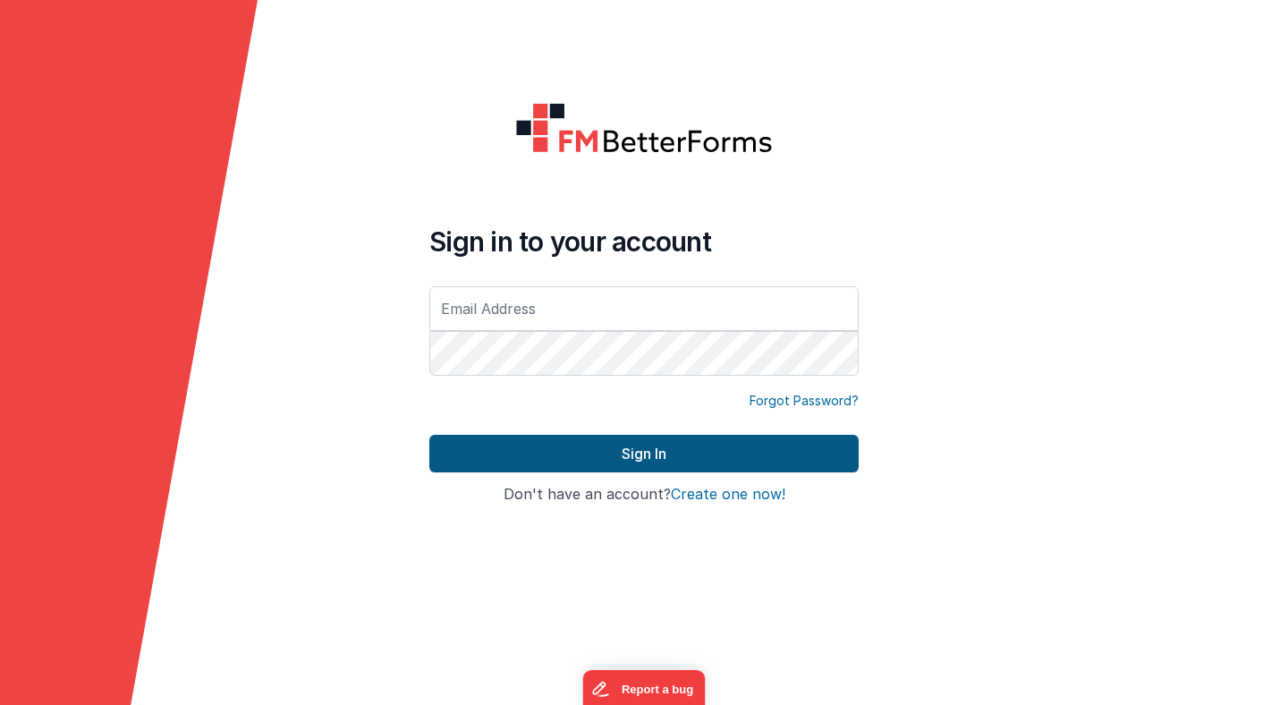
type input "[PERSON_NAME][EMAIL_ADDRESS][PERSON_NAME][DOMAIN_NAME]"
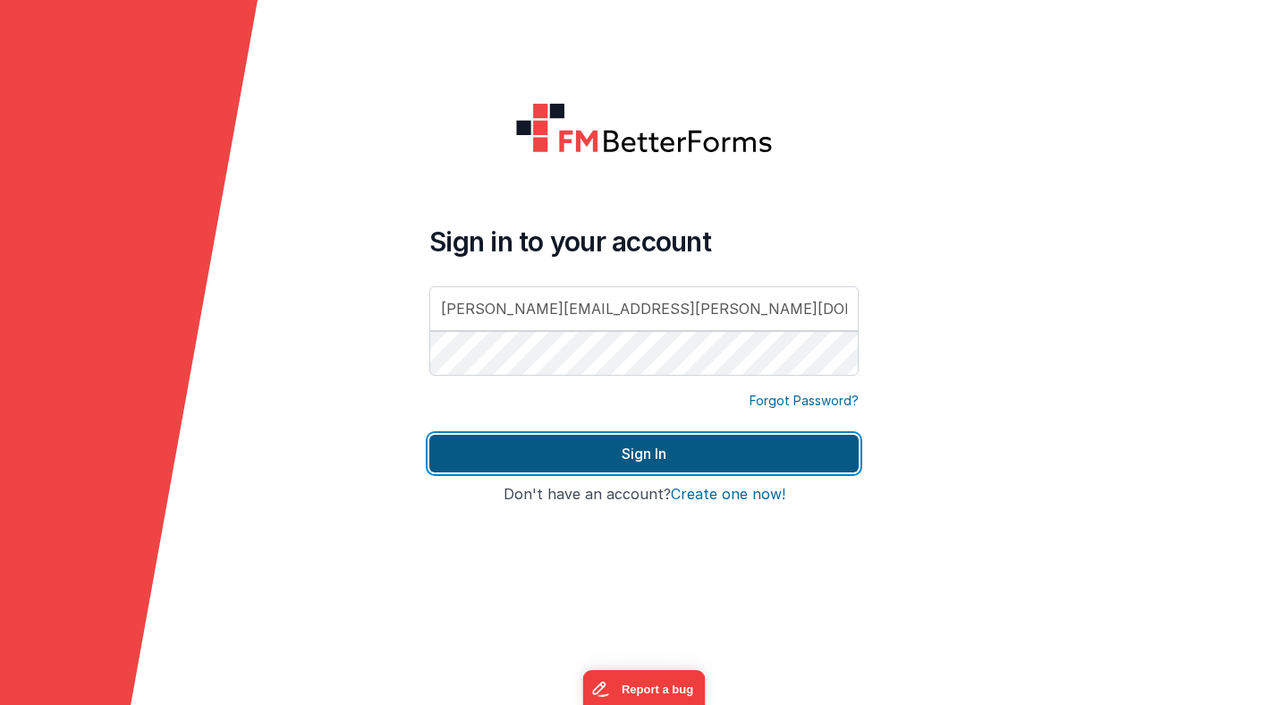
click at [589, 447] on button "Sign In" at bounding box center [643, 454] width 429 height 38
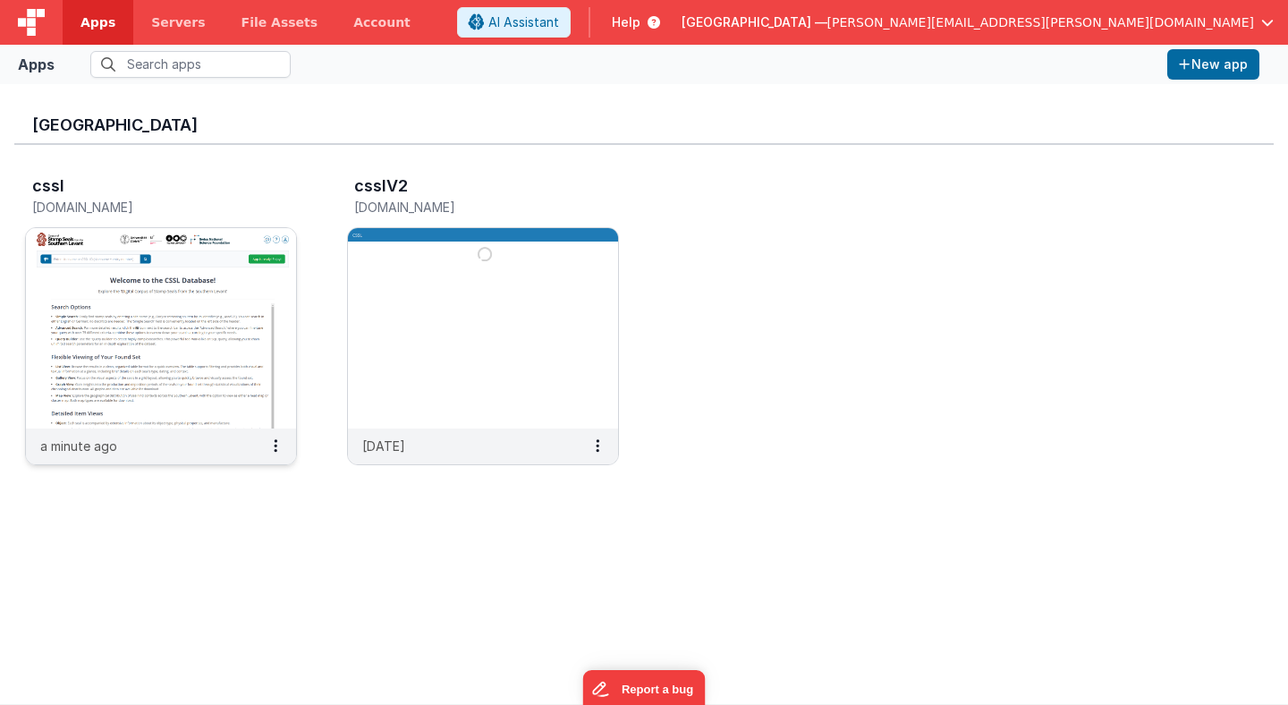
click at [211, 307] on img at bounding box center [161, 328] width 270 height 200
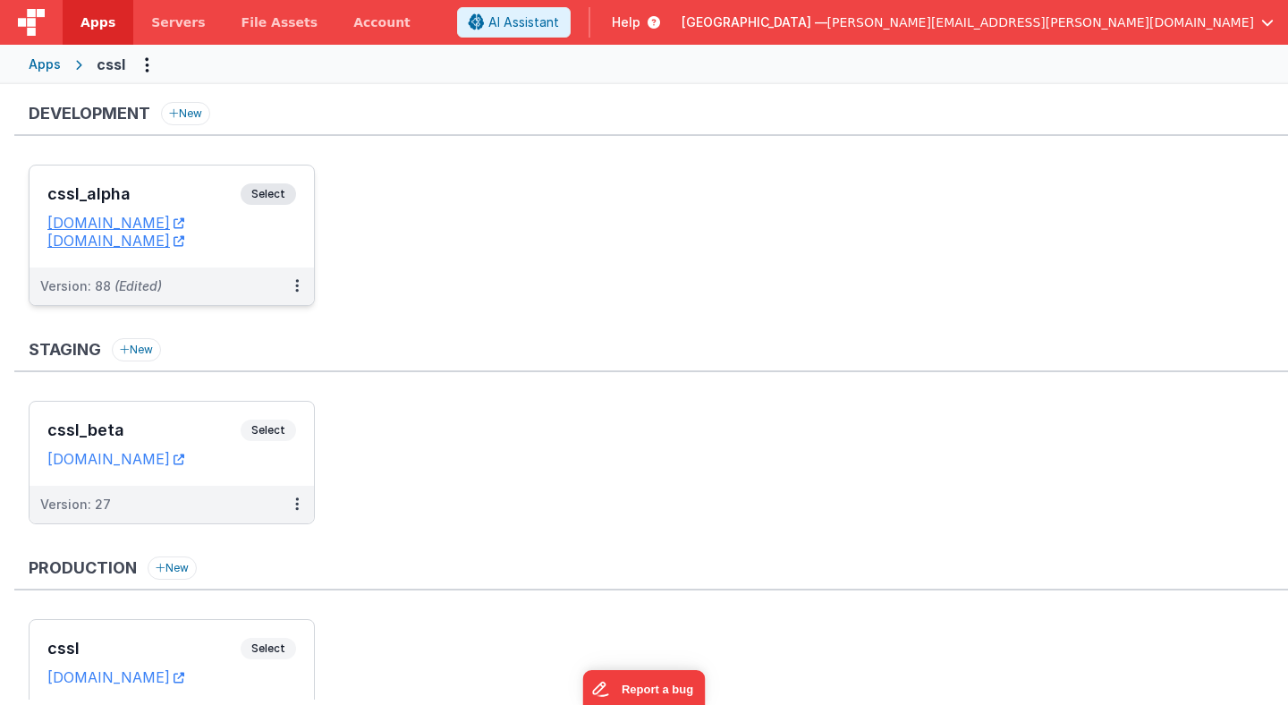
click at [278, 192] on span "Select" at bounding box center [268, 193] width 55 height 21
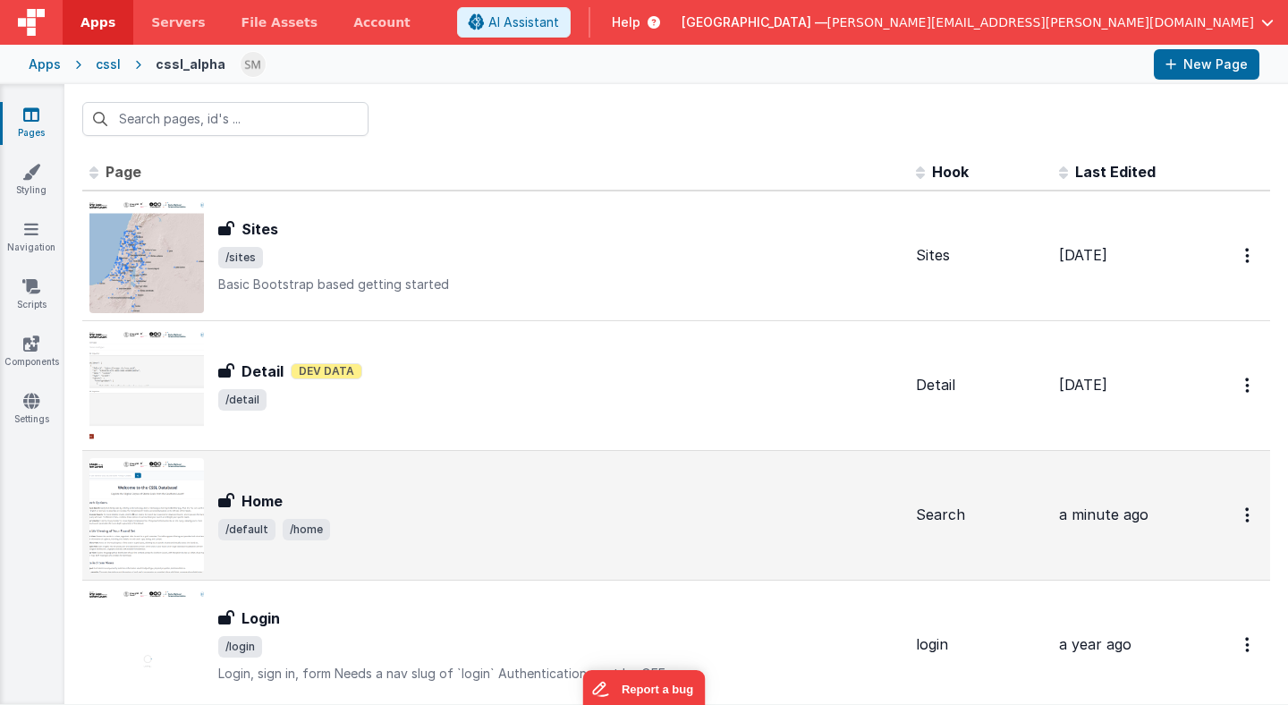
click at [261, 508] on h3 "Home" at bounding box center [261, 500] width 41 height 21
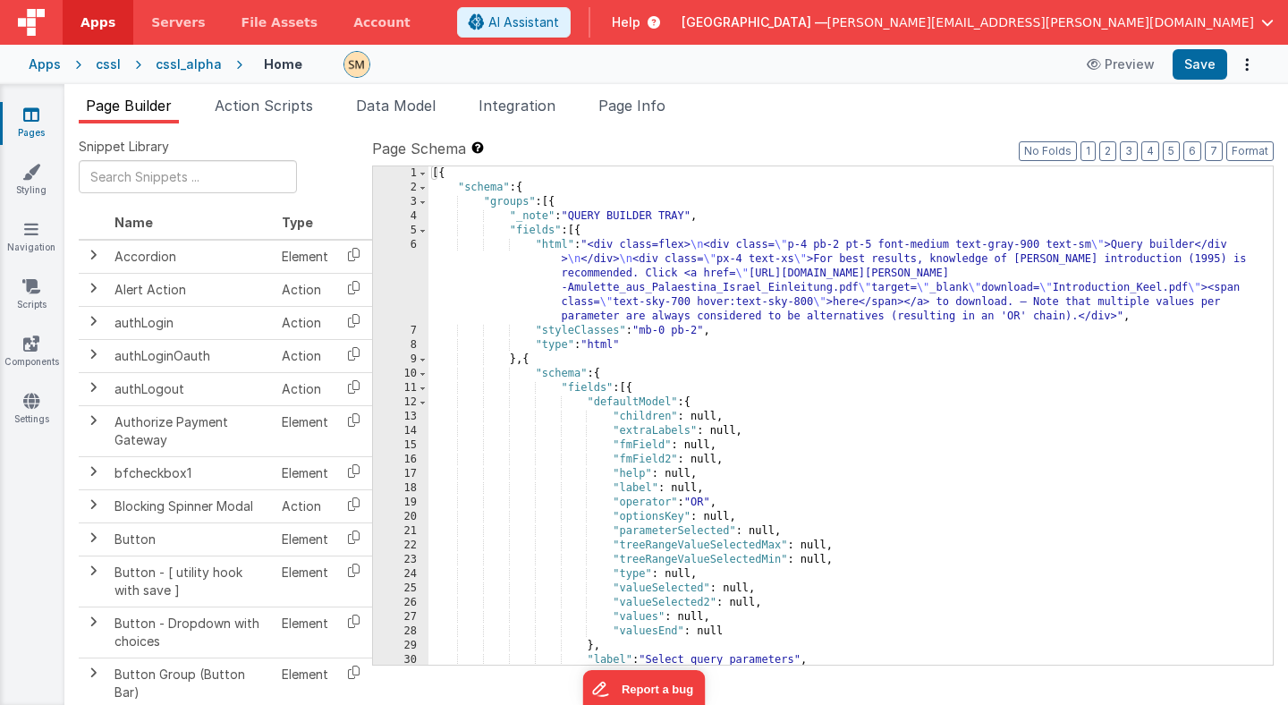
click at [580, 292] on div "[{ "schema" : { "groups" : [{ "_note" : "QUERY BUILDER TRAY" , "fields" : [{ "h…" at bounding box center [850, 429] width 844 height 527
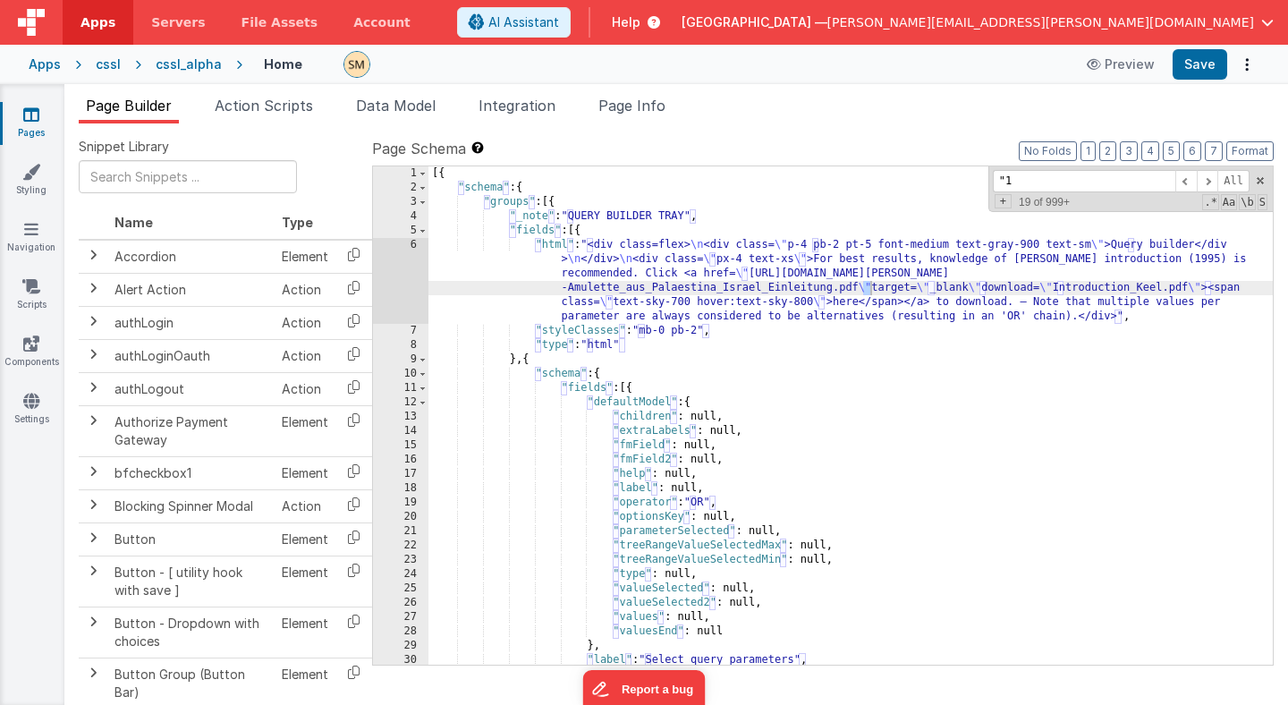
scroll to position [7384, 0]
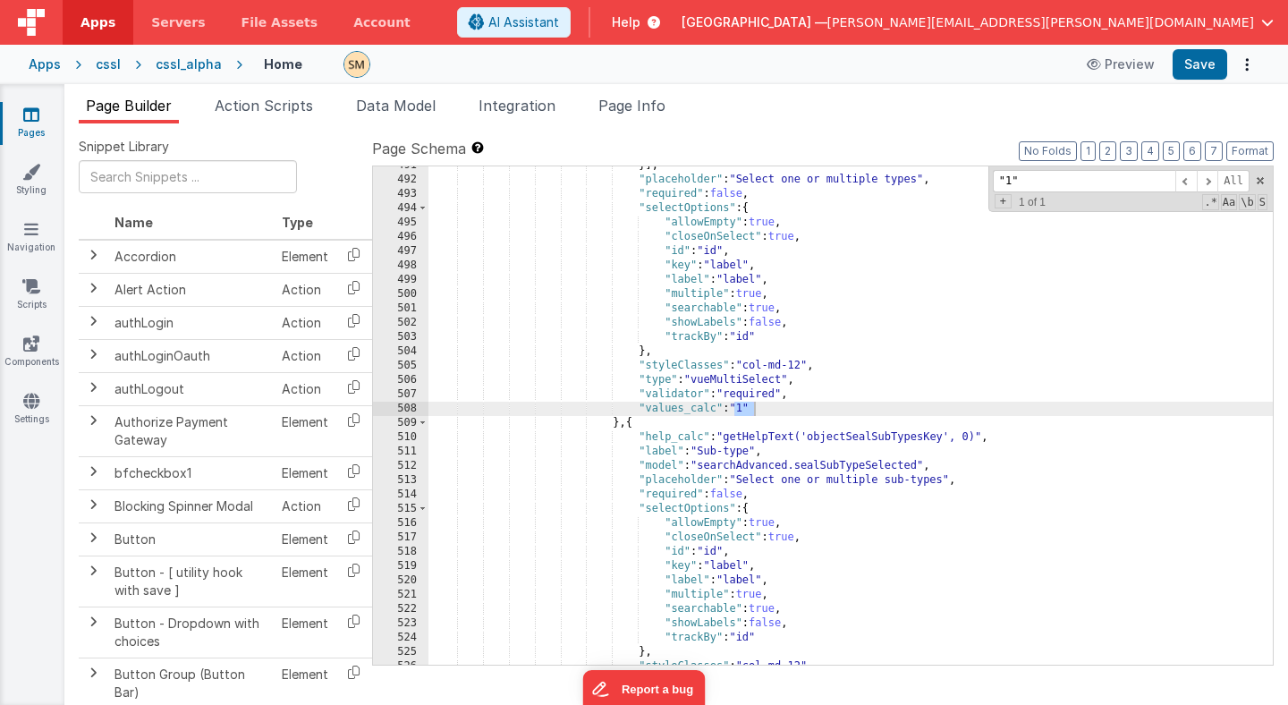
type input ""1""
click at [758, 411] on div "}] , "placeholder" : "Select one or multiple types" , "required" : false , "sel…" at bounding box center [850, 421] width 844 height 527
click at [1266, 187] on div ""1" All Replace All + 1 of 1 .* Aa \b S" at bounding box center [1130, 189] width 284 height 46
click at [1263, 181] on span at bounding box center [1260, 180] width 13 height 13
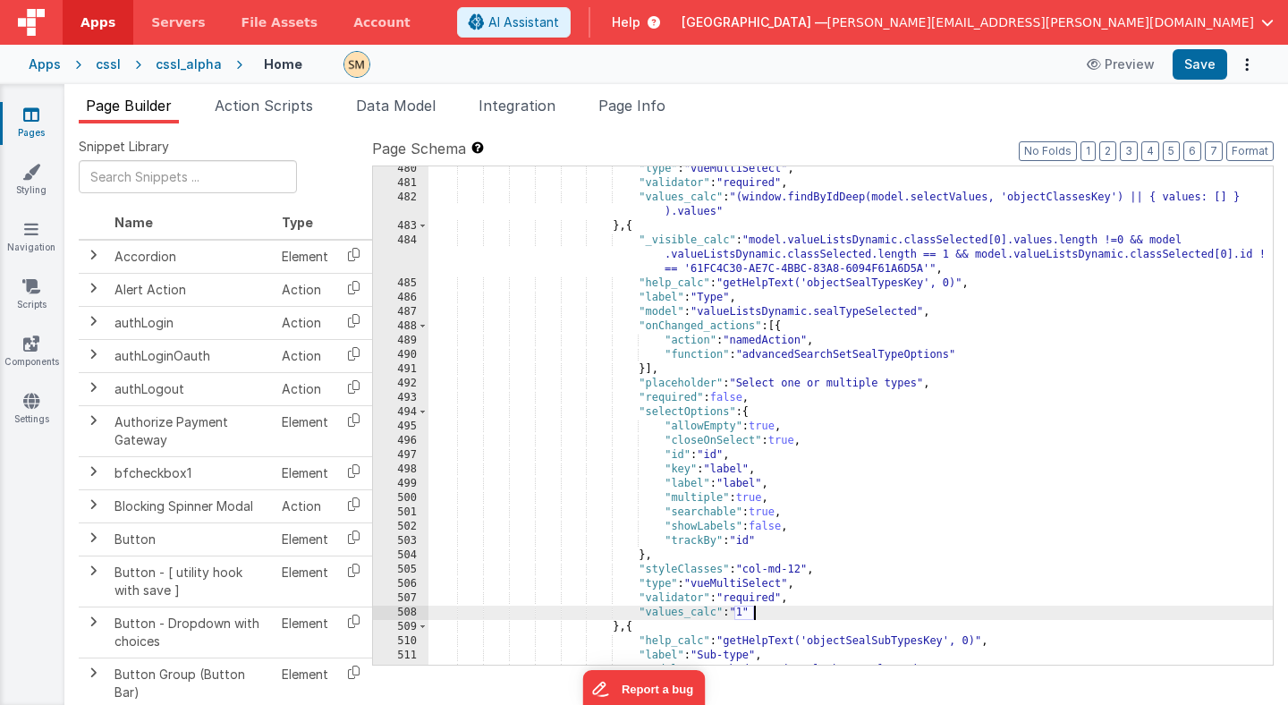
scroll to position [7344, 0]
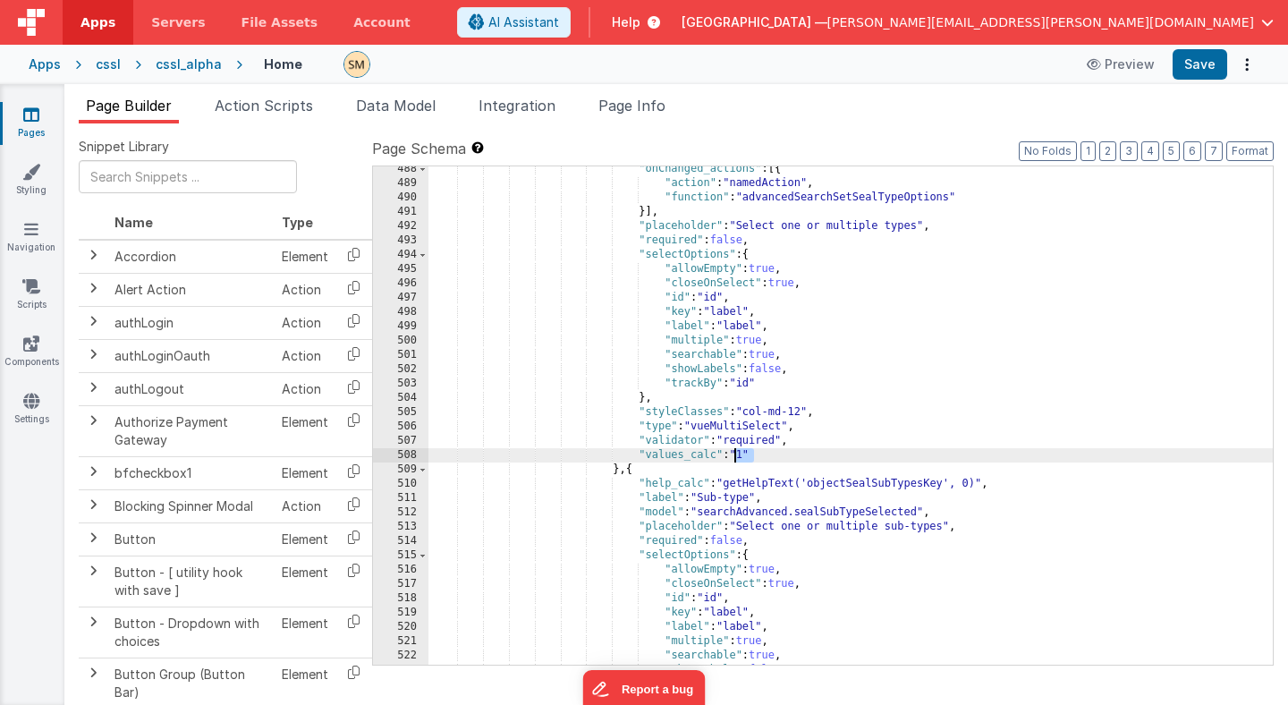
drag, startPoint x: 752, startPoint y: 454, endPoint x: 733, endPoint y: 456, distance: 18.9
click at [733, 456] on div ""onChanged_actions" : [{ "action" : "namedAction" , "function" : "advancedSearc…" at bounding box center [850, 425] width 844 height 527
paste textarea
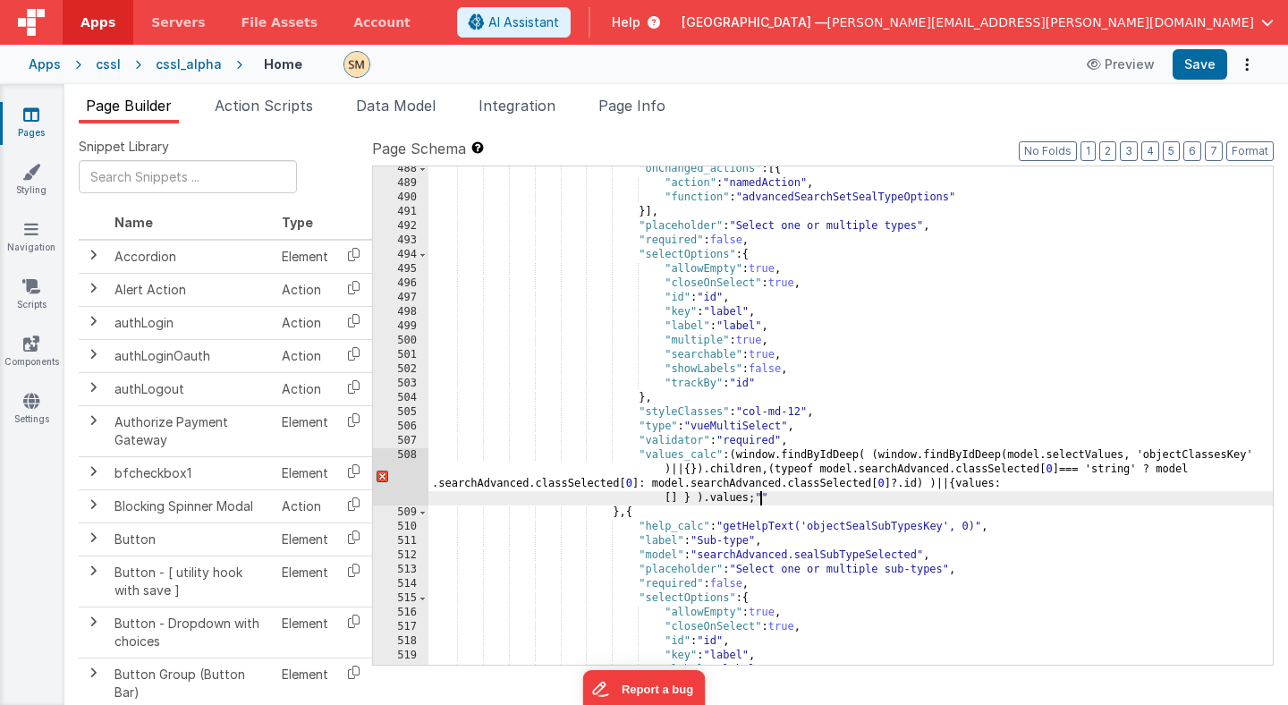
click at [732, 457] on div ""onChanged_actions" : [{ "action" : "namedAction" , "function" : "advancedSearc…" at bounding box center [850, 425] width 844 height 527
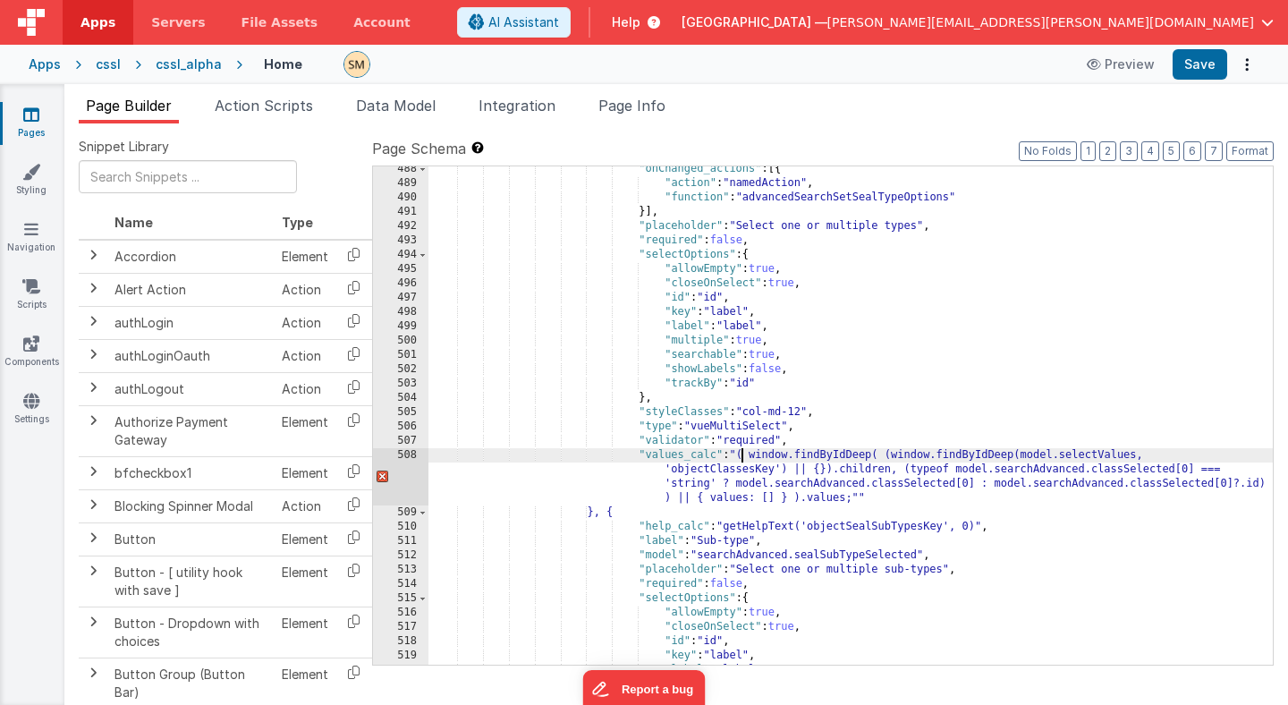
click at [889, 504] on div ""onChanged_actions" : [{ "action" : "namedAction" , "function" : "advancedSearc…" at bounding box center [850, 425] width 844 height 527
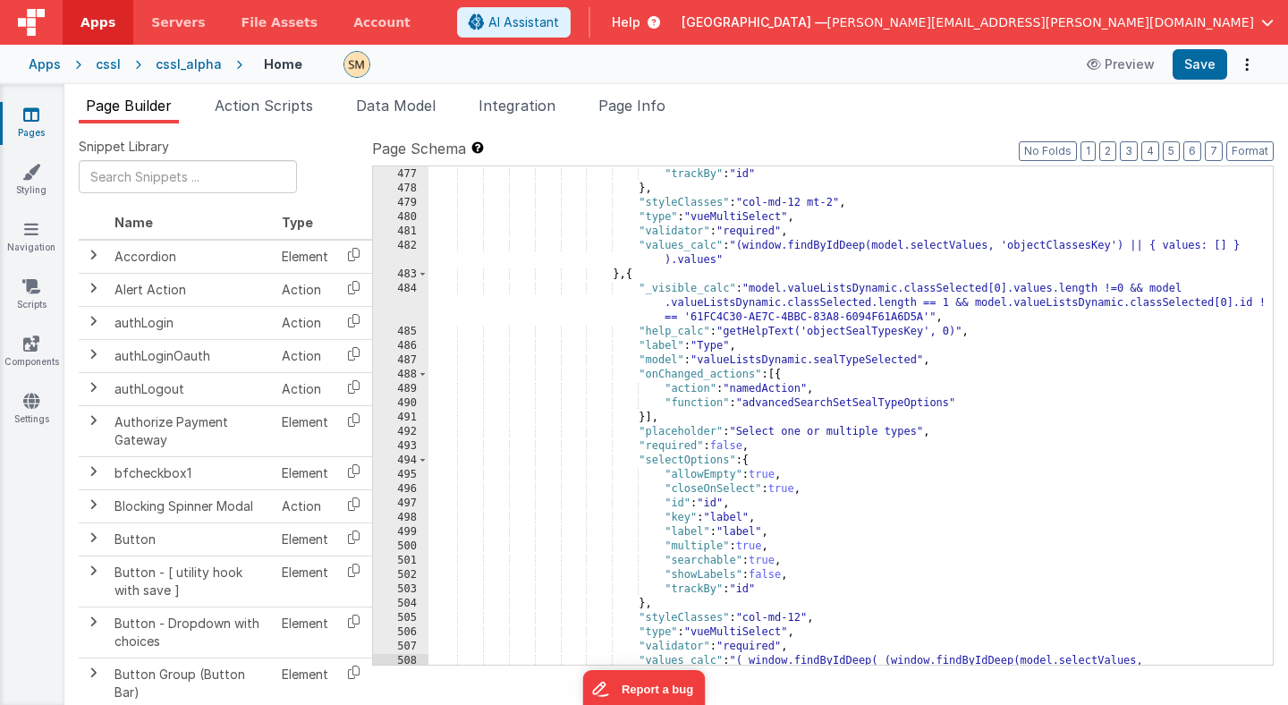
scroll to position [7167, 0]
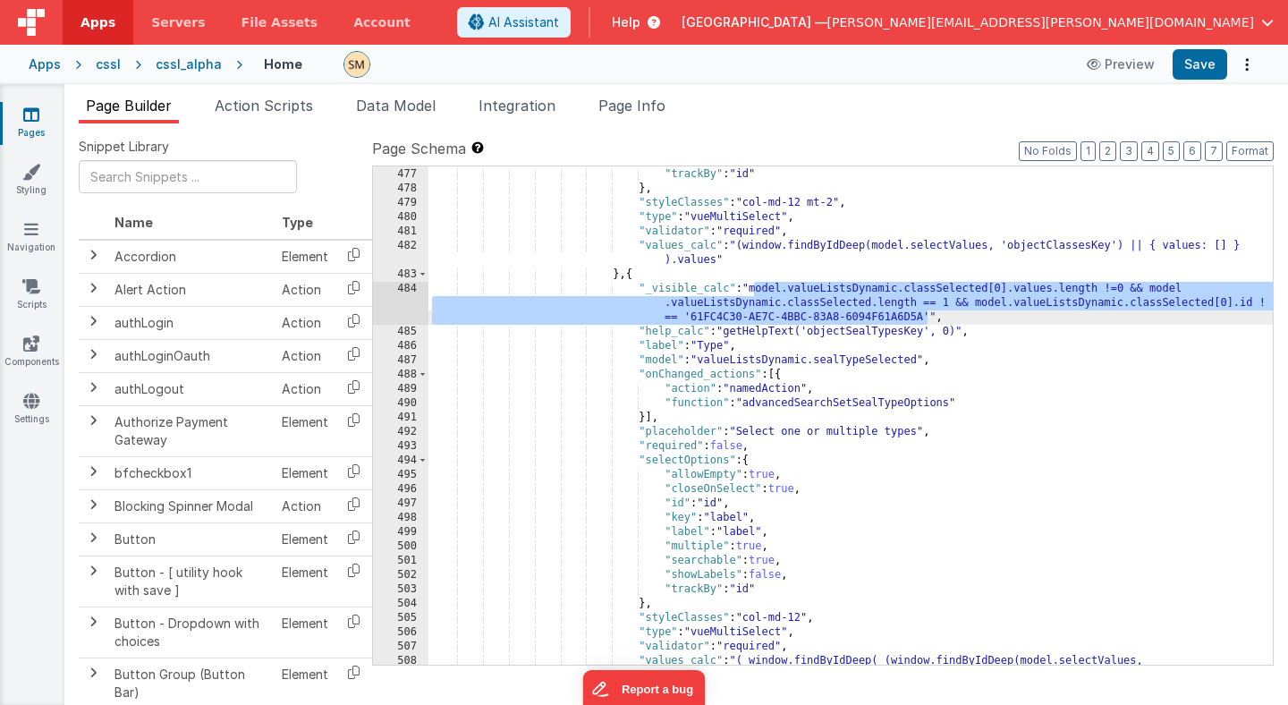
drag, startPoint x: 753, startPoint y: 287, endPoint x: 928, endPoint y: 321, distance: 178.6
click at [928, 321] on div ""showLabels" : false , "trackBy" : "id" } , "styleClasses" : "col-md-12 mt-2" ,…" at bounding box center [850, 438] width 844 height 570
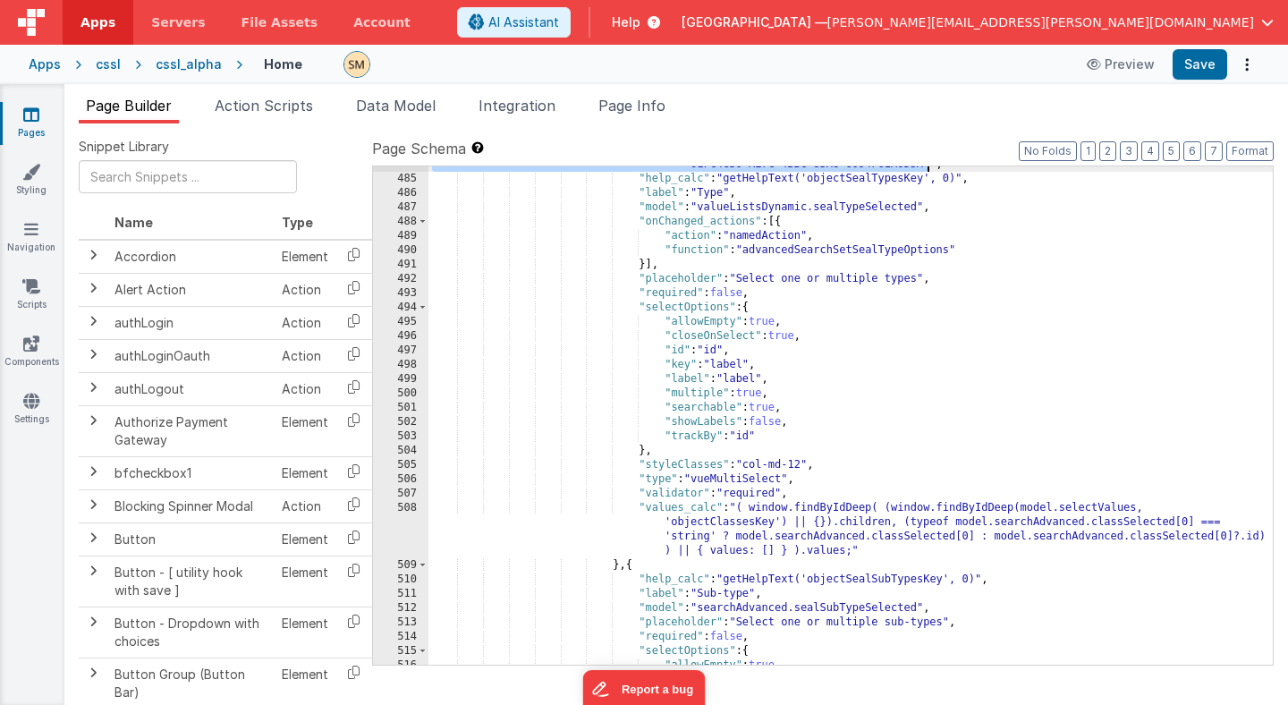
scroll to position [7300, 0]
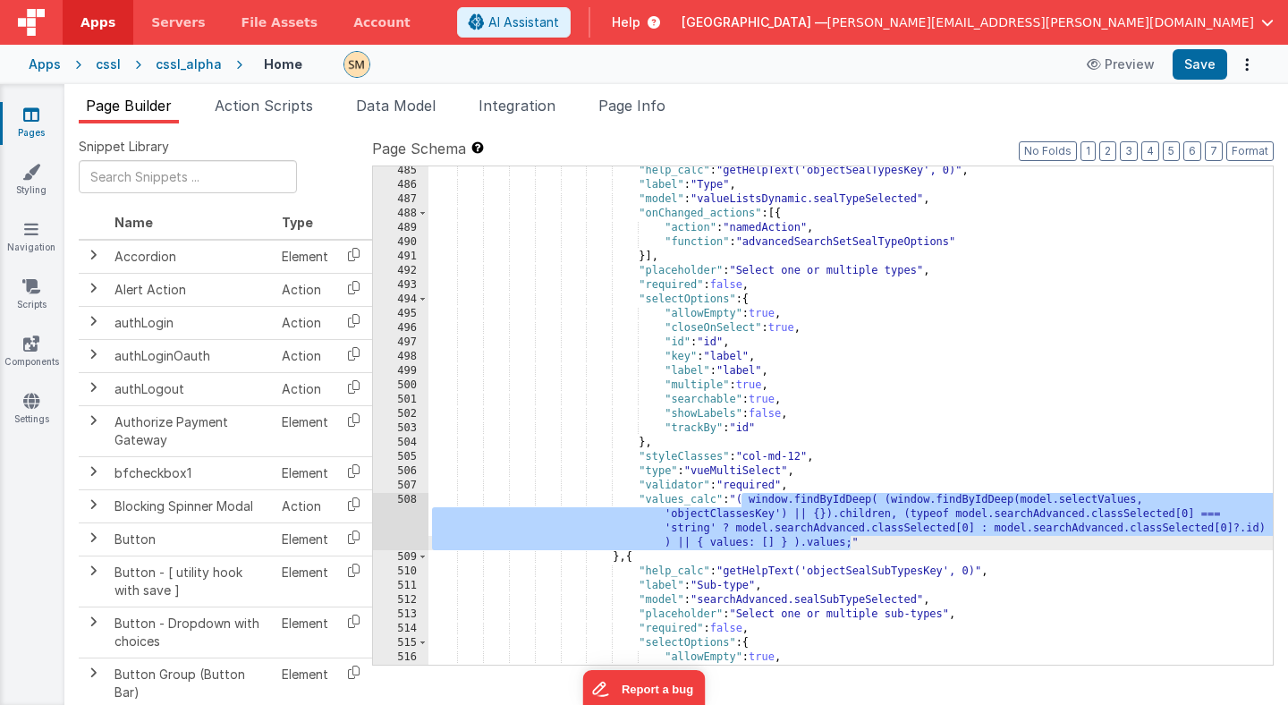
drag, startPoint x: 741, startPoint y: 499, endPoint x: 848, endPoint y: 546, distance: 116.1
click at [848, 546] on div ""help_calc" : "getHelpText('objectSealTypesKey', 0)" , "label" : "Type" , "mode…" at bounding box center [850, 427] width 844 height 527
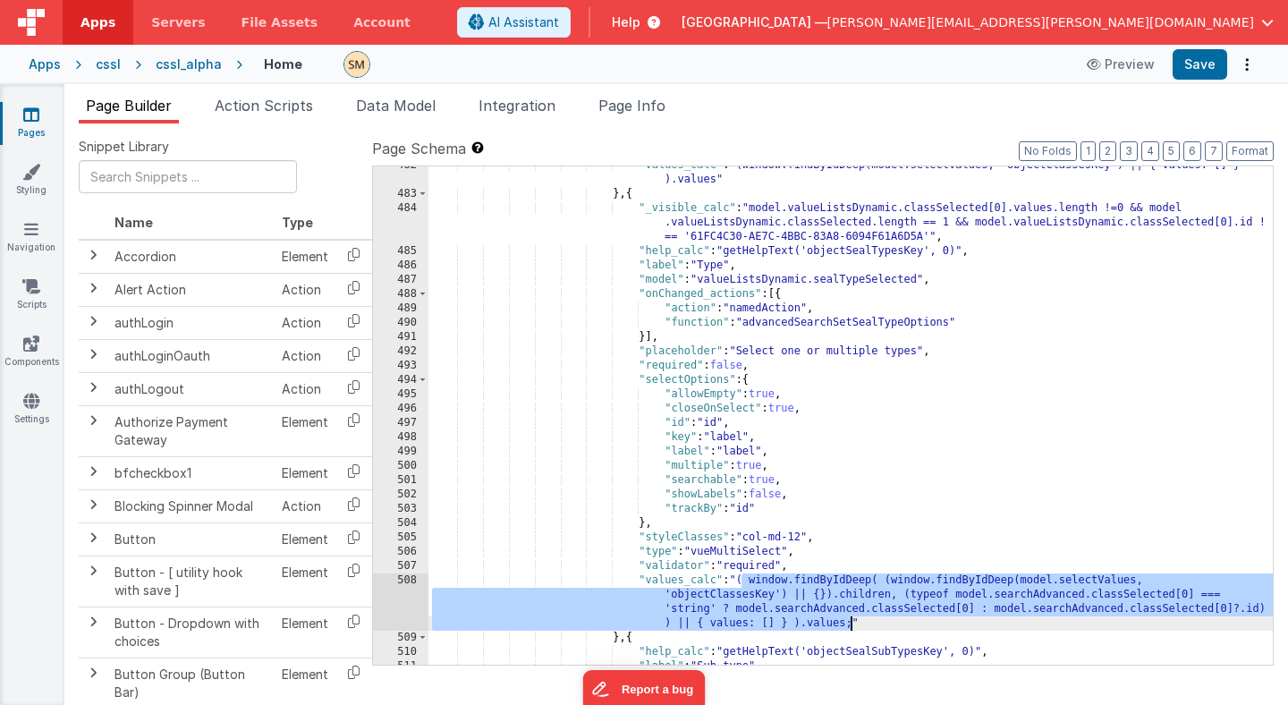
scroll to position [7222, 0]
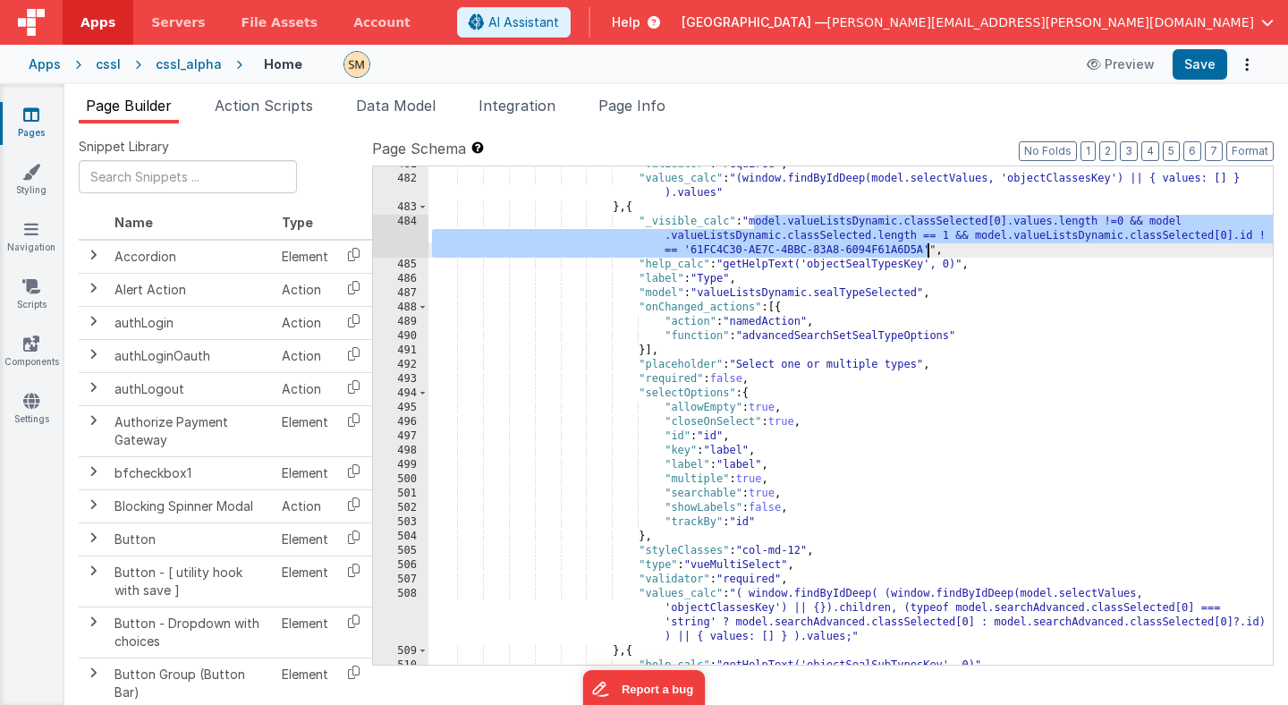
drag, startPoint x: 757, startPoint y: 221, endPoint x: 927, endPoint y: 249, distance: 173.1
click at [927, 249] on div ""validator" : "required" , "values_calc" : "(window.findByIdDeep(model.selectVa…" at bounding box center [850, 420] width 844 height 527
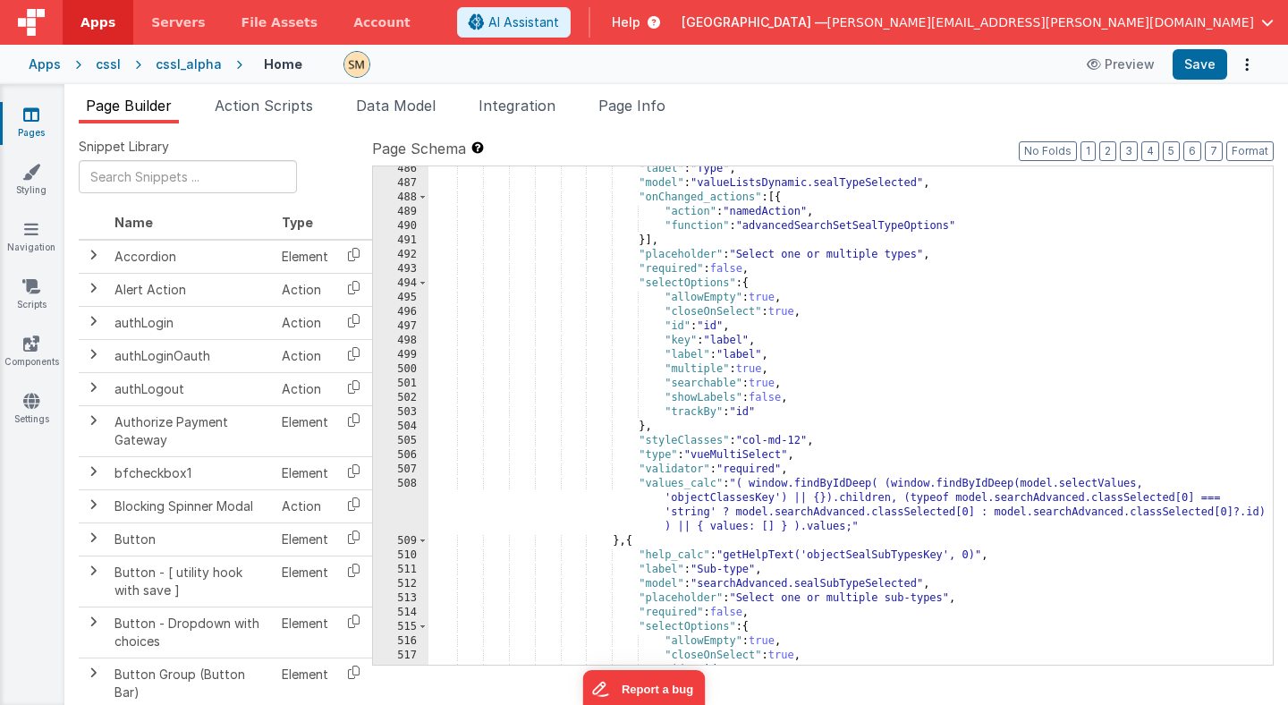
scroll to position [7319, 0]
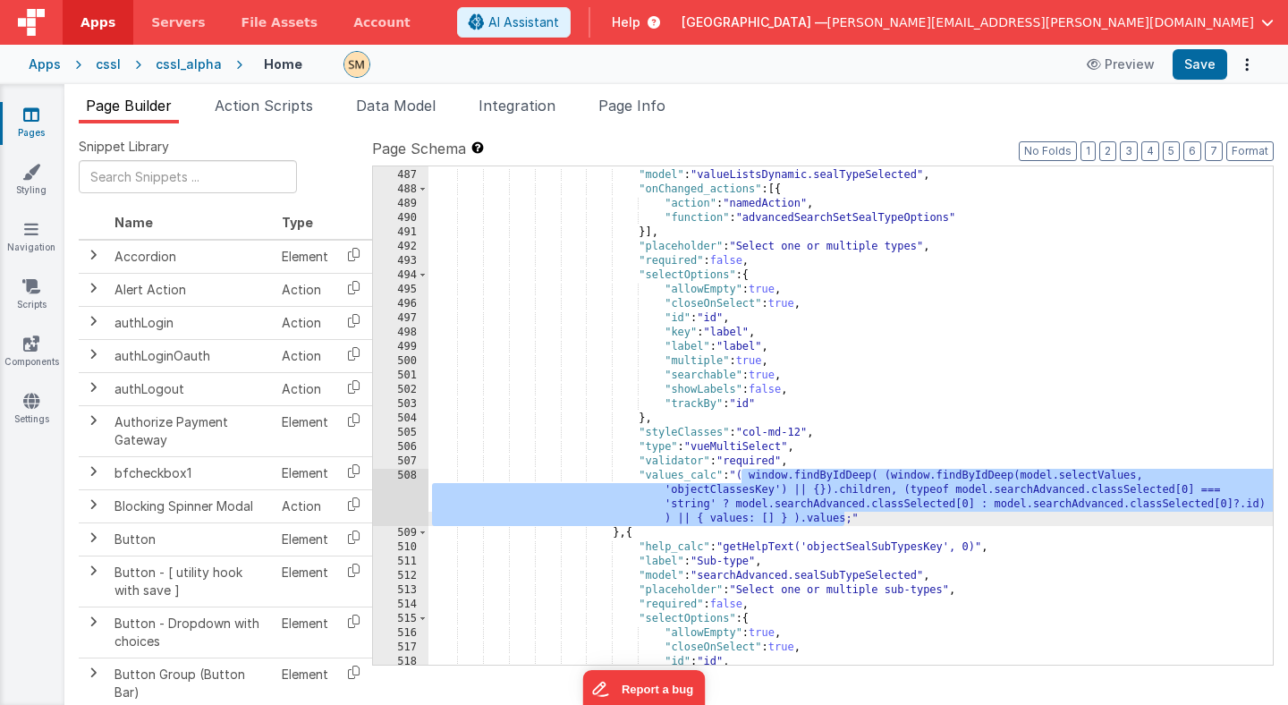
drag, startPoint x: 740, startPoint y: 476, endPoint x: 846, endPoint y: 520, distance: 115.1
click at [846, 520] on div ""label" : "Type" , "model" : "valueListsDynamic.sealTypeSelected" , "onChanged_…" at bounding box center [850, 417] width 844 height 527
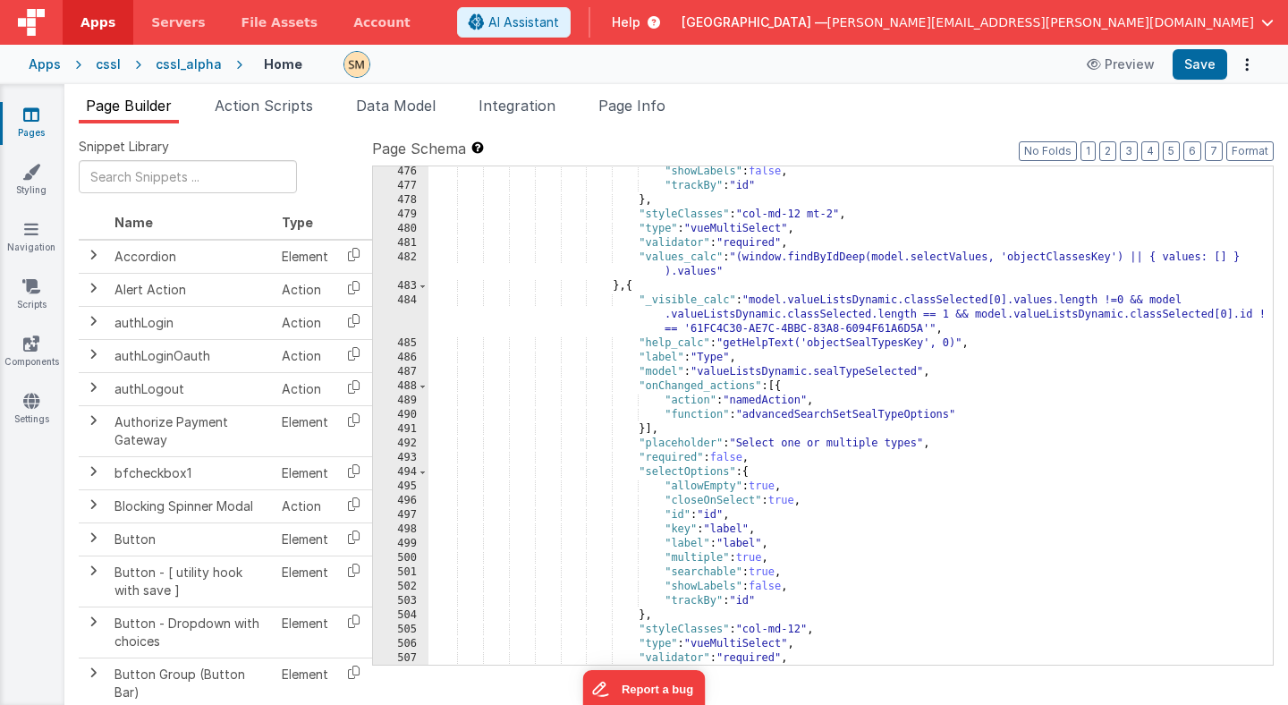
scroll to position [7165, 0]
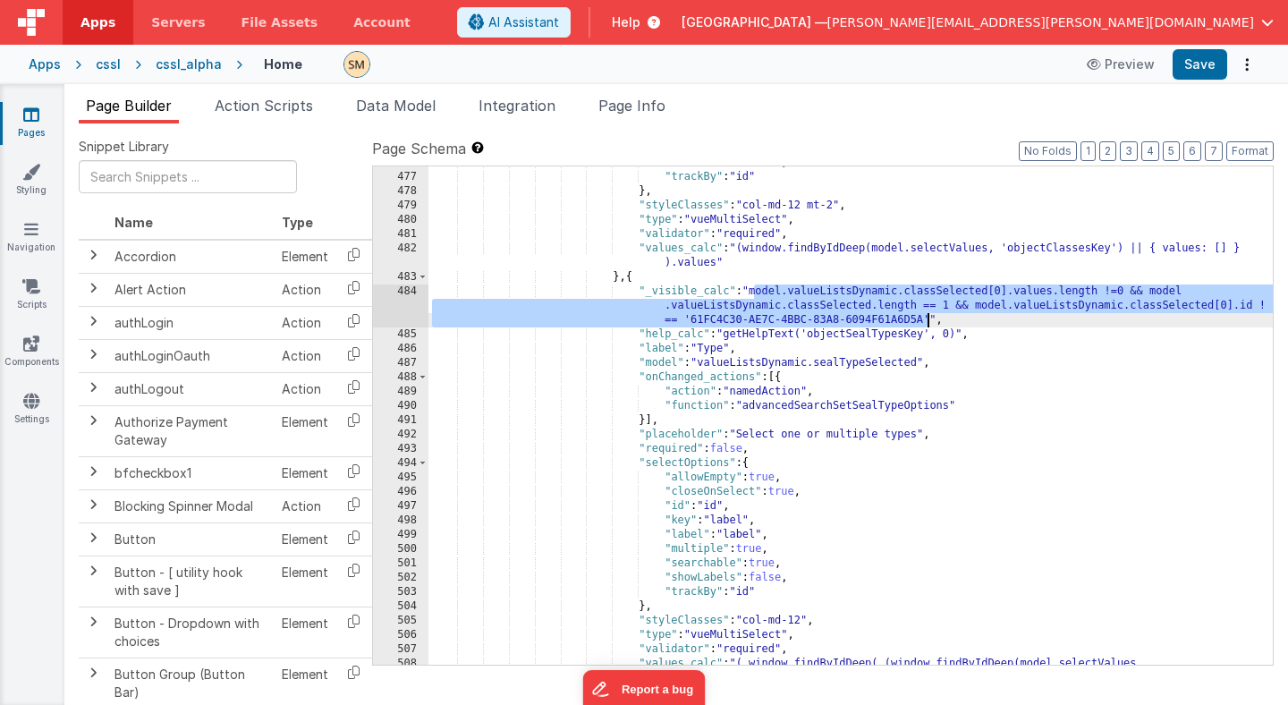
drag, startPoint x: 755, startPoint y: 290, endPoint x: 928, endPoint y: 323, distance: 176.6
click at [928, 323] on div ""showLabels" : false , "trackBy" : "id" } , "styleClasses" : "col-md-12 mt-2" ,…" at bounding box center [850, 441] width 844 height 570
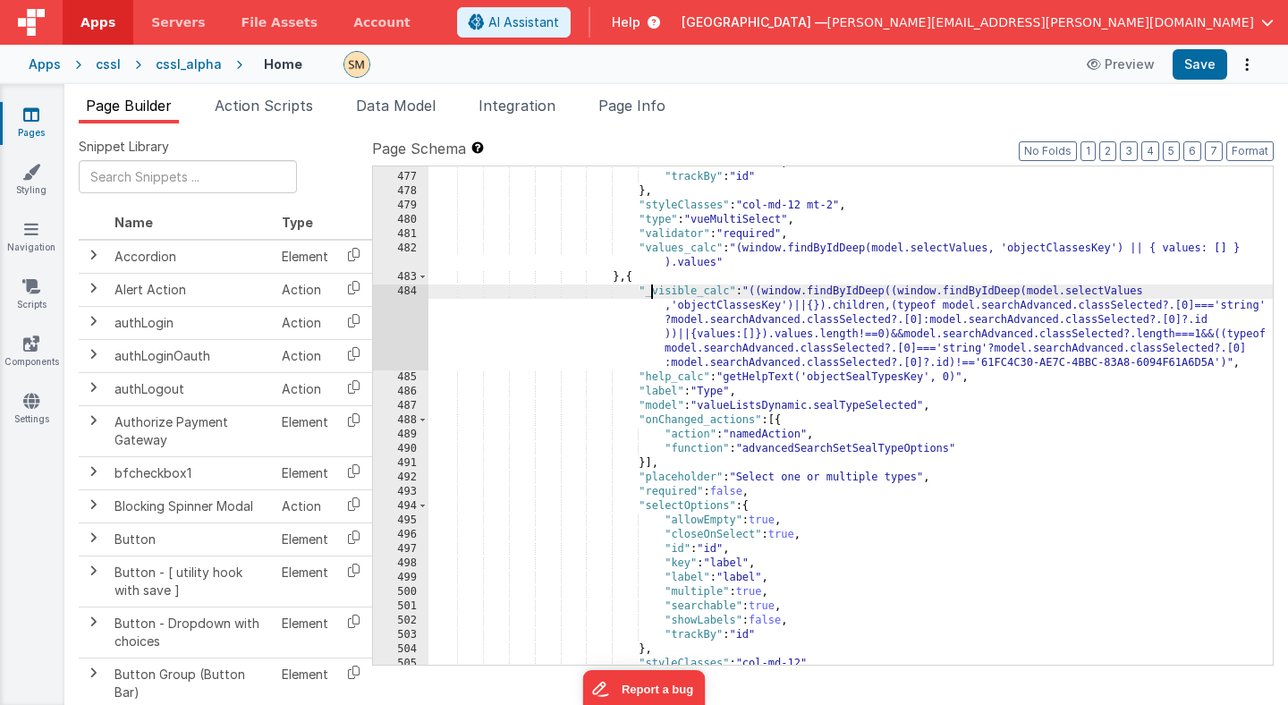
click at [651, 293] on div ""showLabels" : false , "trackBy" : "id" } , "styleClasses" : "col-md-12 mt-2" ,…" at bounding box center [850, 419] width 844 height 527
click at [641, 105] on span "Page Info" at bounding box center [631, 106] width 67 height 18
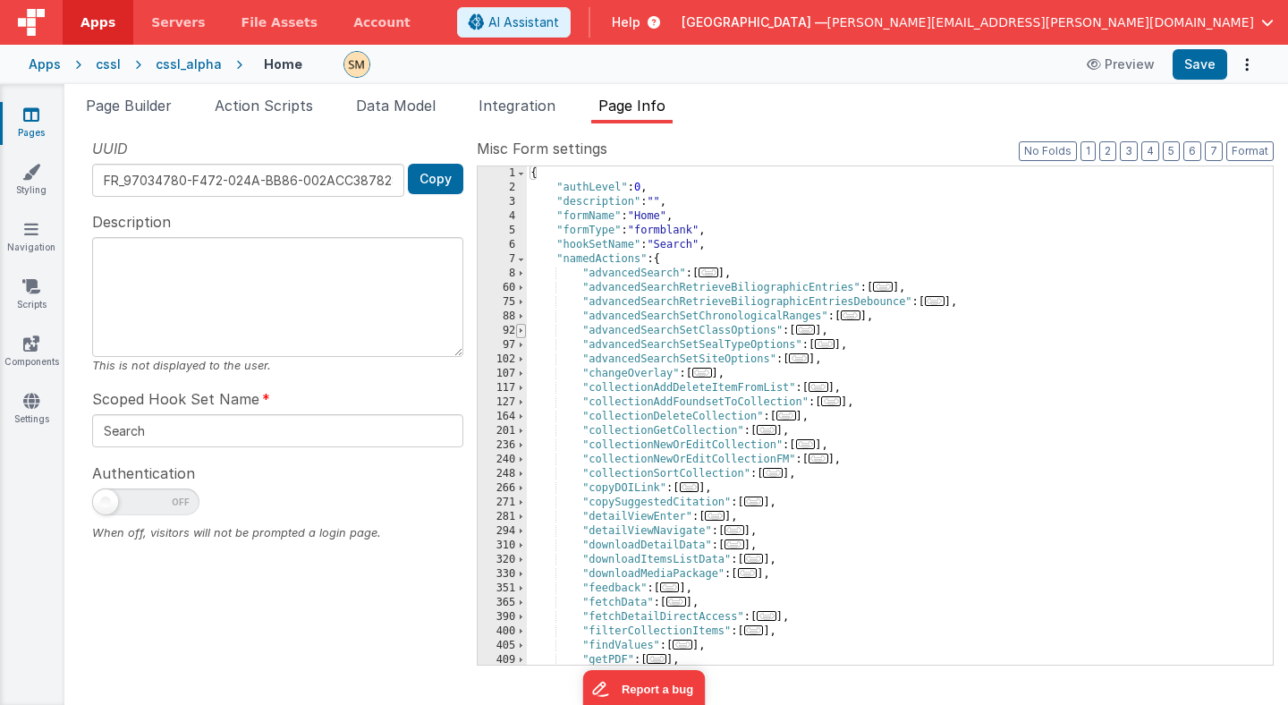
scroll to position [0, 0]
click at [521, 332] on span at bounding box center [521, 331] width 10 height 14
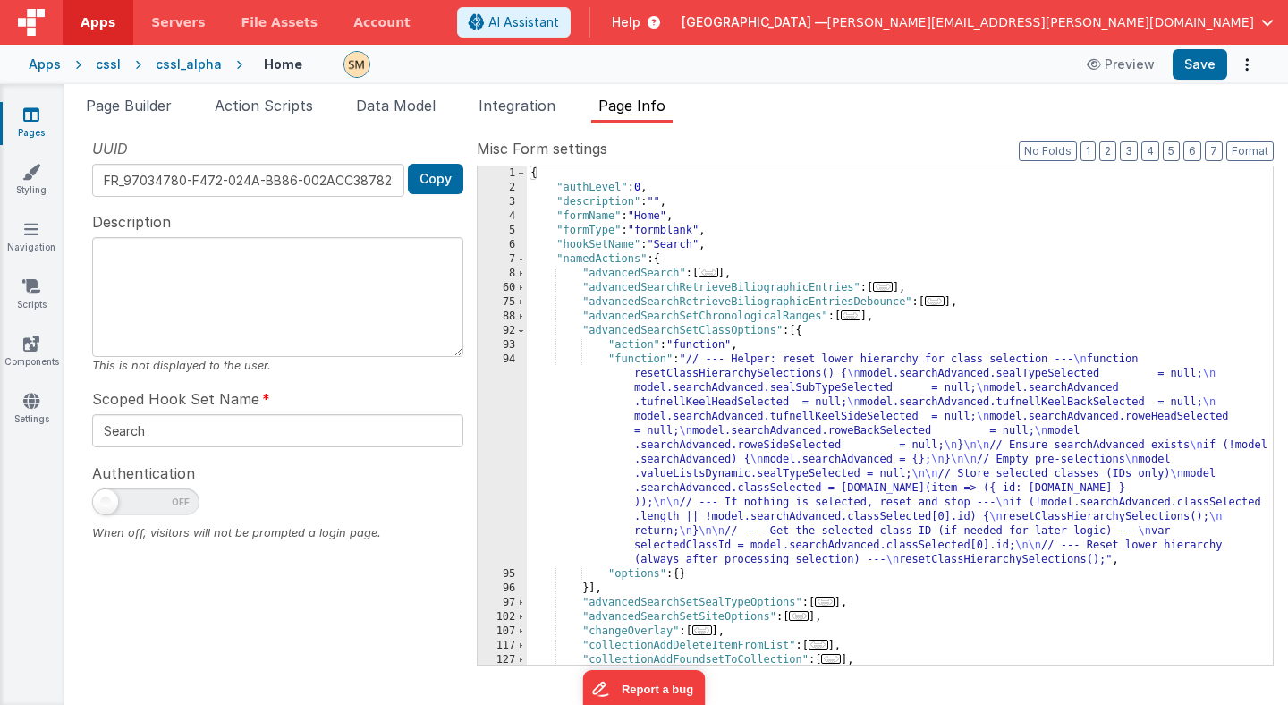
click at [683, 426] on div "{ "authLevel" : 0 , "description" : "" , "formName" : "Home" , "formType" : "fo…" at bounding box center [900, 429] width 746 height 527
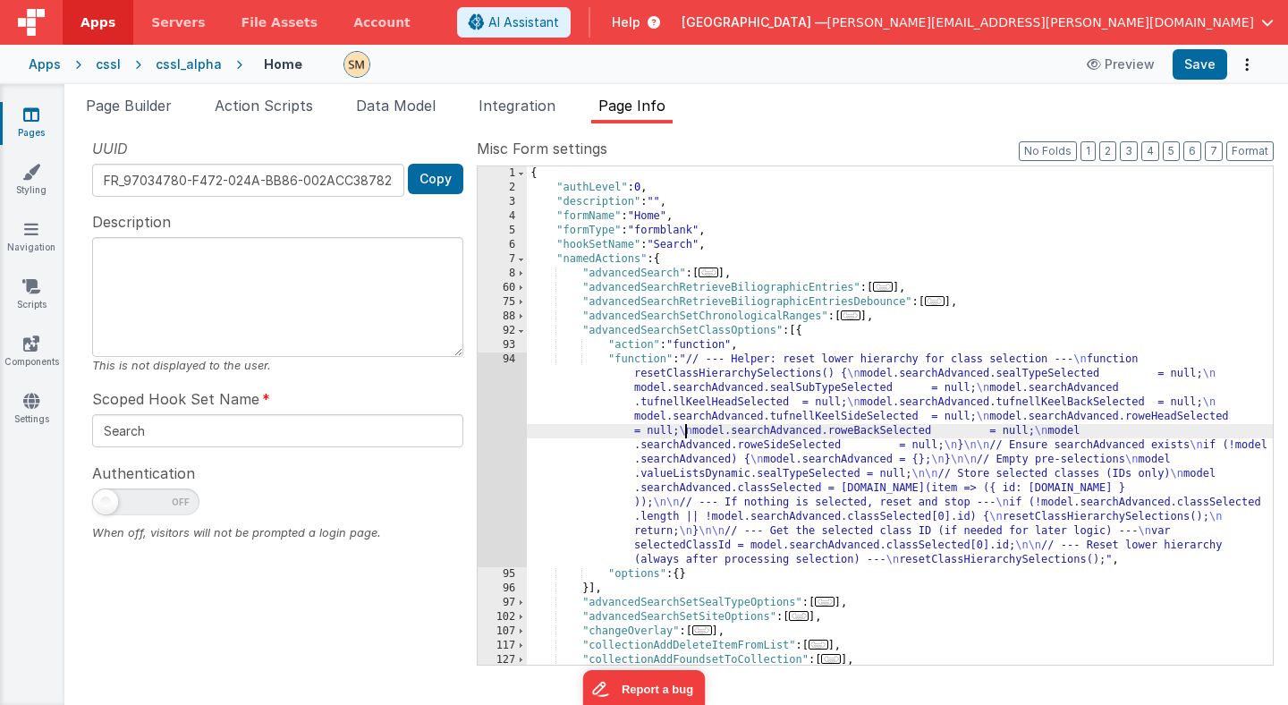
click at [512, 419] on div "94" at bounding box center [502, 459] width 49 height 215
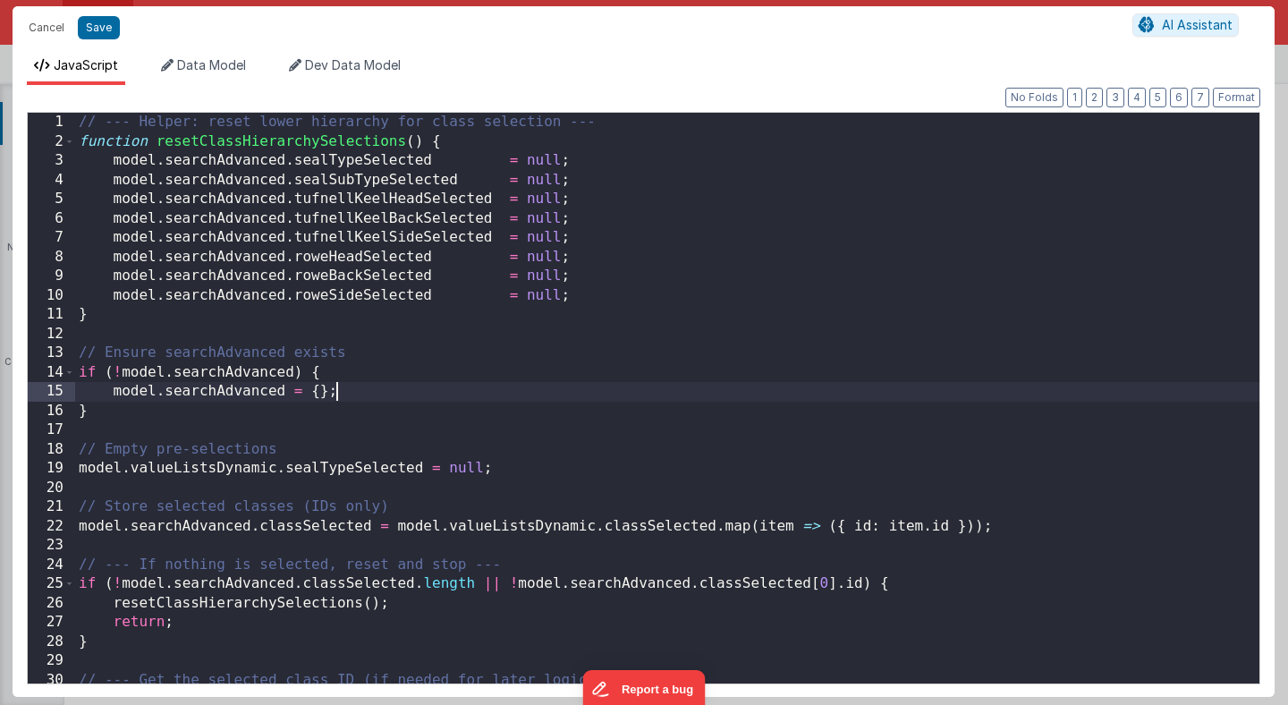
click at [510, 384] on div "// --- Helper: reset lower hierarchy for class selection --- function resetClas…" at bounding box center [667, 416] width 1184 height 607
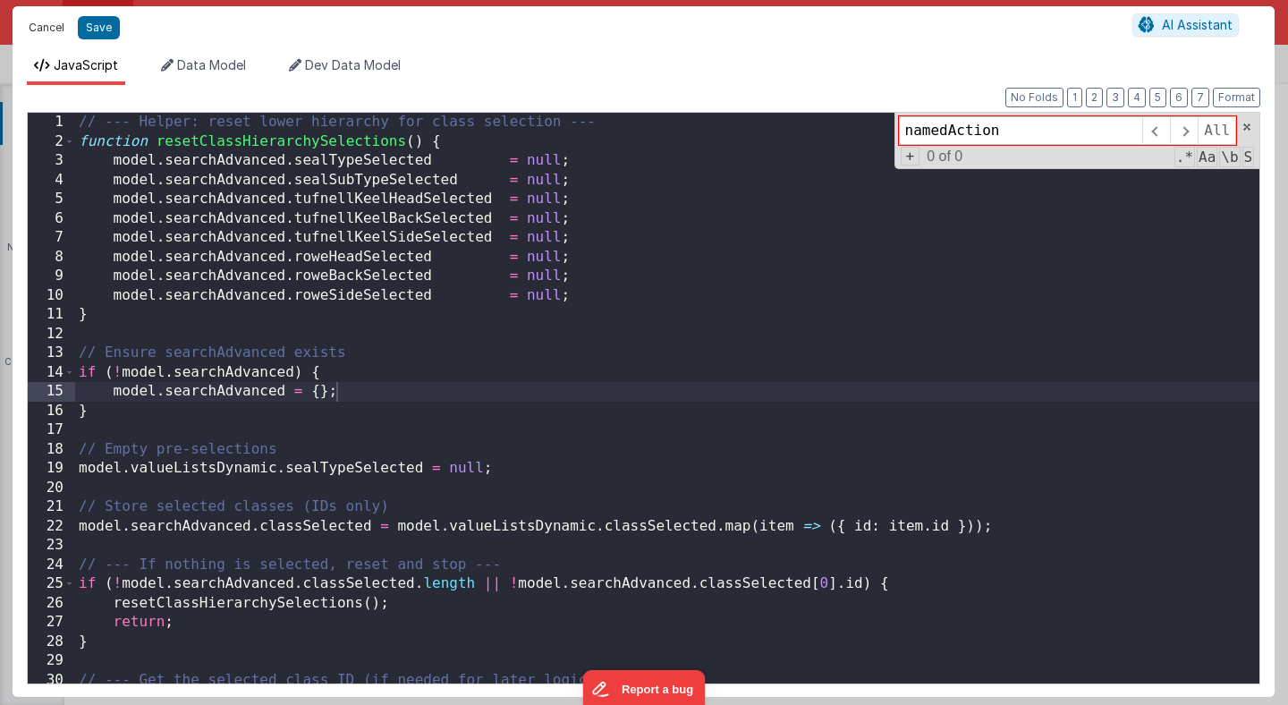
type input "namedAction"
click at [47, 29] on button "Cancel" at bounding box center [47, 27] width 54 height 25
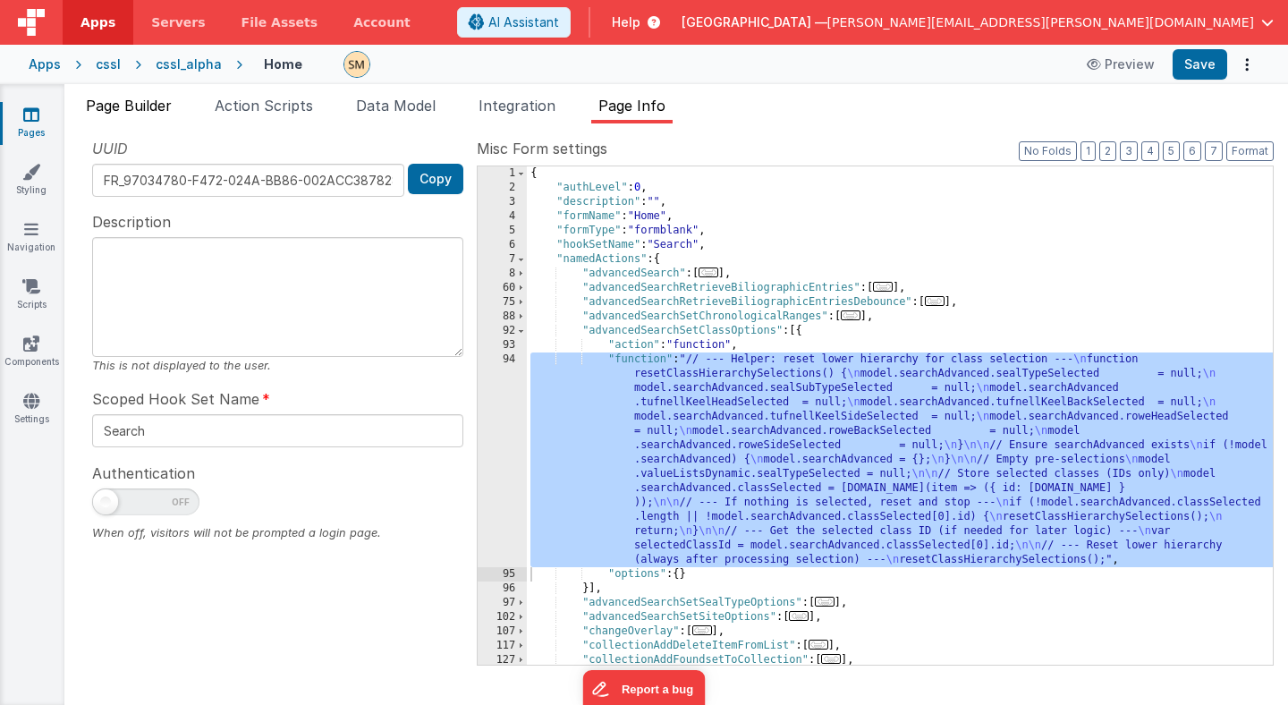
click at [134, 105] on span "Page Builder" at bounding box center [129, 106] width 86 height 18
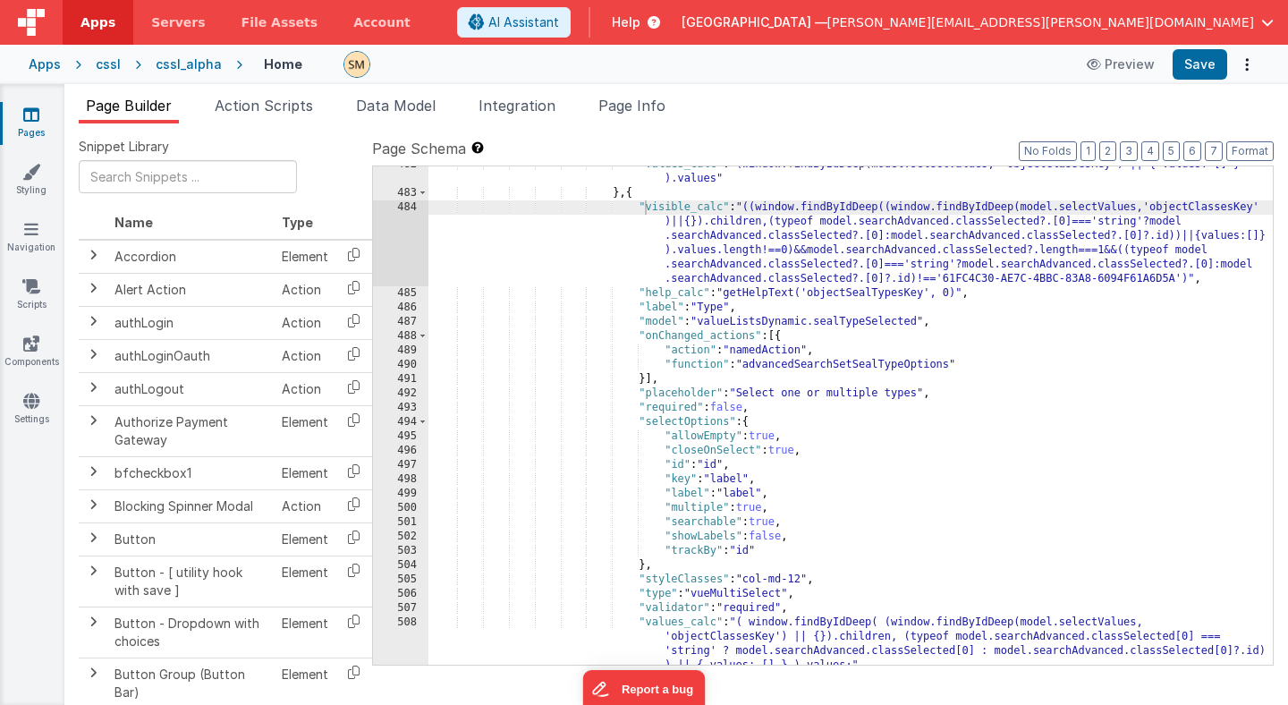
scroll to position [7228, 0]
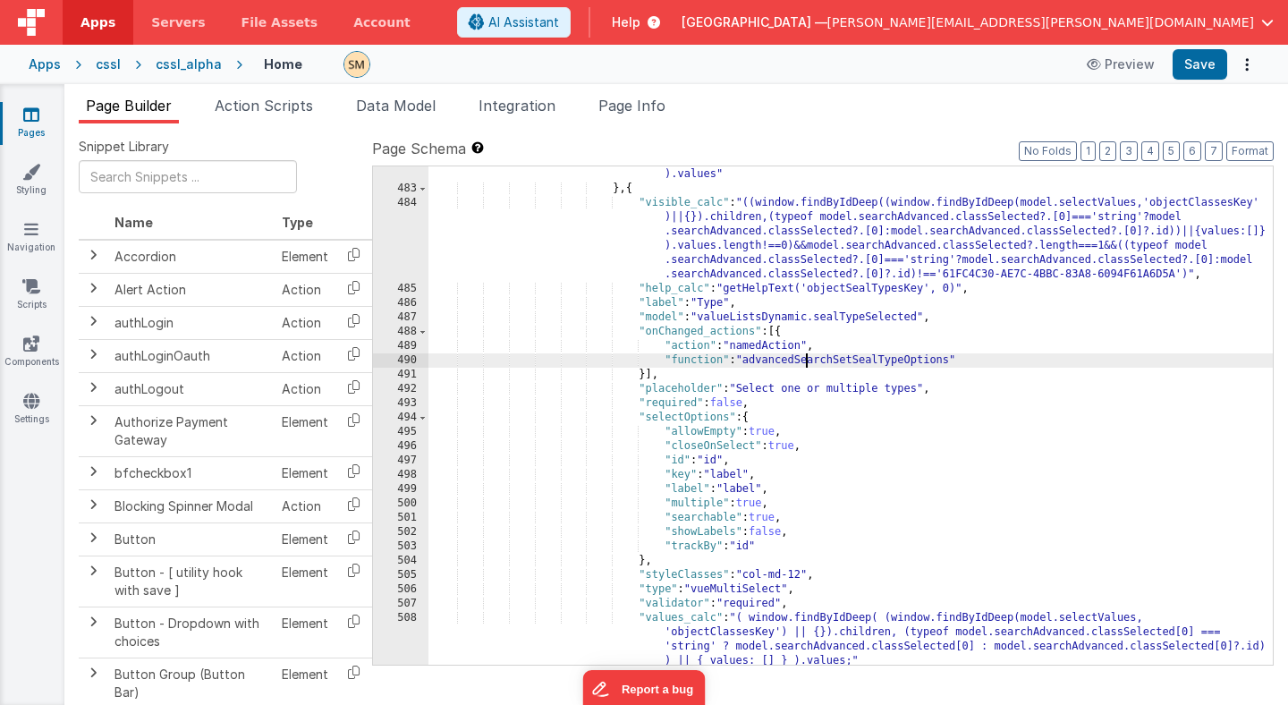
click at [807, 359] on div ""values_calc" : "(window.findByIdDeep(model.selectValues, 'objectClassesKey') |…" at bounding box center [850, 445] width 844 height 584
click at [647, 117] on li "Page Info" at bounding box center [631, 109] width 81 height 29
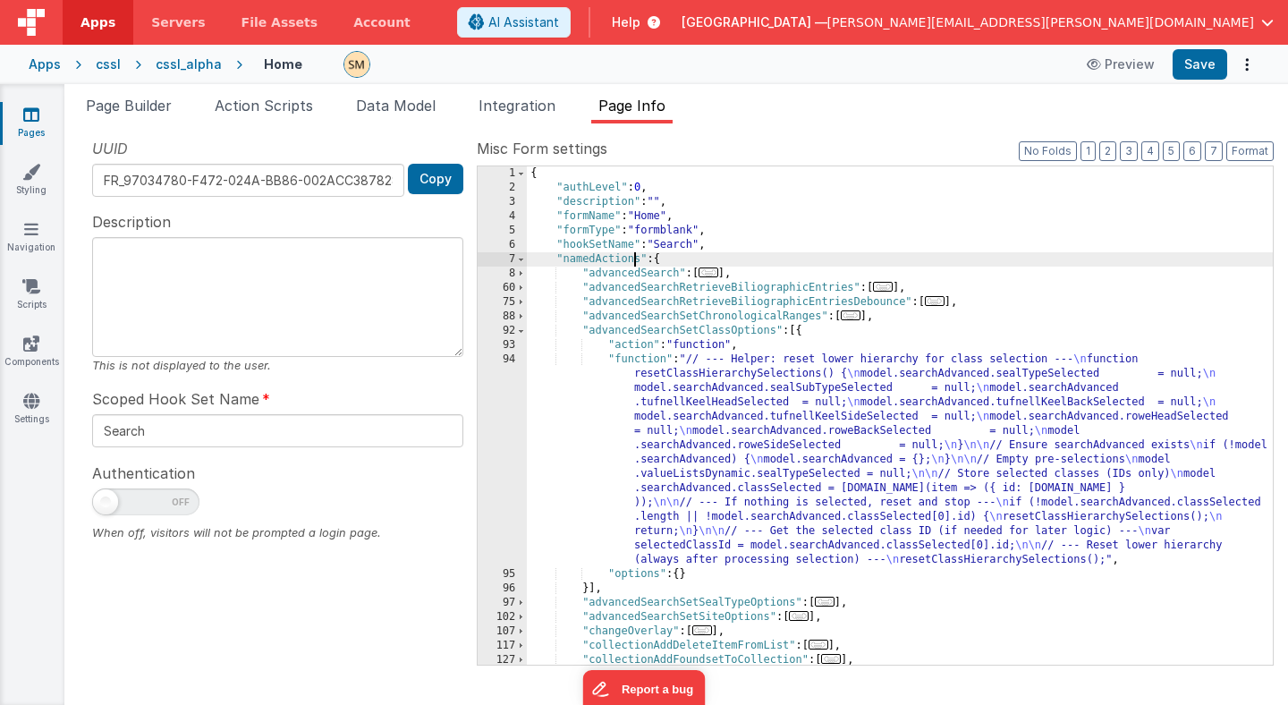
click at [632, 254] on div "{ "authLevel" : 0 , "description" : "" , "formName" : "Home" , "formType" : "fo…" at bounding box center [900, 429] width 746 height 527
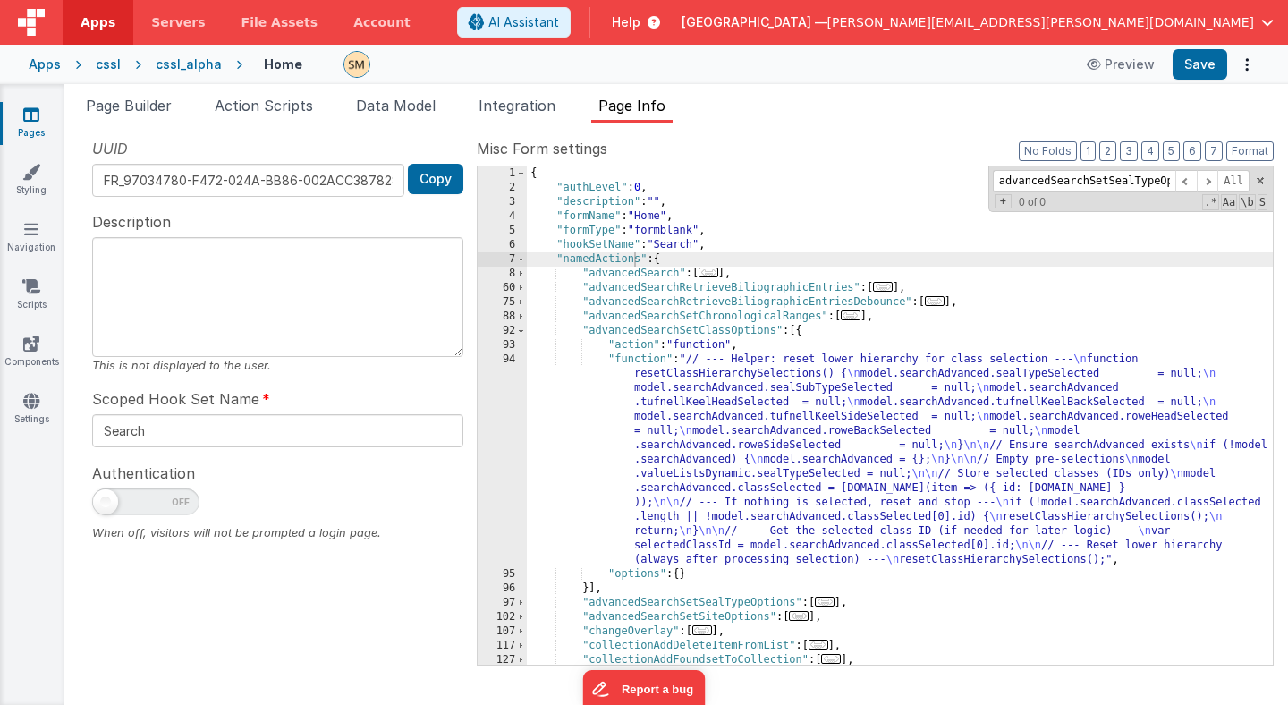
scroll to position [0, 35]
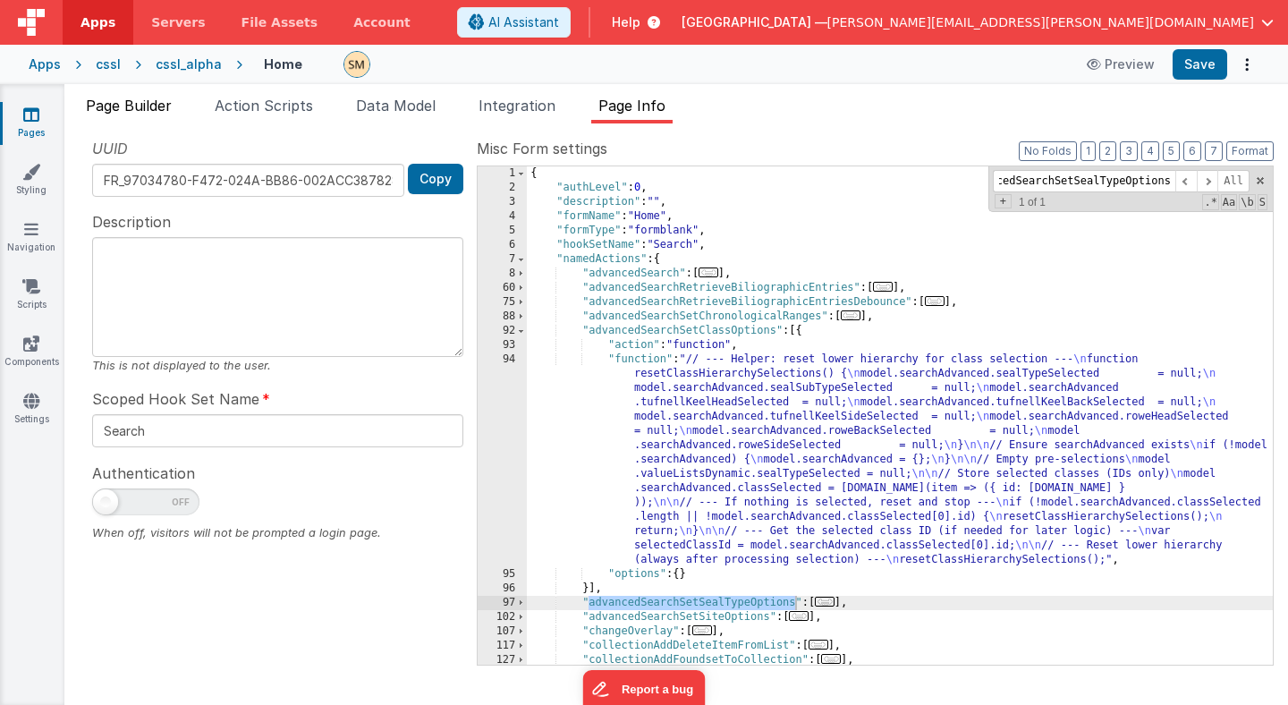
type input "advancedSearchSetSealTypeOptions"
click at [133, 106] on span "Page Builder" at bounding box center [129, 106] width 86 height 18
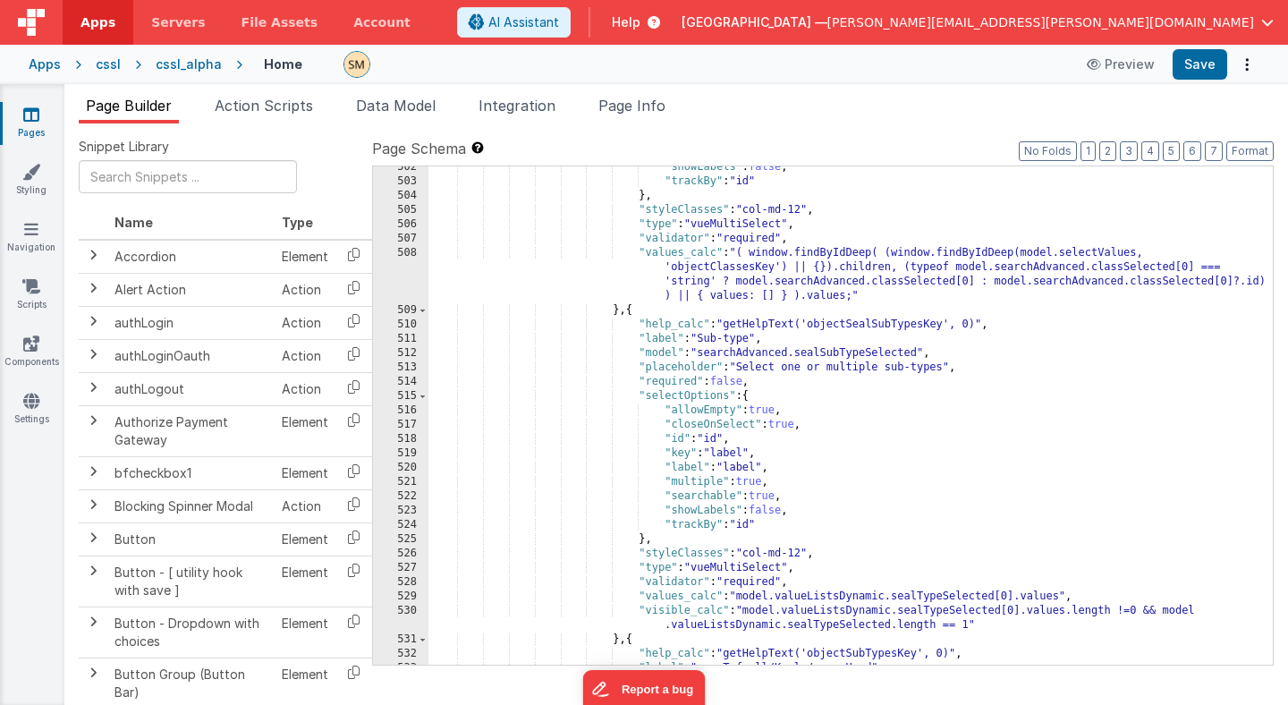
scroll to position [7529, 0]
click at [631, 311] on div ""showLabels" : false , "trackBy" : "id" } , "styleClasses" : "col-md-12" , "typ…" at bounding box center [850, 423] width 844 height 527
click at [657, 108] on span "Page Info" at bounding box center [631, 106] width 67 height 18
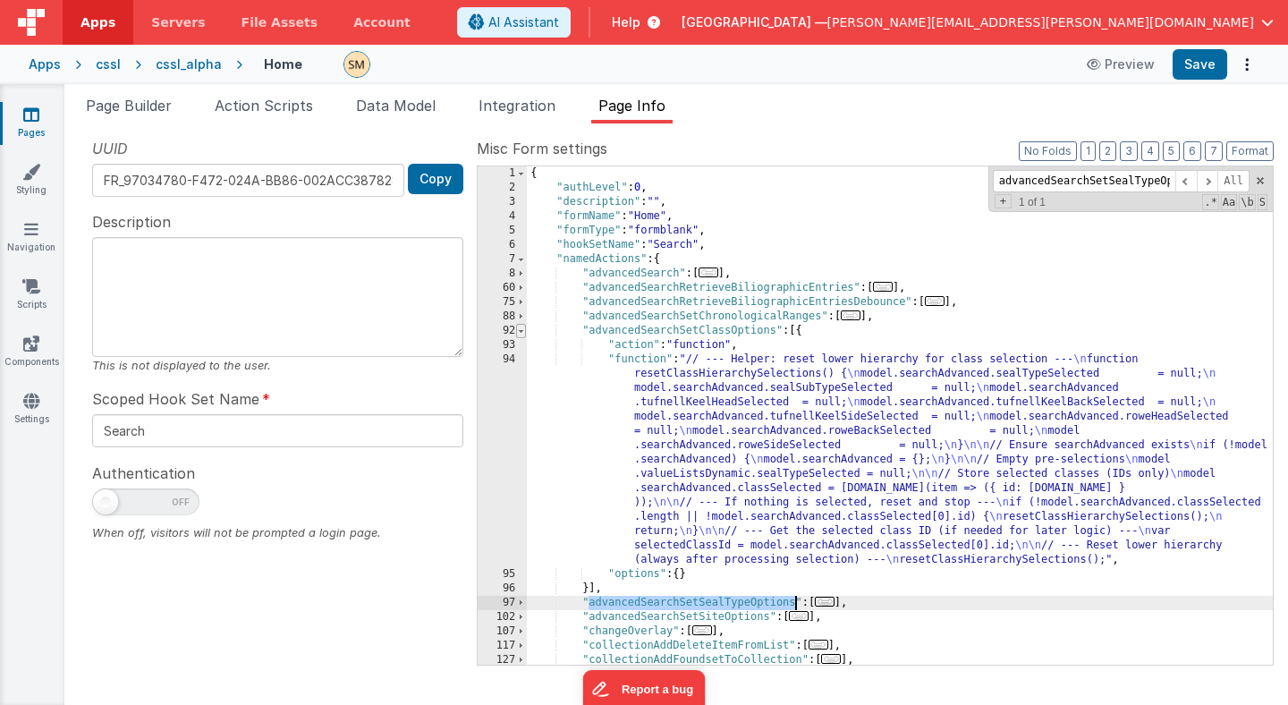
click at [521, 331] on span at bounding box center [521, 331] width 10 height 14
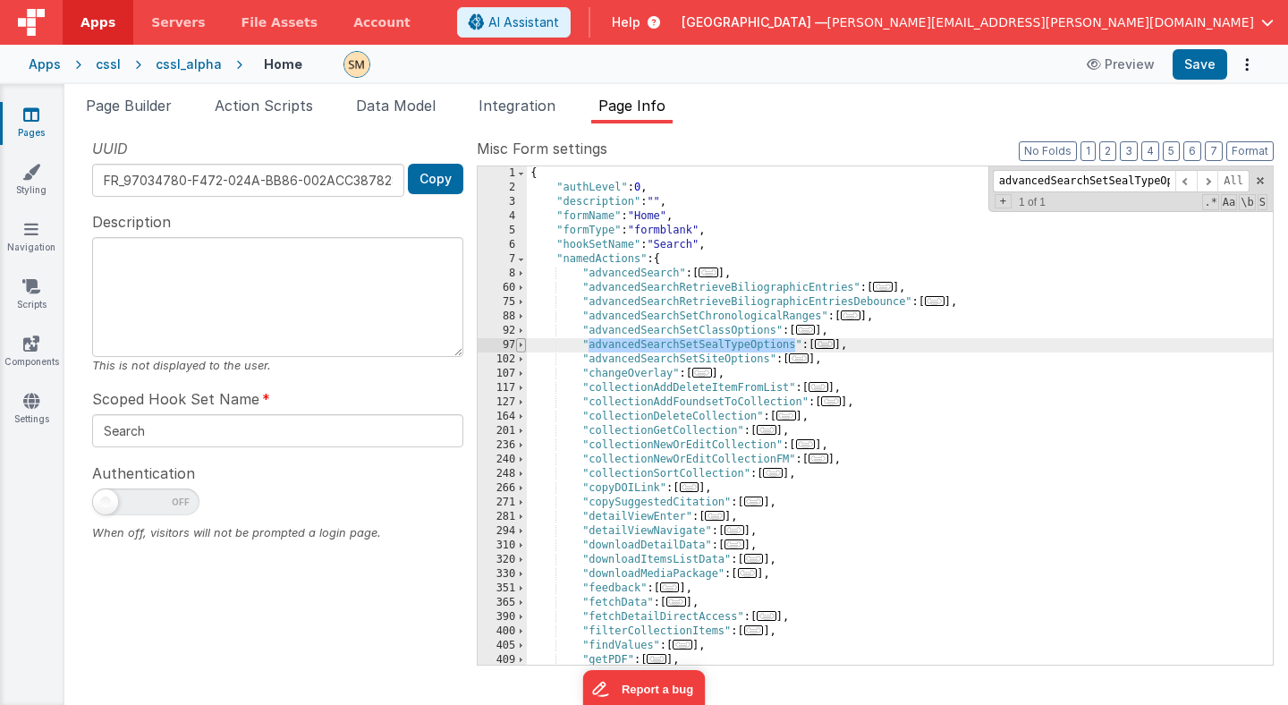
click at [522, 344] on span at bounding box center [521, 345] width 10 height 14
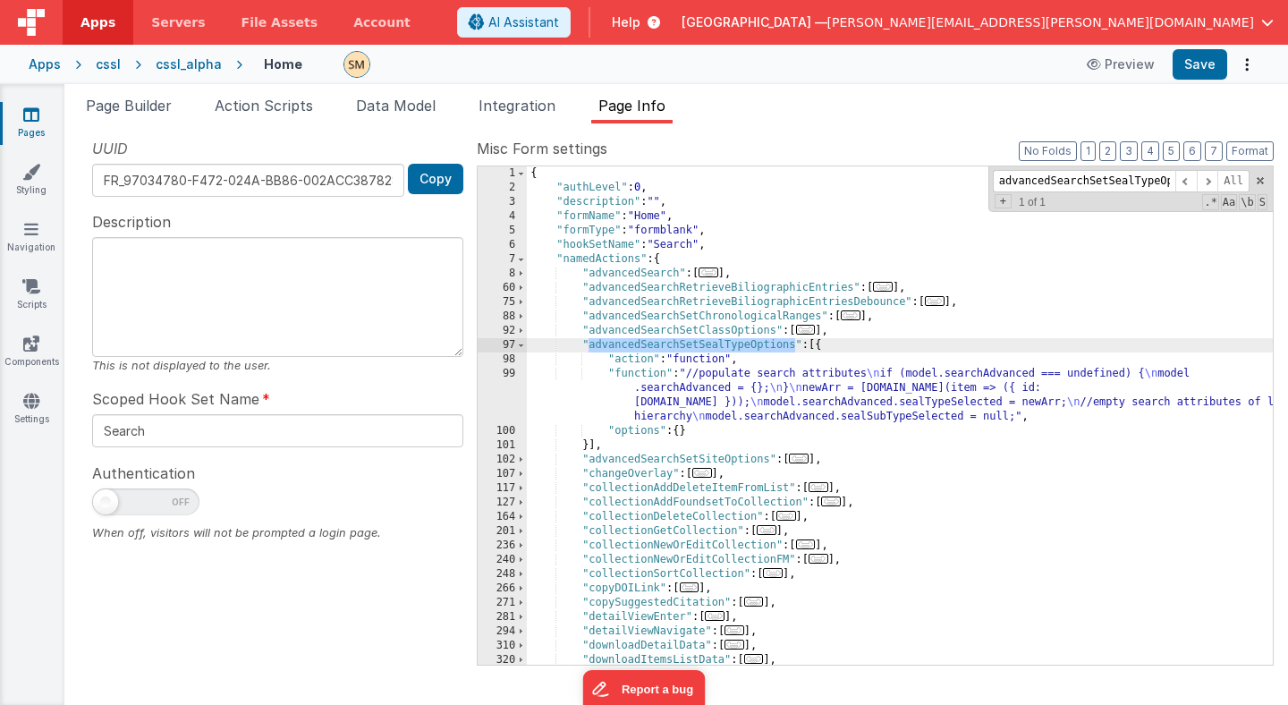
click at [682, 405] on div "{ "authLevel" : 0 , "description" : "" , "formName" : "Home" , "formType" : "fo…" at bounding box center [900, 429] width 746 height 527
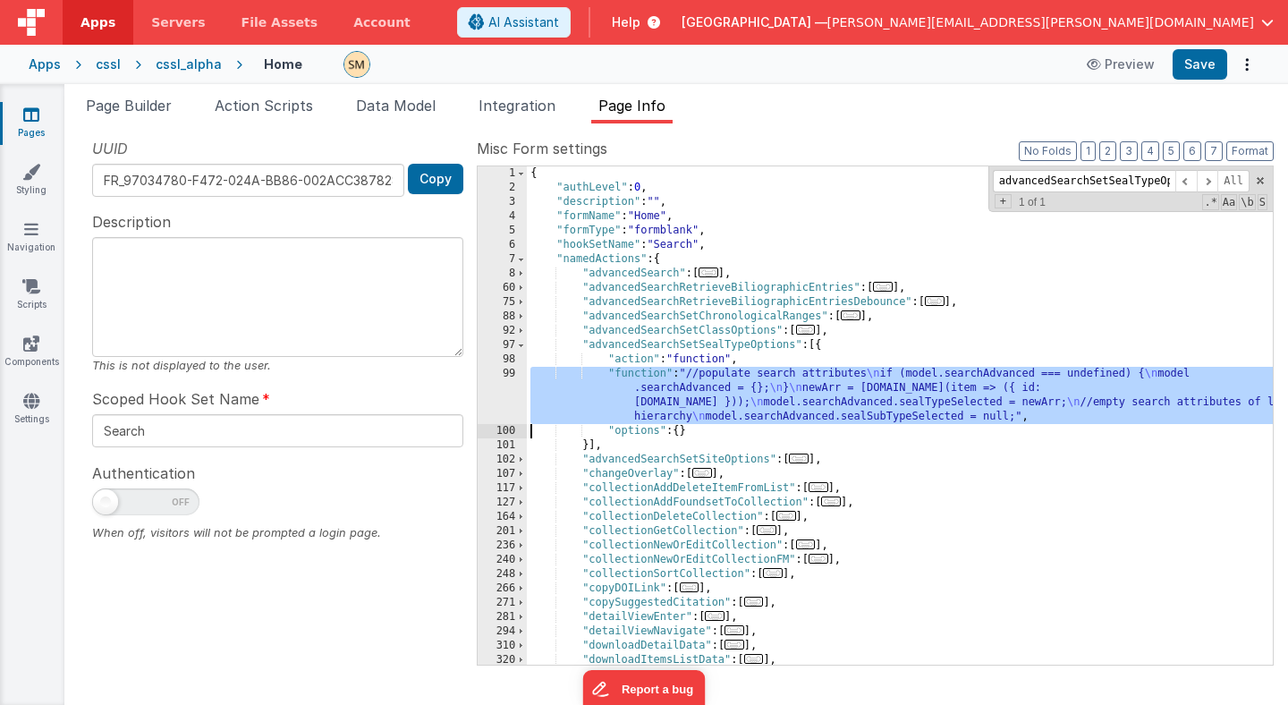
click at [512, 400] on div "99" at bounding box center [502, 395] width 49 height 57
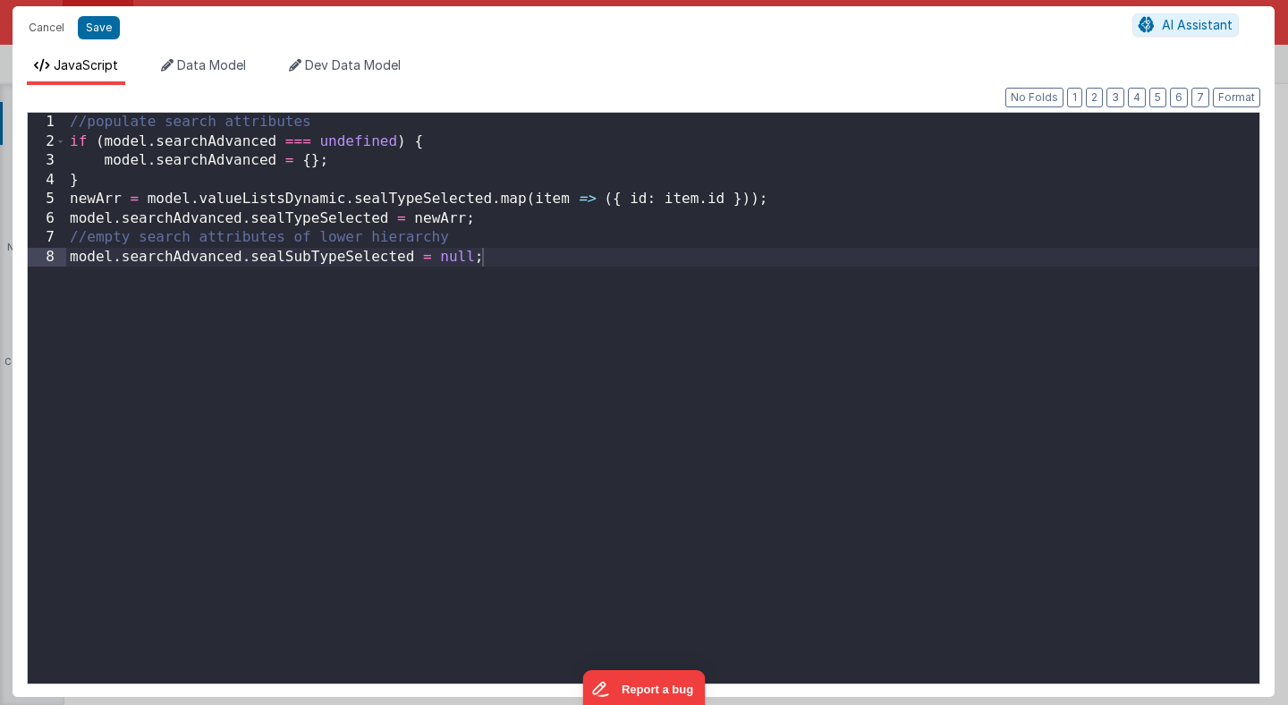
click at [512, 400] on div "//populate search attributes if ( model . searchAdvanced === undefined ) { mode…" at bounding box center [662, 417] width 1193 height 609
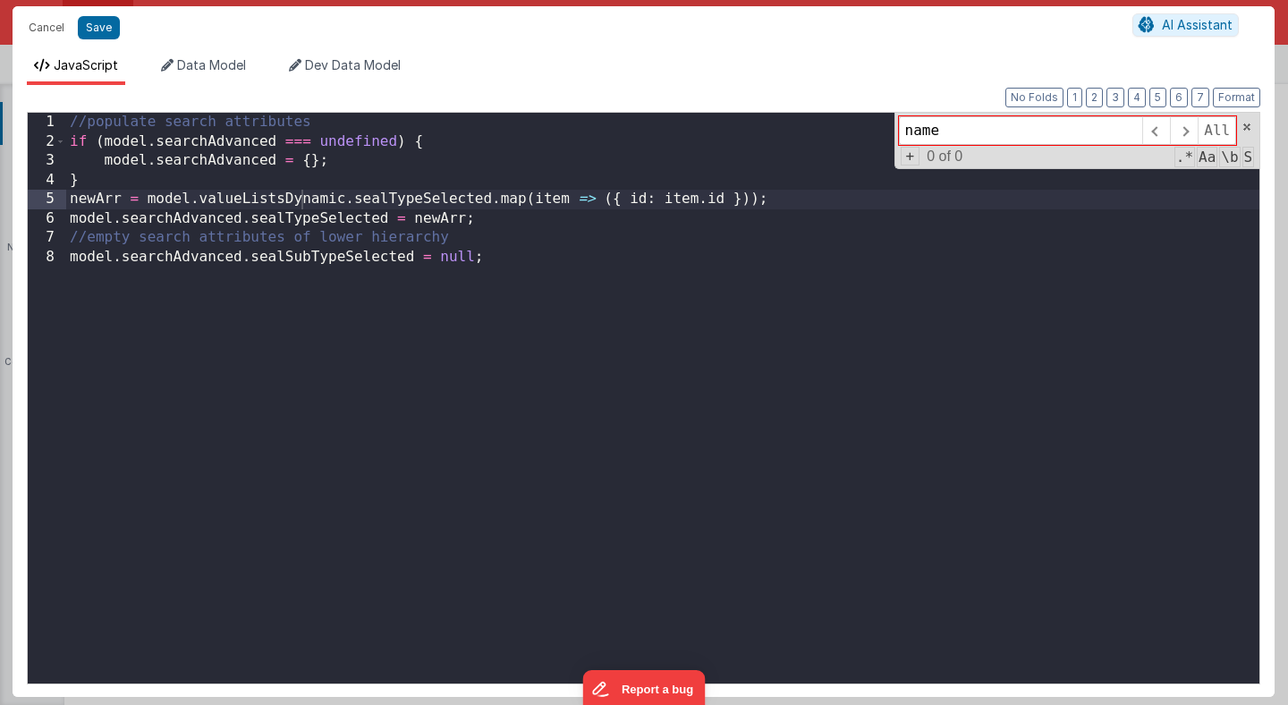
type input "named"
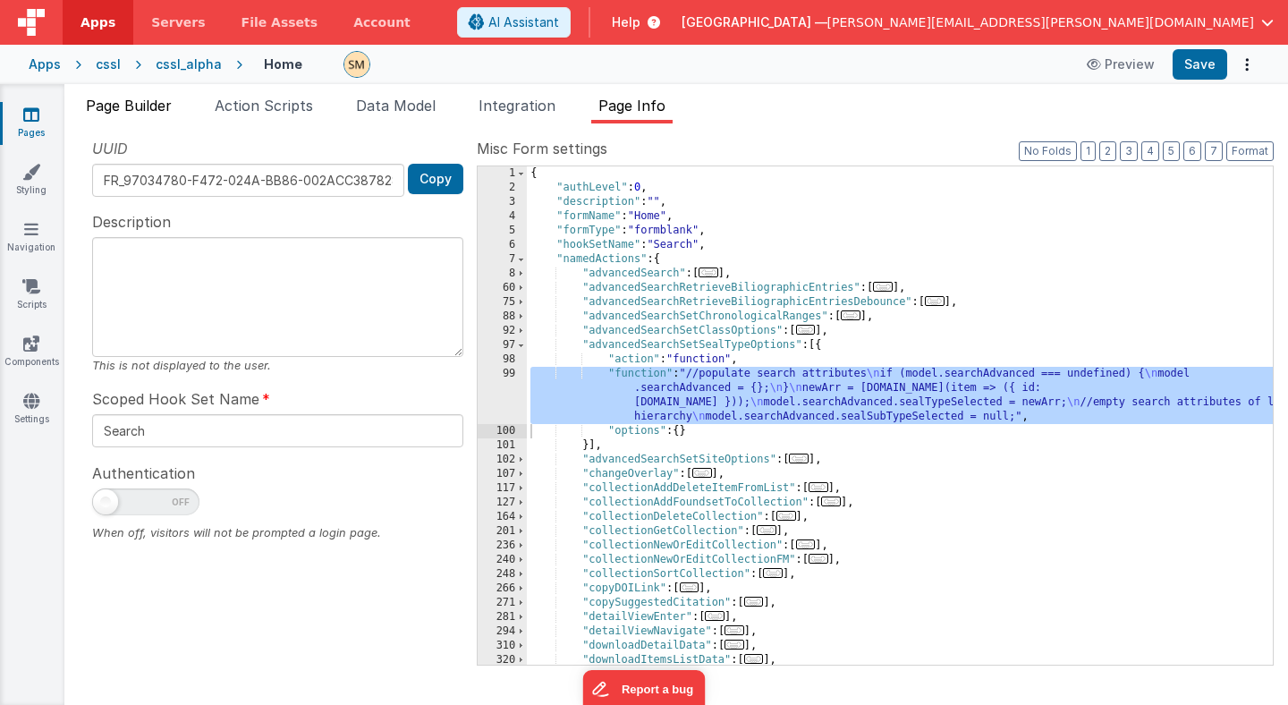
click at [125, 106] on span "Page Builder" at bounding box center [129, 106] width 86 height 18
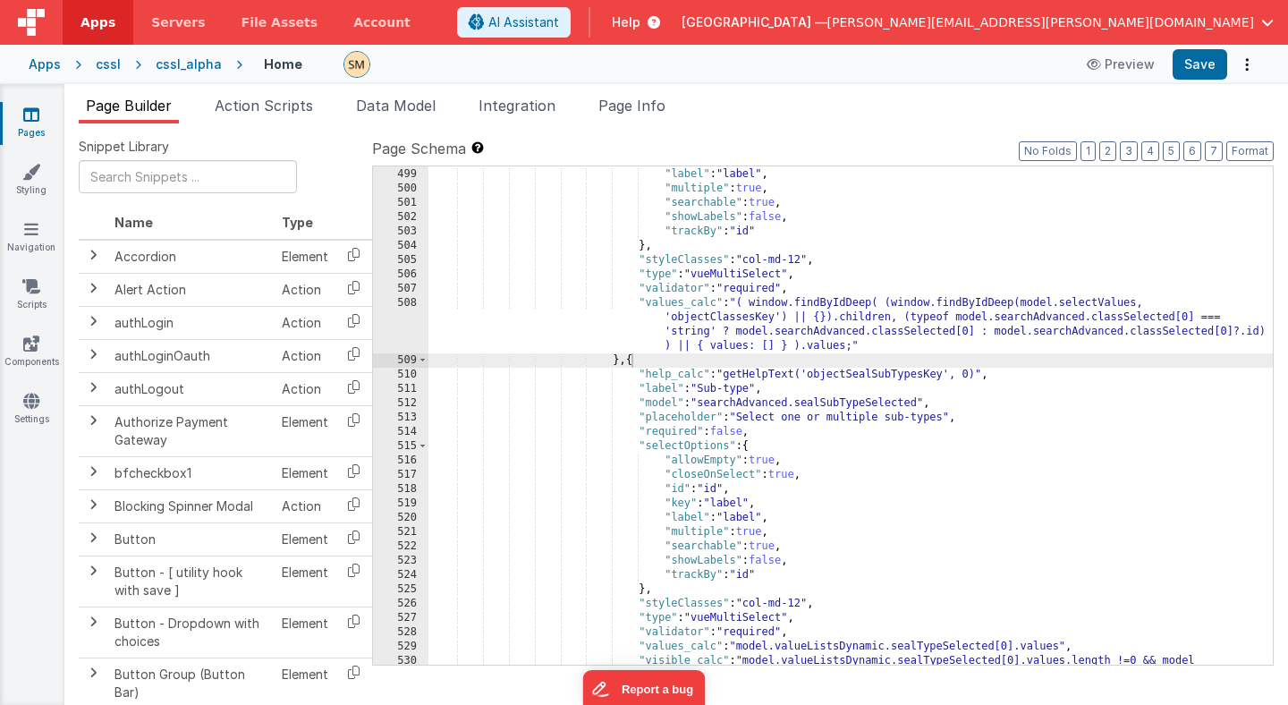
scroll to position [7488, 0]
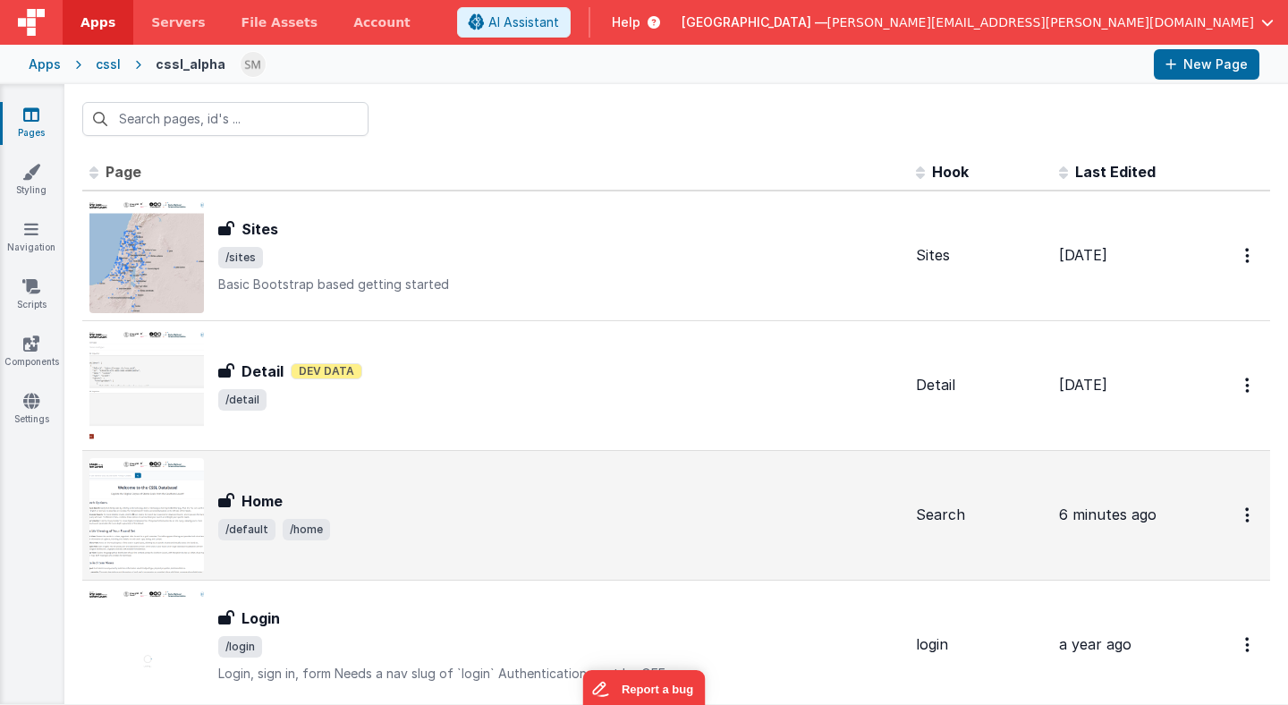
click at [283, 497] on div "Home" at bounding box center [559, 500] width 683 height 21
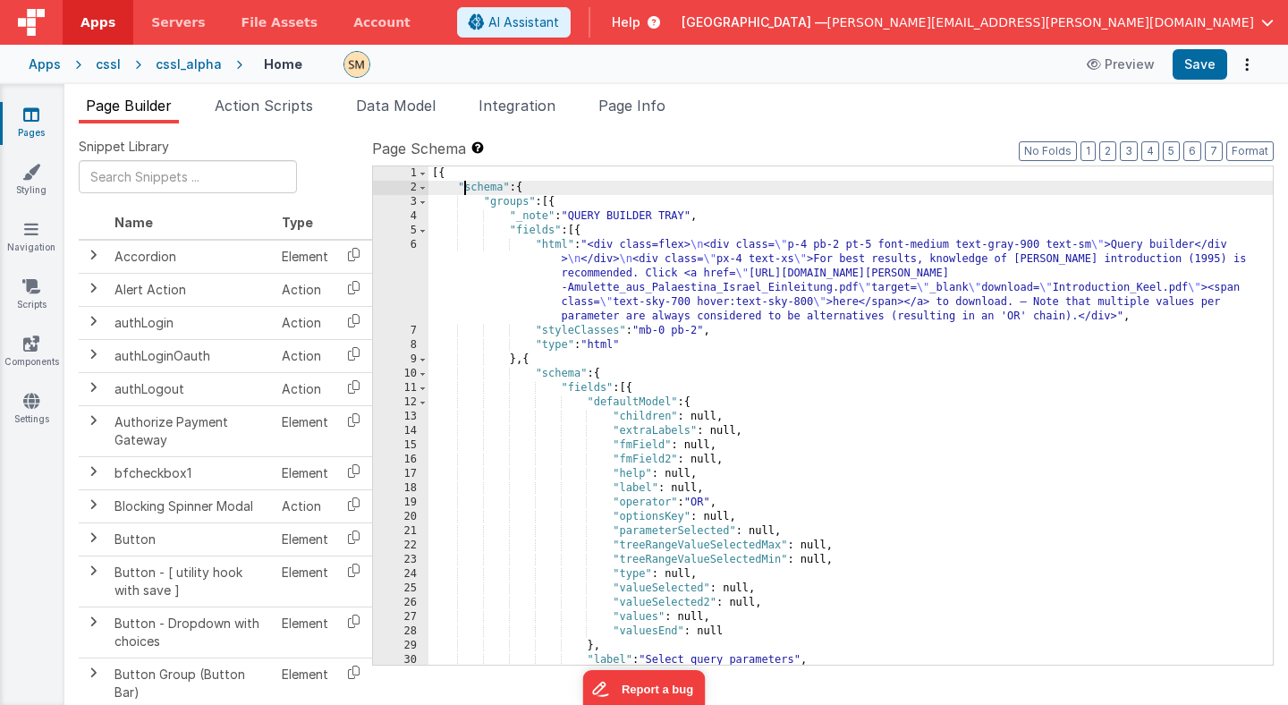
click at [466, 190] on div "[{ "schema" : { "groups" : [{ "_note" : "QUERY BUILDER TRAY" , "fields" : [{ "h…" at bounding box center [850, 429] width 844 height 527
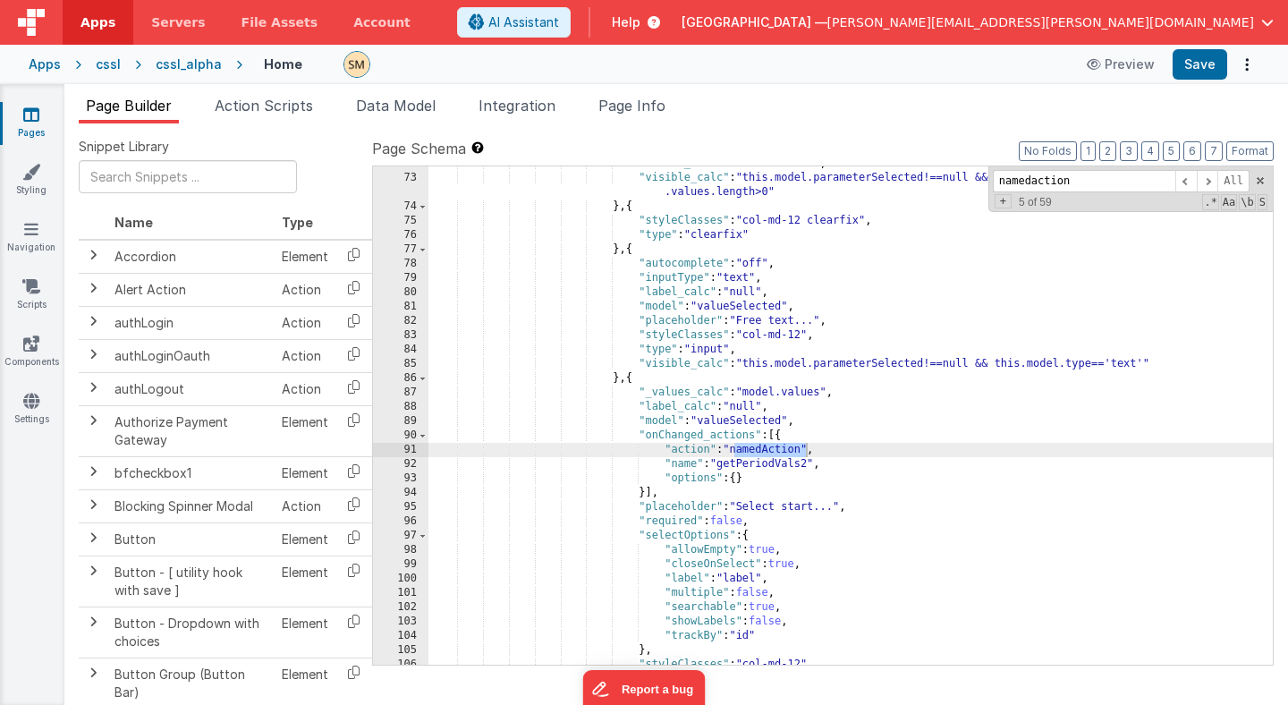
scroll to position [1317, 0]
type input "namedaction"
click at [749, 461] on div ""values_calc" : "model.values" , "visible_calc" : "this.model.parameterSelected…" at bounding box center [850, 417] width 844 height 527
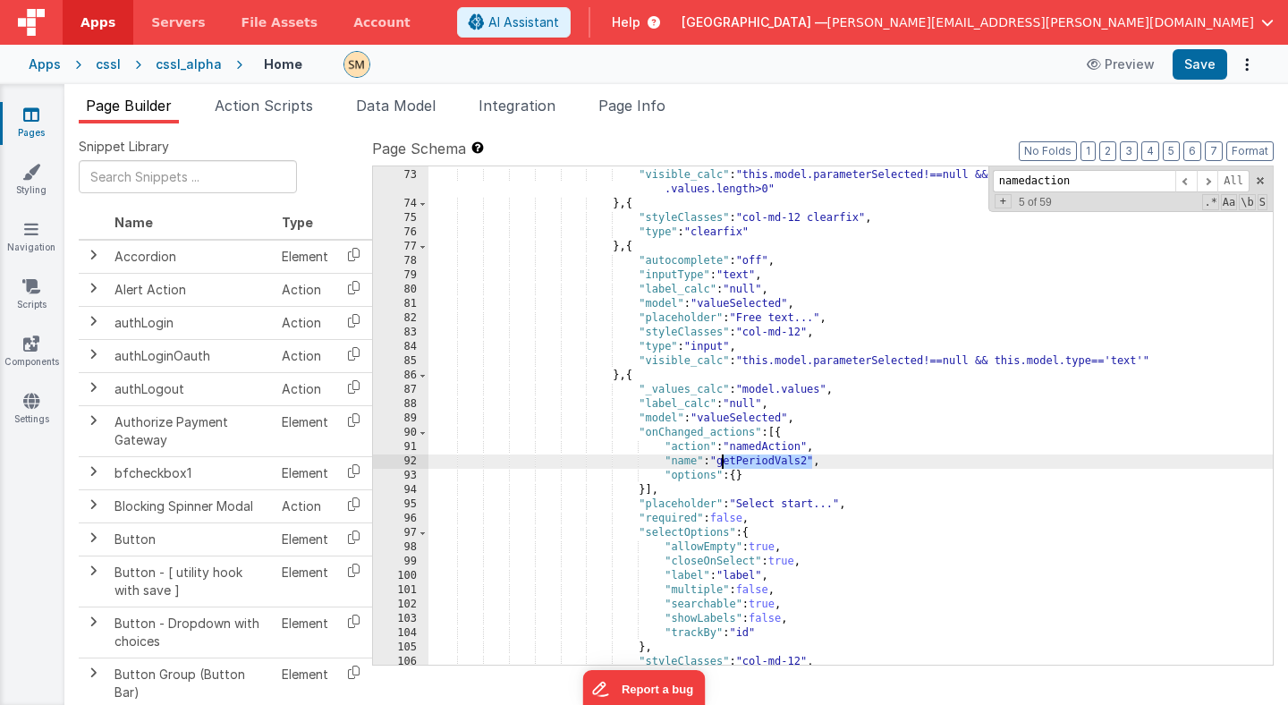
click at [749, 461] on div ""values_calc" : "model.values" , "visible_calc" : "this.model.parameterSelected…" at bounding box center [850, 417] width 844 height 527
click at [646, 110] on span "Page Info" at bounding box center [631, 106] width 67 height 18
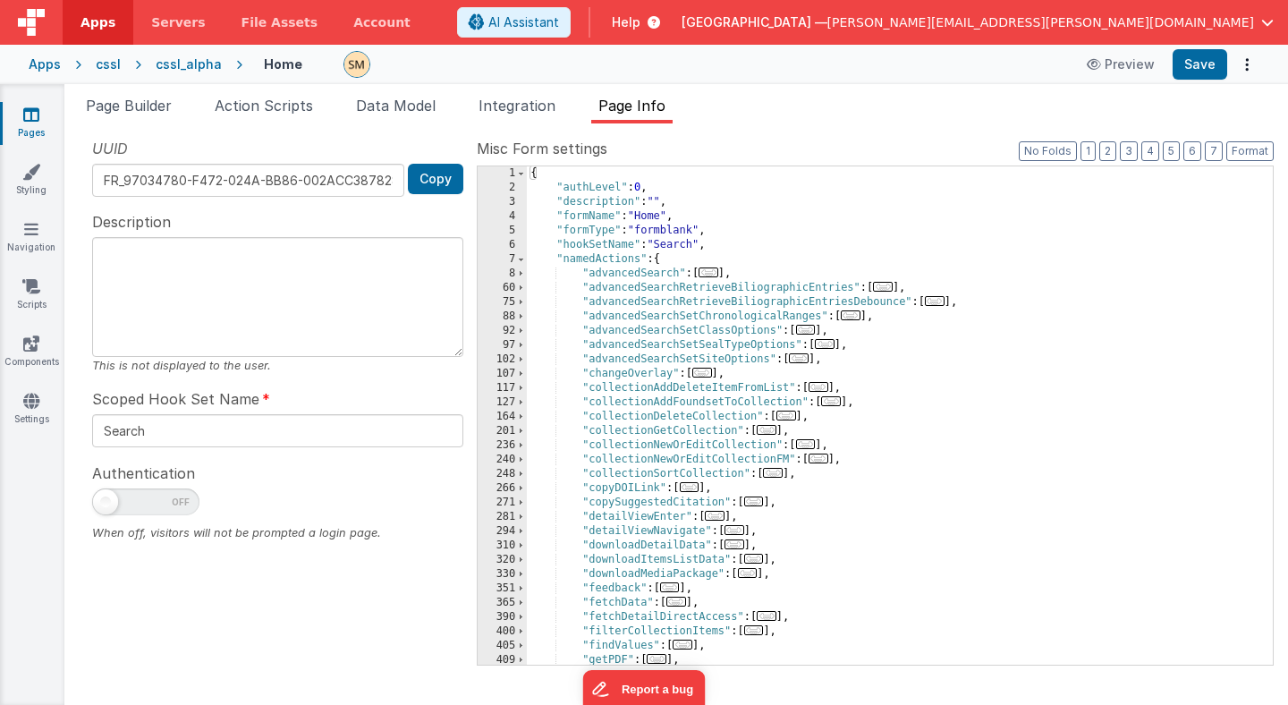
click at [633, 188] on div "{ "authLevel" : 0 , "description" : "" , "formName" : "Home" , "formType" : "fo…" at bounding box center [900, 429] width 746 height 527
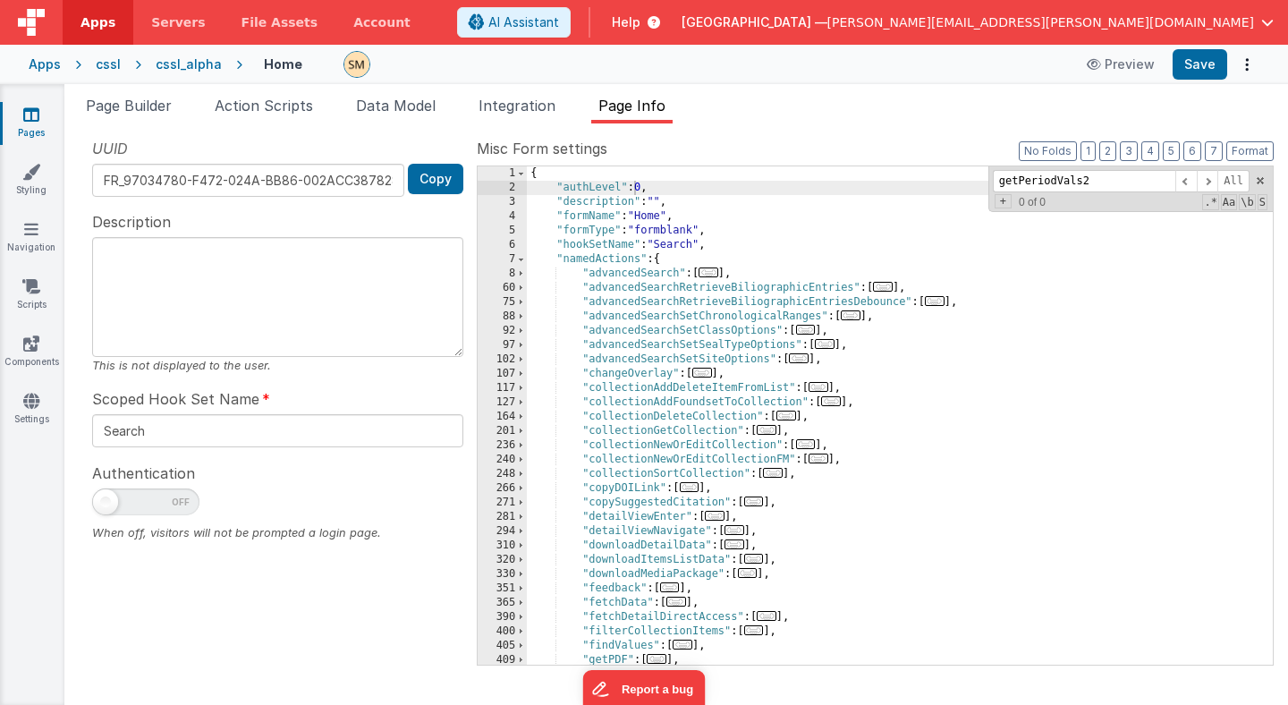
scroll to position [17, 0]
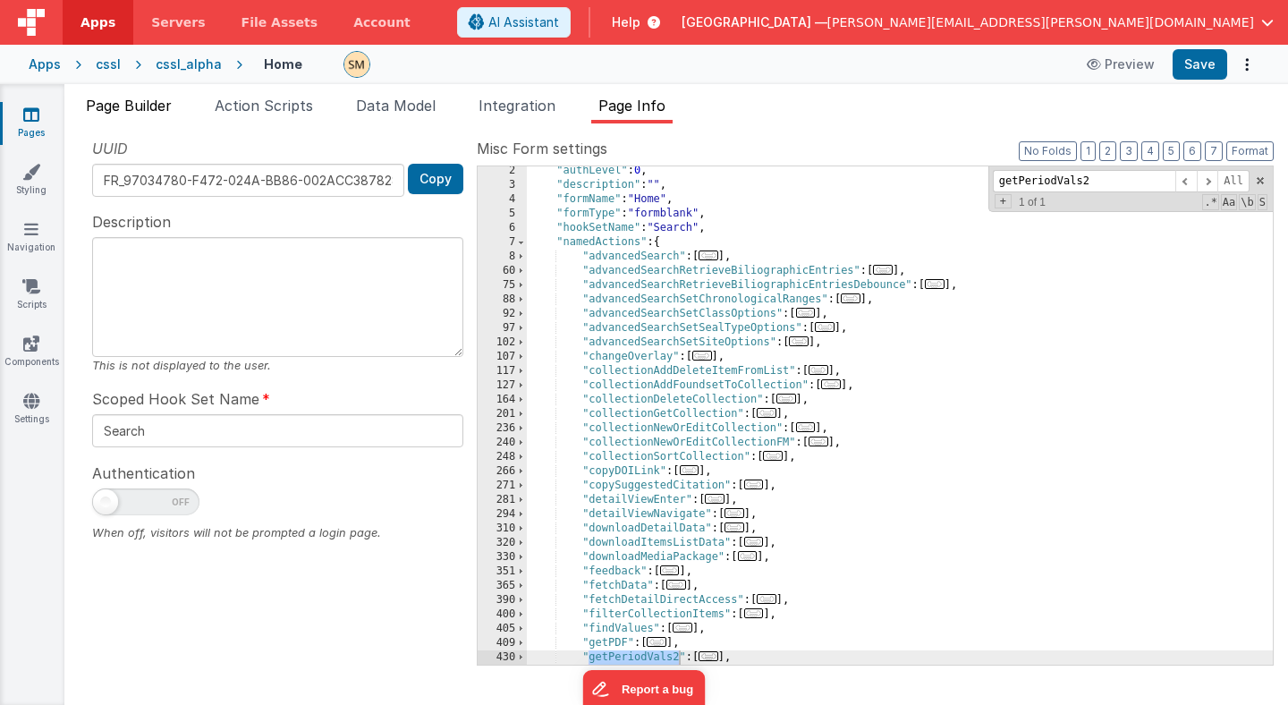
type input "getPeriodVals2"
click at [155, 106] on span "Page Builder" at bounding box center [129, 106] width 86 height 18
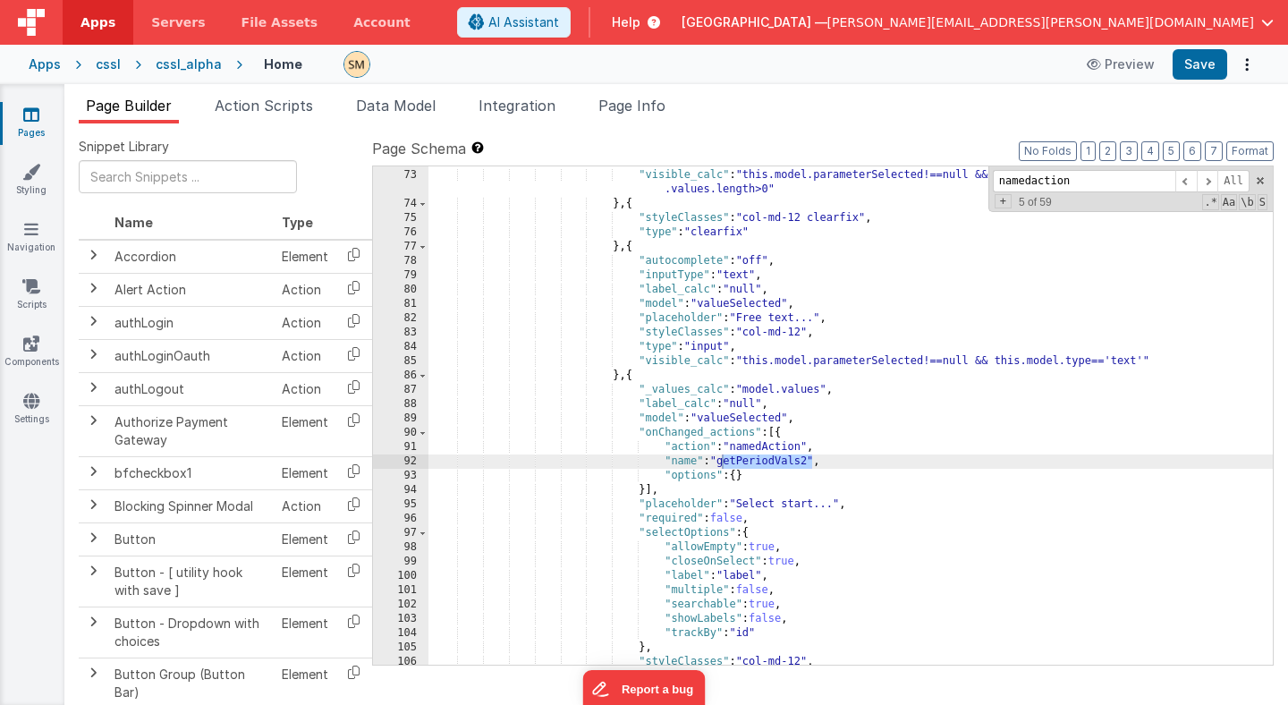
click at [659, 392] on div ""values_calc" : "model.values" , "visible_calc" : "this.model.parameterSelected…" at bounding box center [850, 417] width 844 height 527
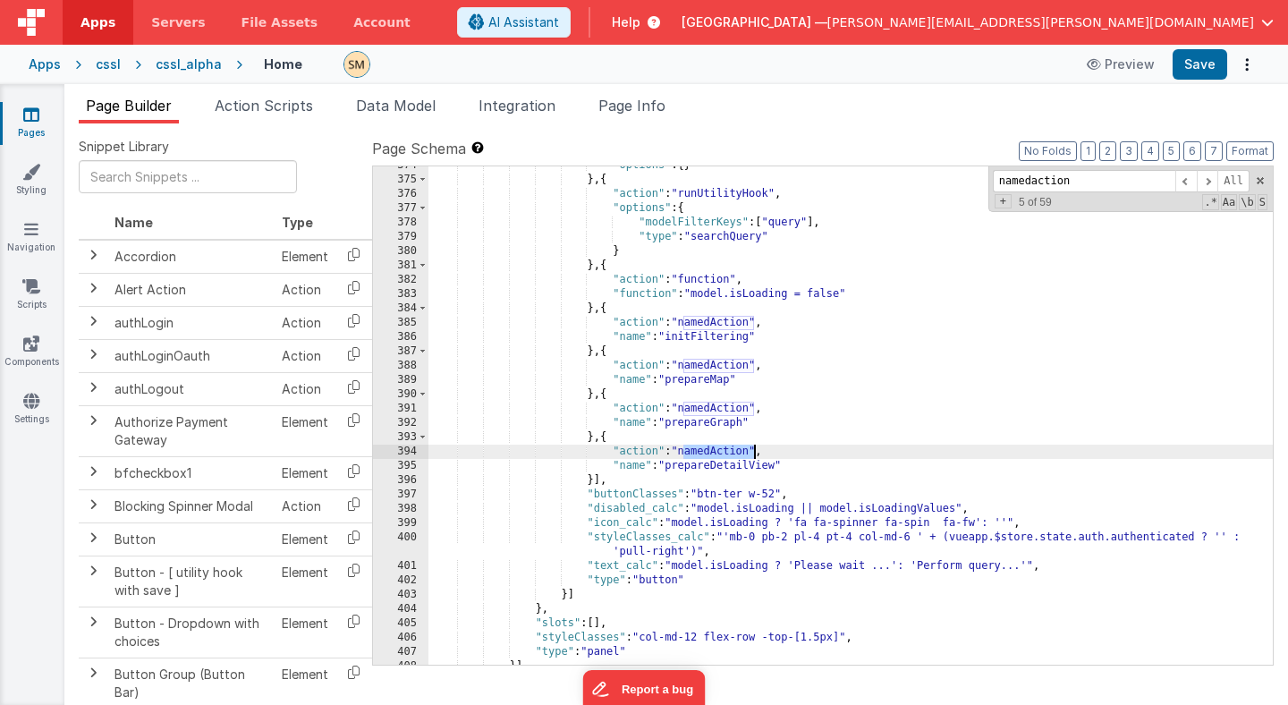
scroll to position [6388, 0]
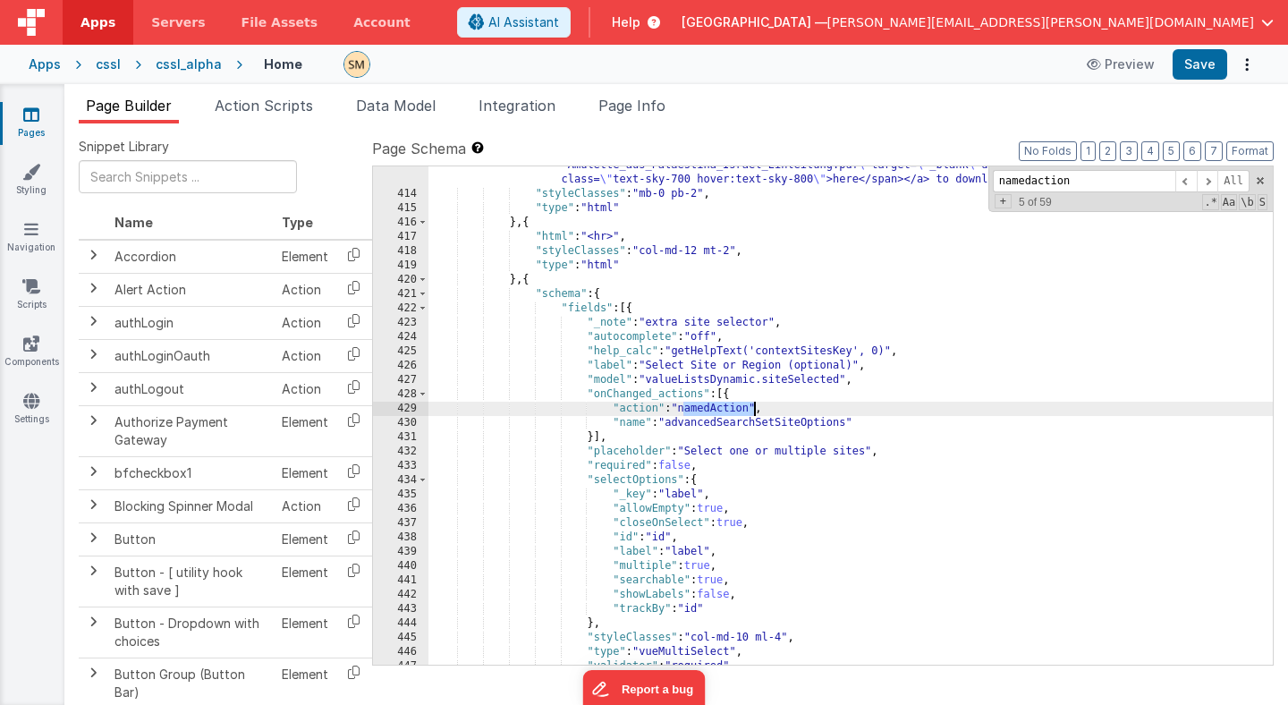
click at [697, 421] on div ""html" : "<div class=flex> \n <div class= \" p-4 pb-2 pt-5 font-medium text-gra…" at bounding box center [850, 407] width 844 height 584
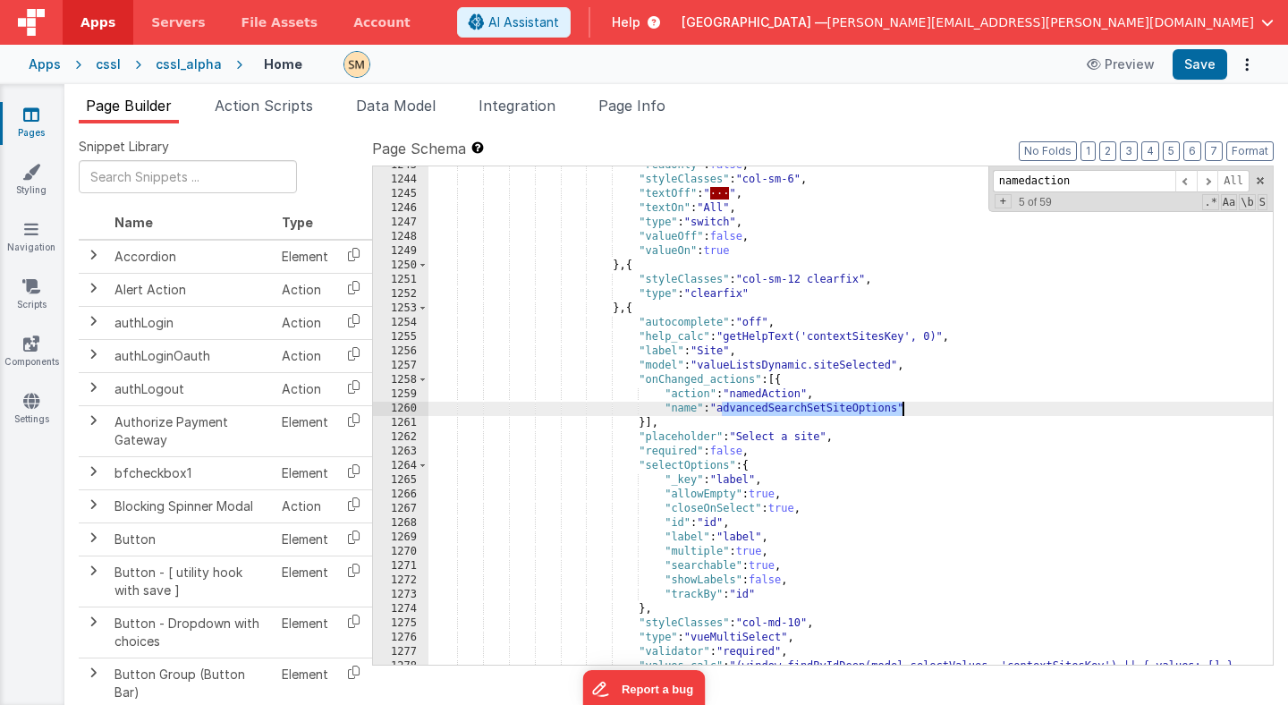
scroll to position [18657, 0]
click at [735, 409] on div ""readonly" : false , "styleClasses" : "col-sm-6" , "textOff" : " · · · " , "tex…" at bounding box center [850, 428] width 844 height 541
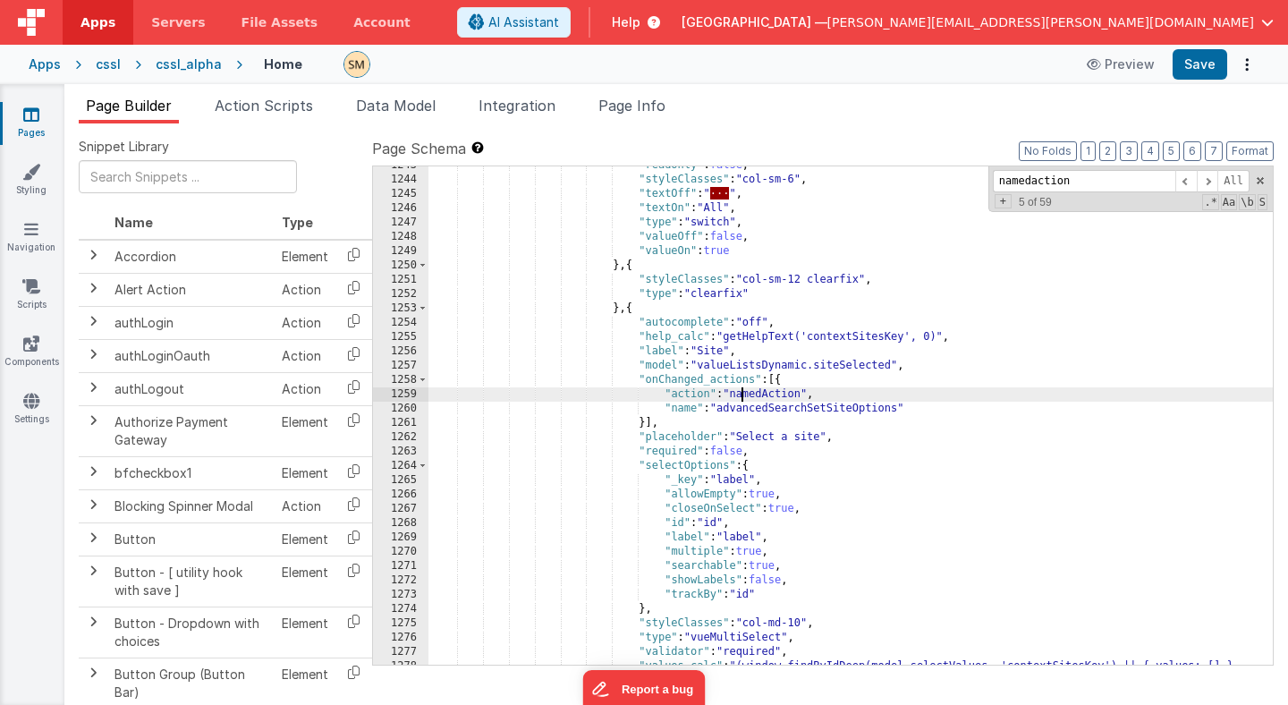
click at [741, 389] on div ""readonly" : false , "styleClasses" : "col-sm-6" , "textOff" : " · · · " , "tex…" at bounding box center [850, 428] width 844 height 541
click at [741, 390] on div ""readonly" : false , "styleClasses" : "col-sm-6" , "textOff" : " · · · " , "tex…" at bounding box center [850, 428] width 844 height 541
type input "namedAction"
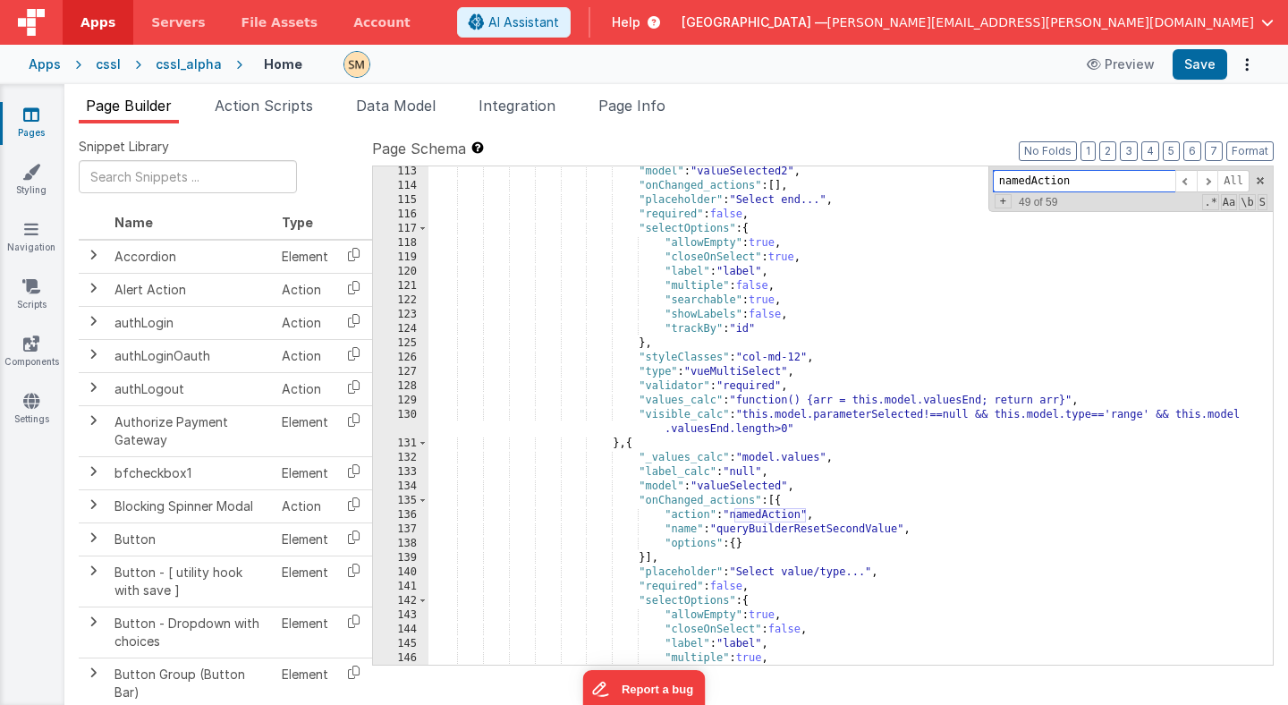
scroll to position [959, 0]
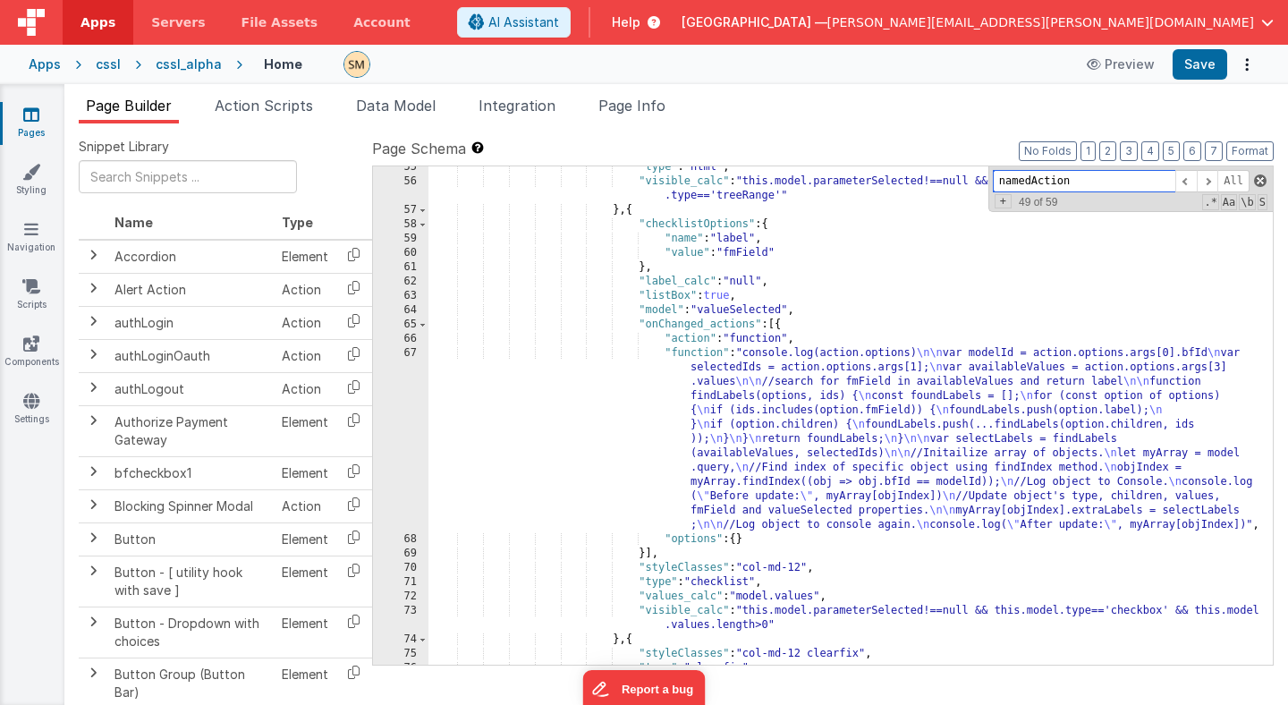
click at [1262, 182] on span at bounding box center [1260, 180] width 13 height 13
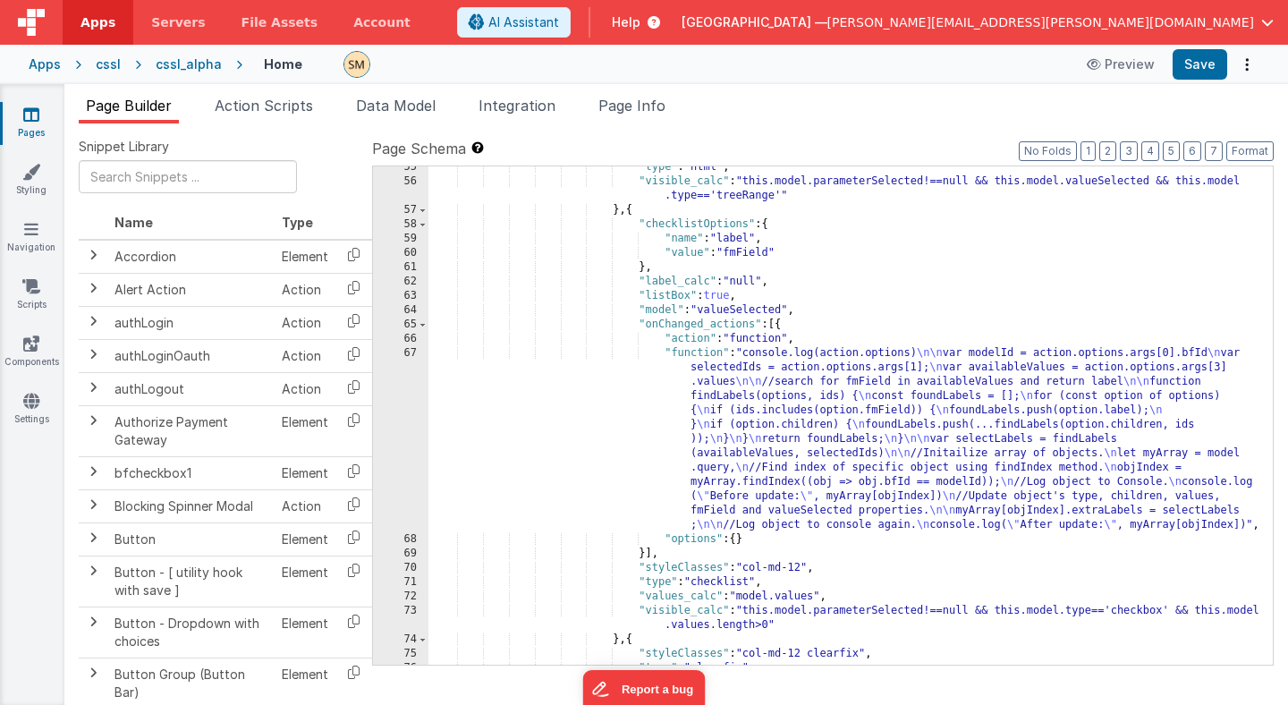
click at [841, 381] on div ""type" : "html" , "visible_calc" : "this.model.parameterSelected!==null && this…" at bounding box center [850, 423] width 844 height 527
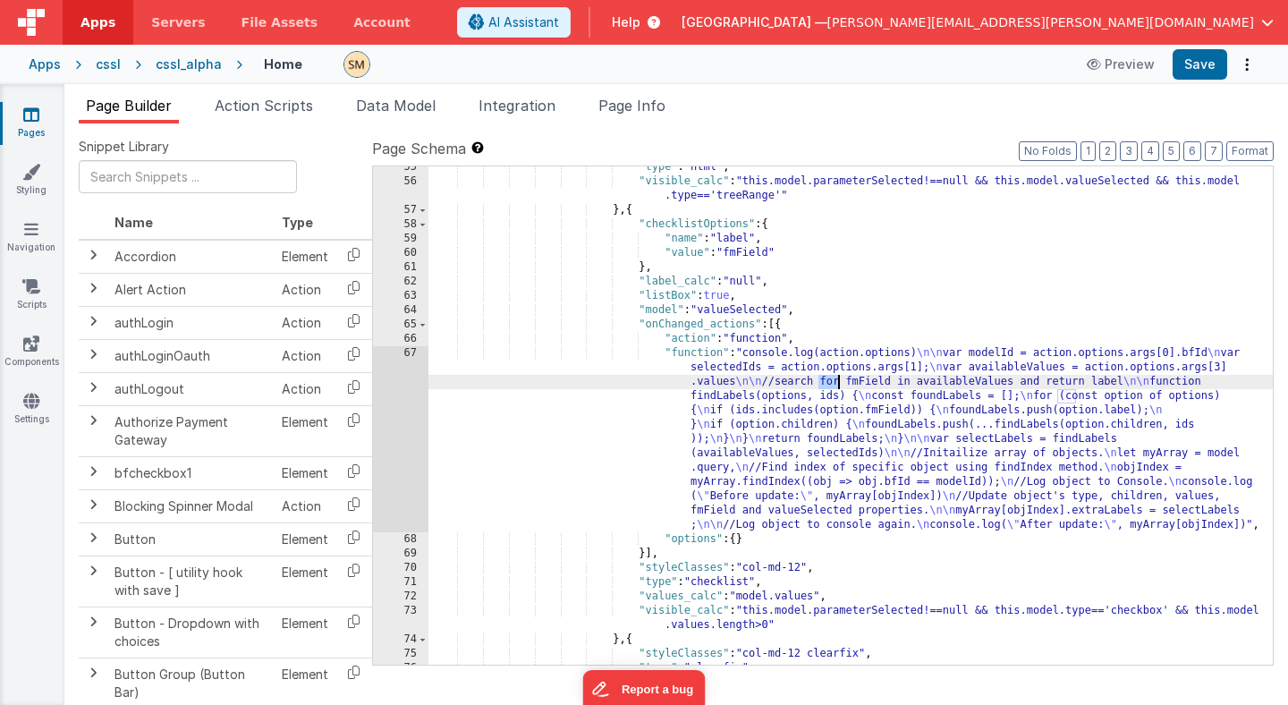
click at [841, 381] on div ""type" : "html" , "visible_calc" : "this.model.parameterSelected!==null && this…" at bounding box center [850, 423] width 844 height 527
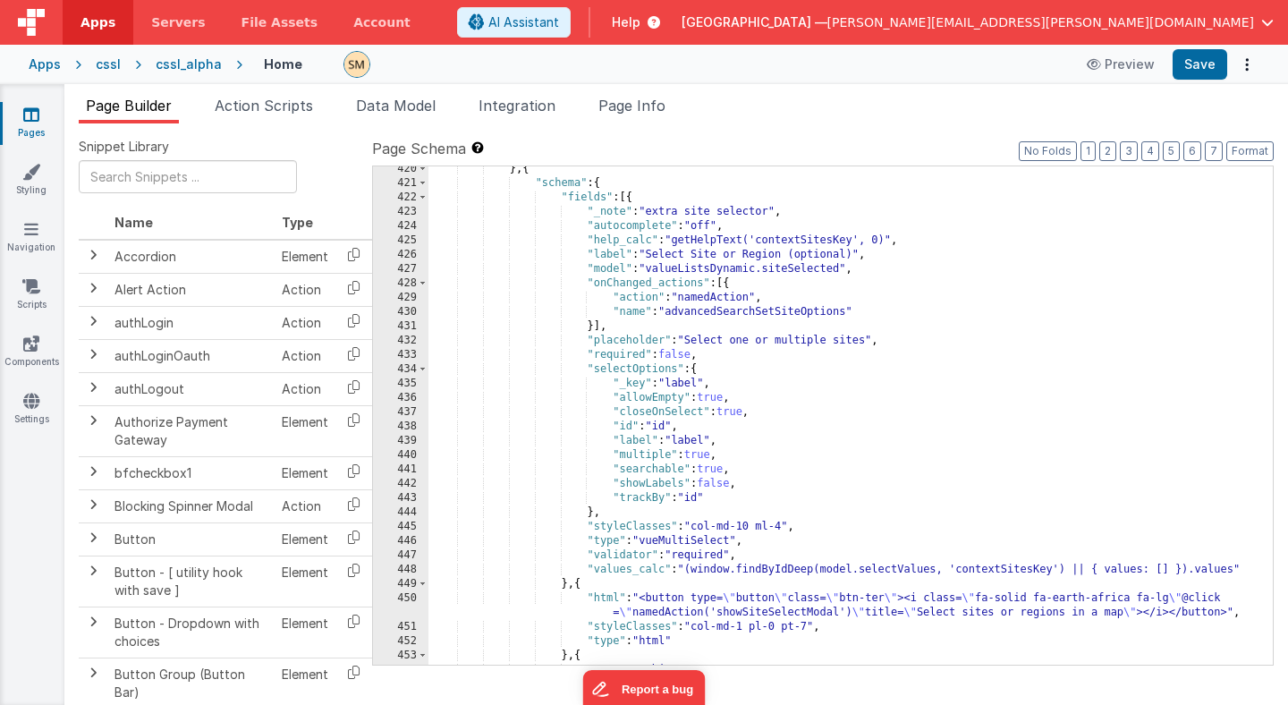
scroll to position [6485, 0]
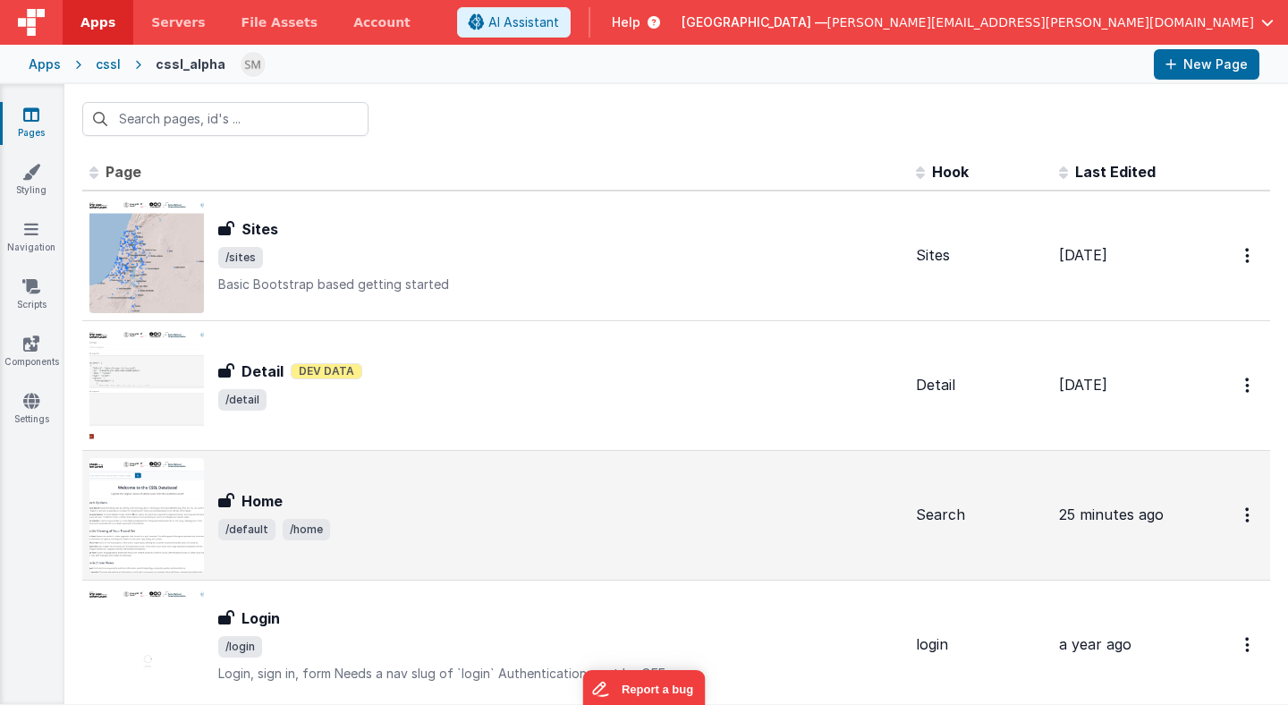
click at [564, 519] on span "/default /home" at bounding box center [559, 529] width 683 height 21
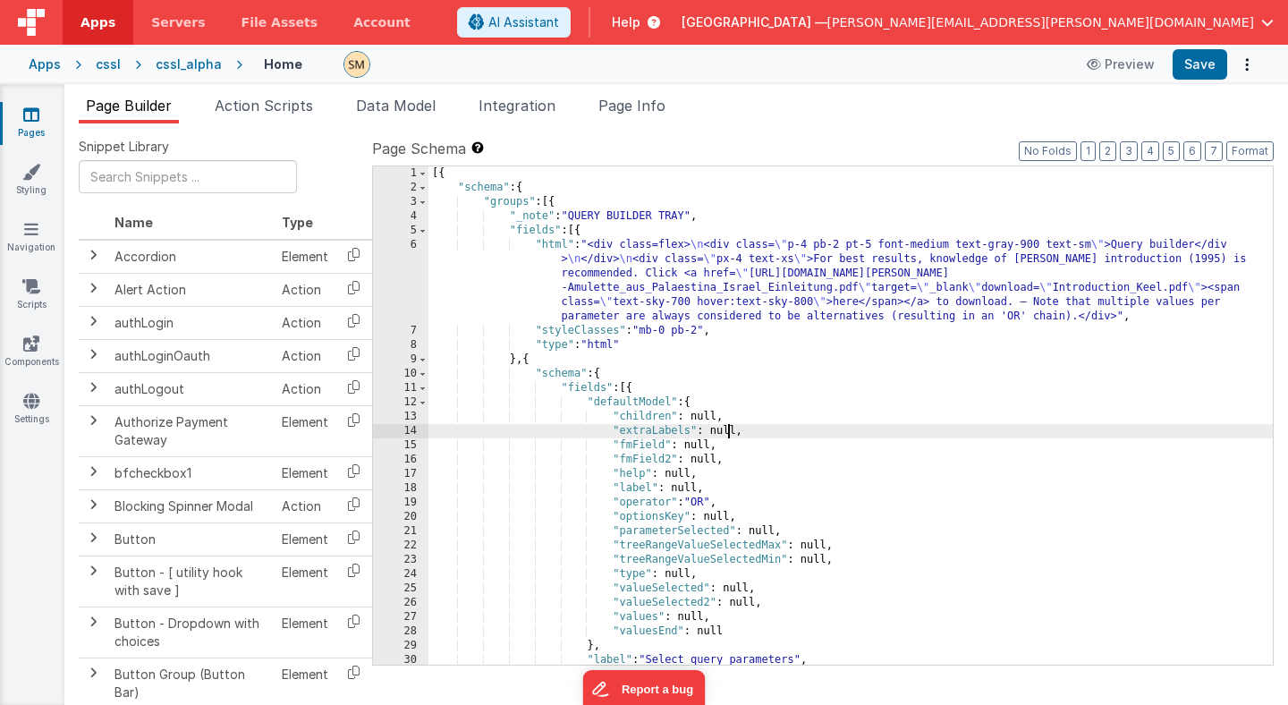
click at [731, 428] on div "[{ "schema" : { "groups" : [{ "_note" : "QUERY BUILDER TRAY" , "fields" : [{ "h…" at bounding box center [850, 429] width 844 height 527
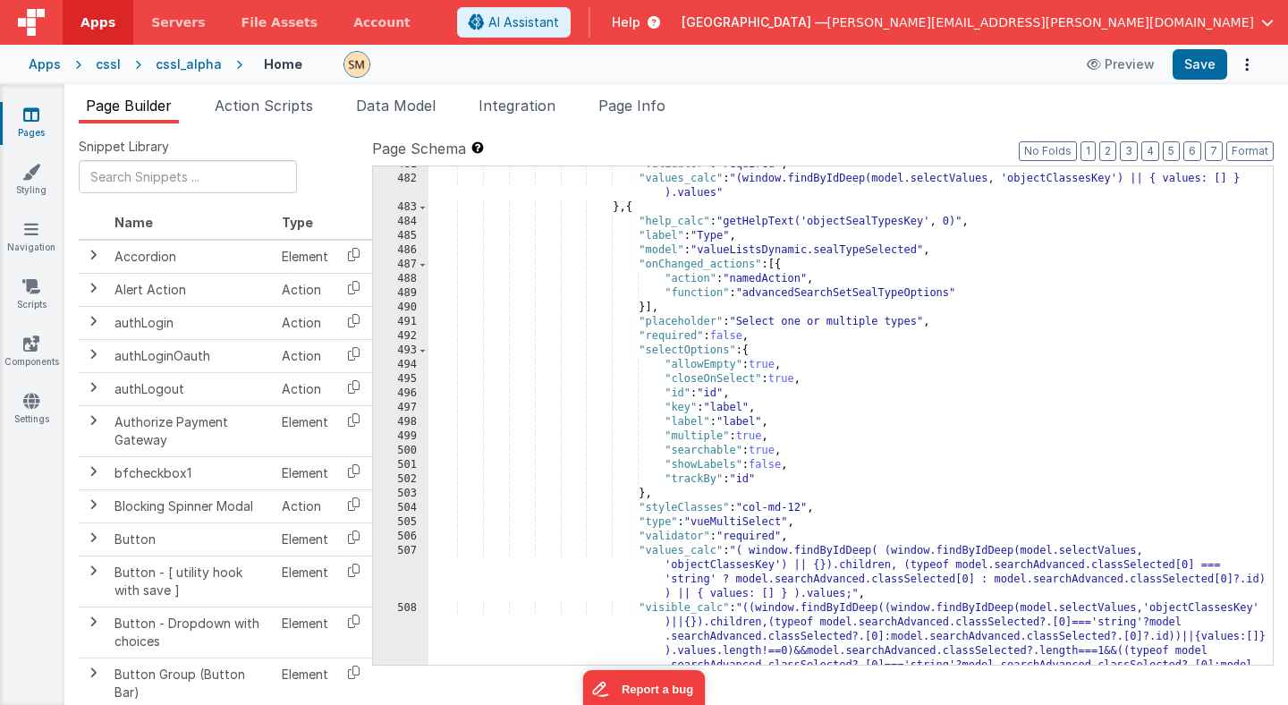
scroll to position [7214, 0]
click at [809, 293] on div ""validator" : "required" , "values_calc" : "(window.findByIdDeep(model.selectVa…" at bounding box center [850, 456] width 844 height 598
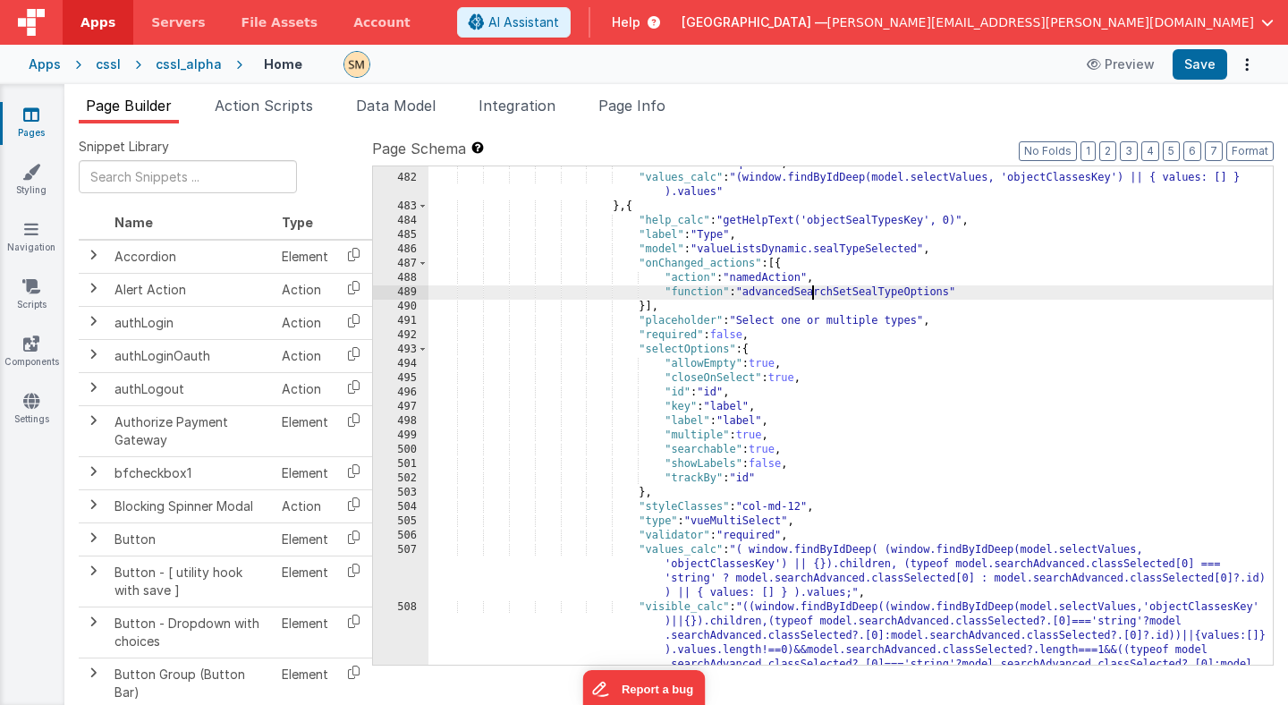
click at [809, 293] on div ""validator" : "required" , "values_calc" : "(window.findByIdDeep(model.selectVa…" at bounding box center [850, 456] width 844 height 598
click at [640, 105] on span "Page Info" at bounding box center [631, 106] width 67 height 18
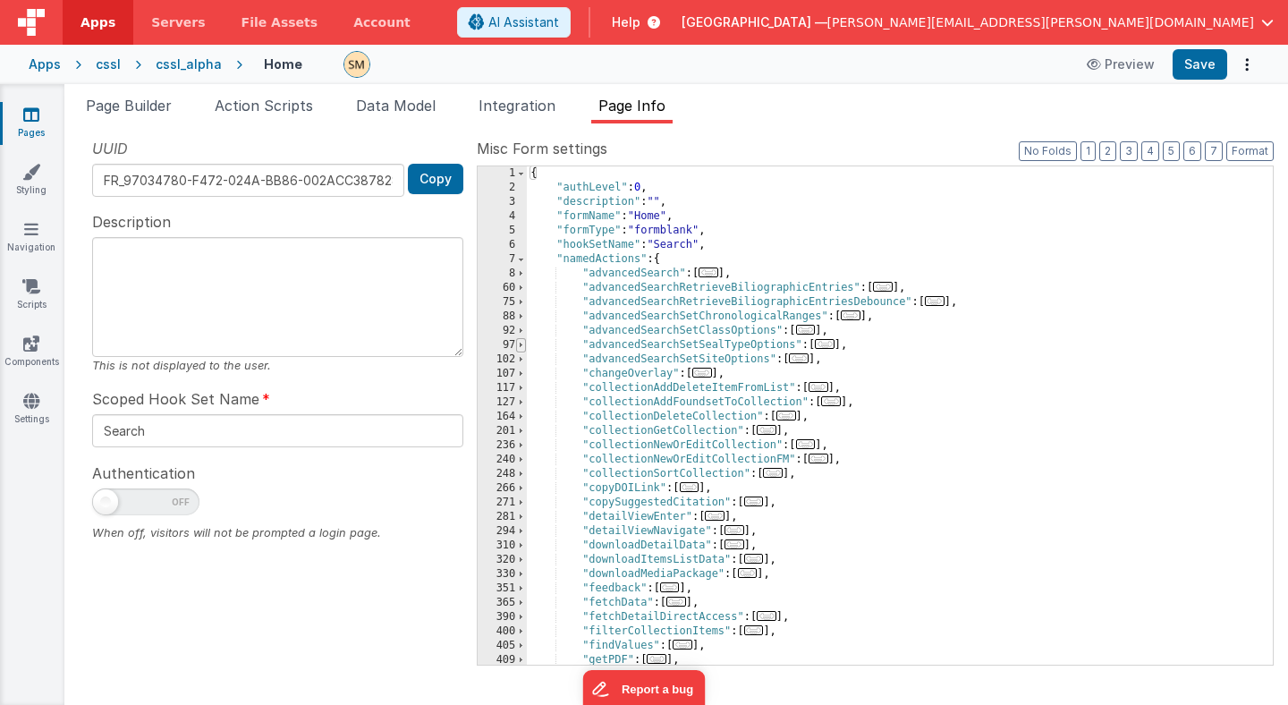
scroll to position [0, 0]
click at [518, 347] on span at bounding box center [521, 345] width 10 height 14
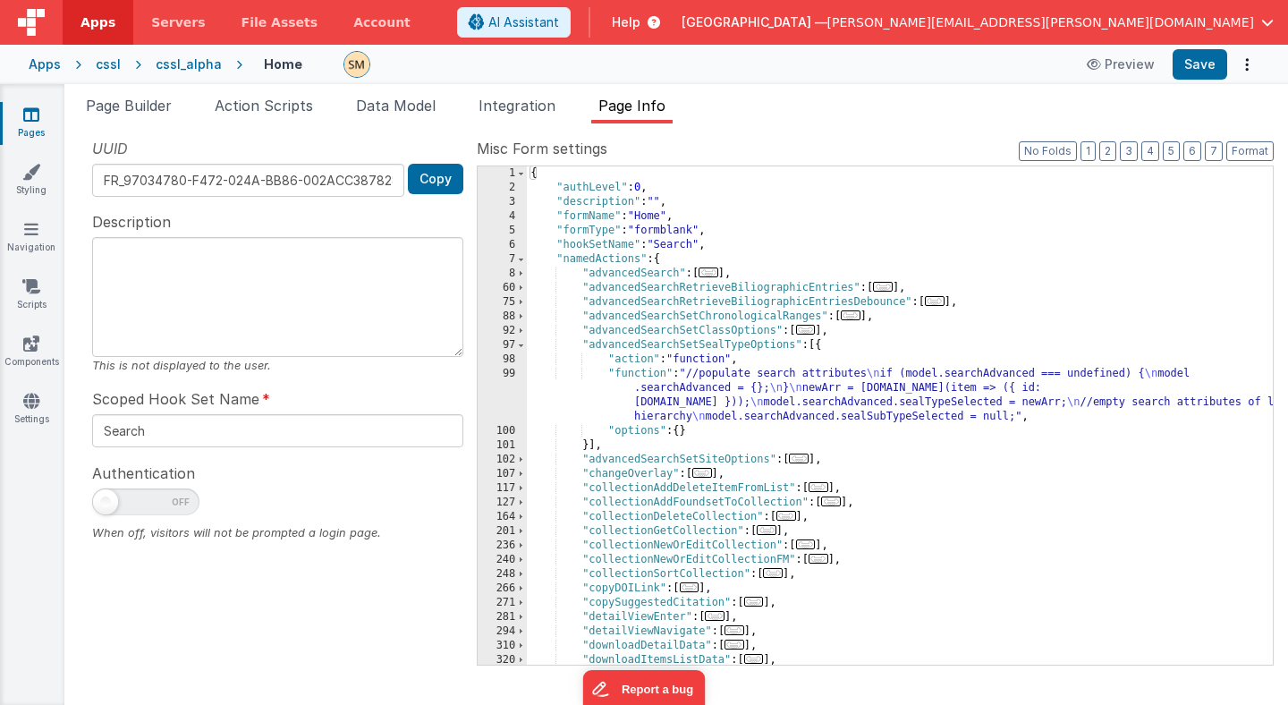
click at [685, 397] on div "{ "authLevel" : 0 , "description" : "" , "formName" : "Home" , "formType" : "fo…" at bounding box center [900, 429] width 746 height 527
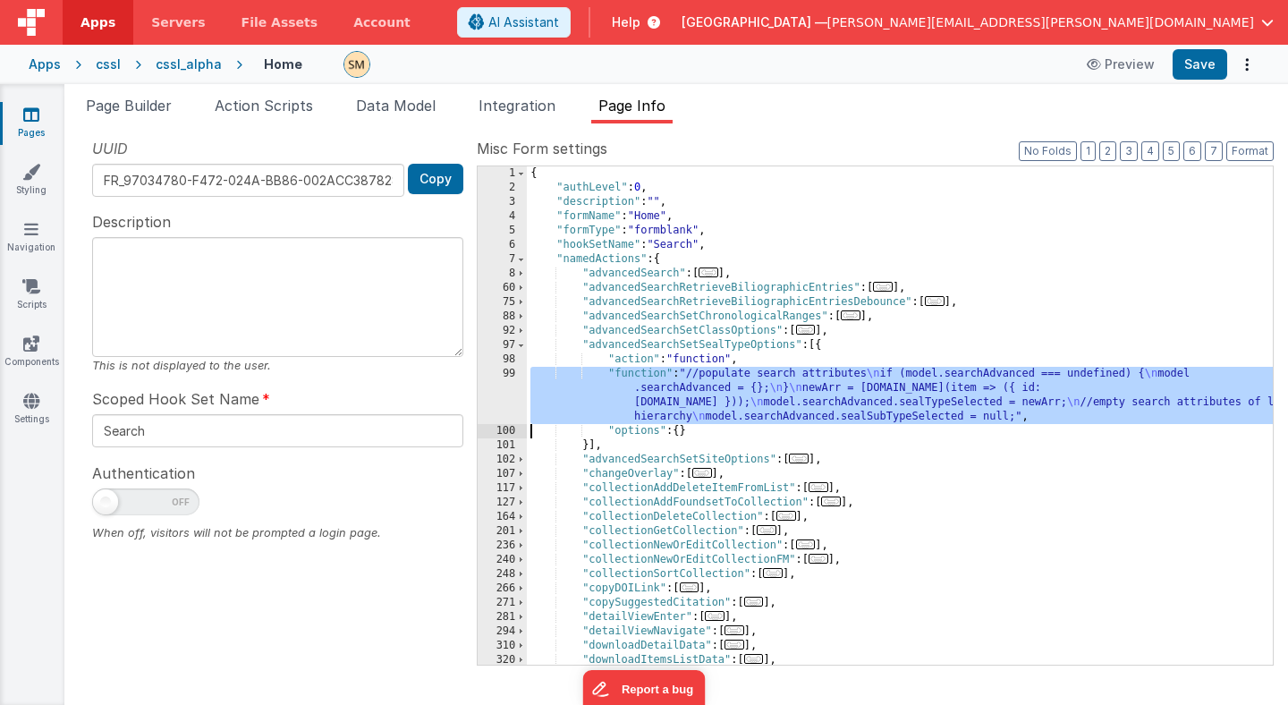
click at [495, 395] on div "99" at bounding box center [502, 395] width 49 height 57
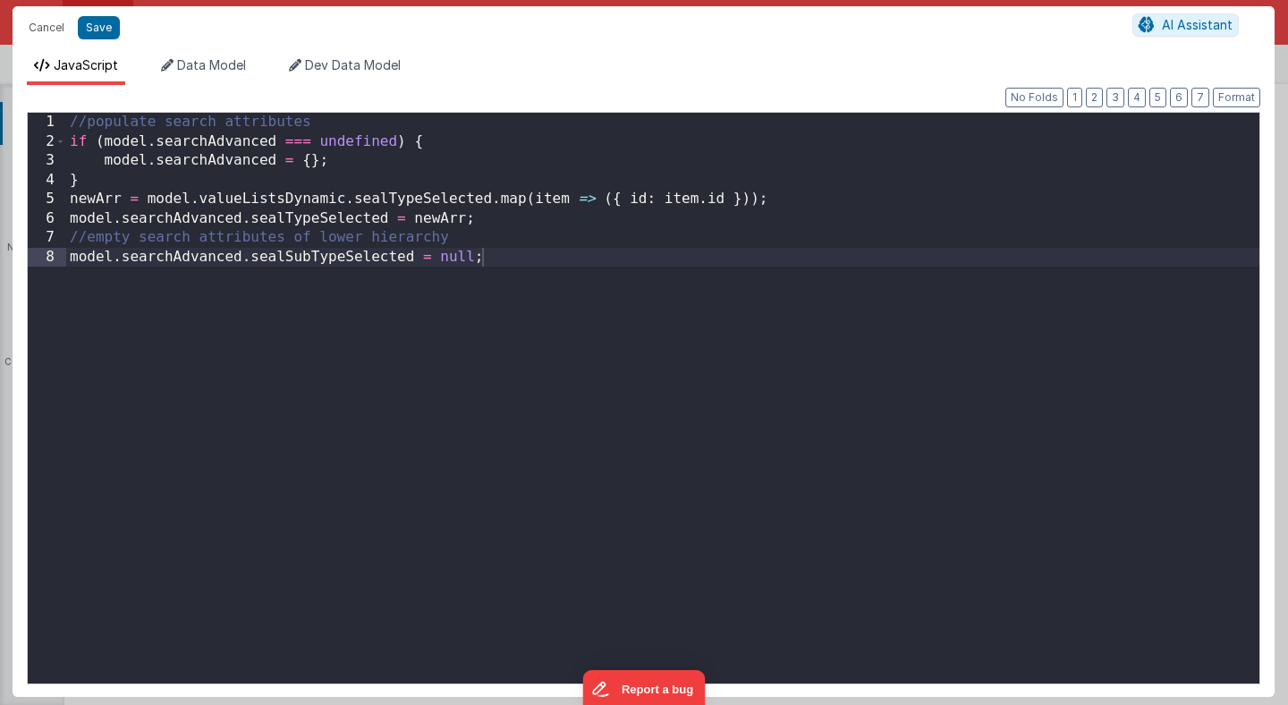
click at [505, 291] on div "//populate search attributes if ( model . searchAdvanced === undefined ) { mode…" at bounding box center [662, 417] width 1193 height 609
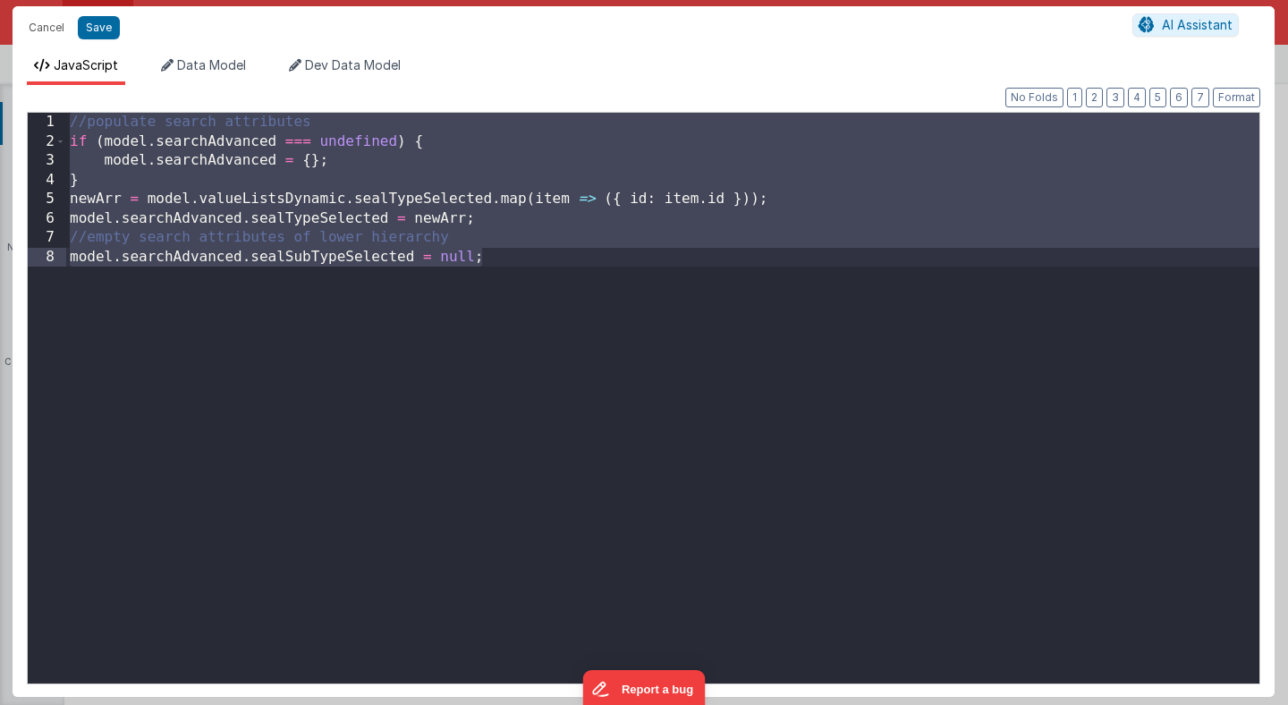
click at [491, 218] on div "//populate search attributes if ( model . searchAdvanced === undefined ) { mode…" at bounding box center [662, 417] width 1193 height 609
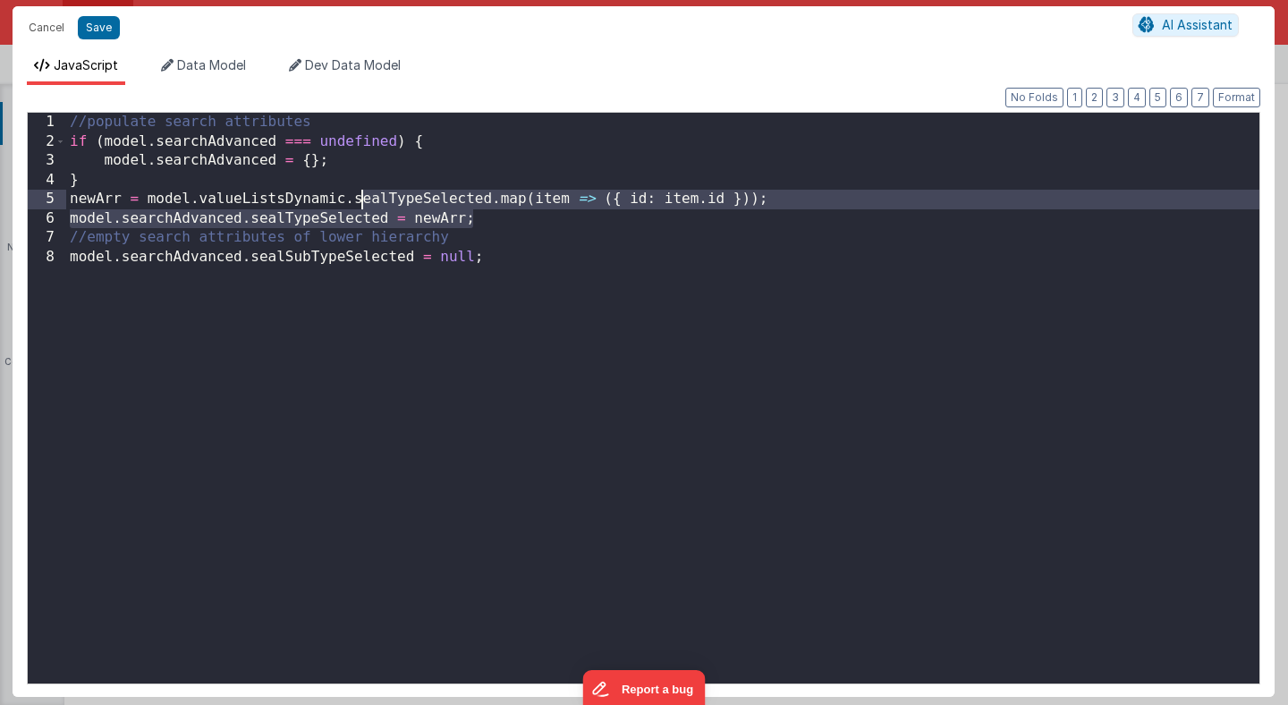
drag, startPoint x: 491, startPoint y: 218, endPoint x: 359, endPoint y: 201, distance: 133.5
click at [359, 201] on div "//populate search attributes if ( model . searchAdvanced === undefined ) { mode…" at bounding box center [662, 417] width 1193 height 609
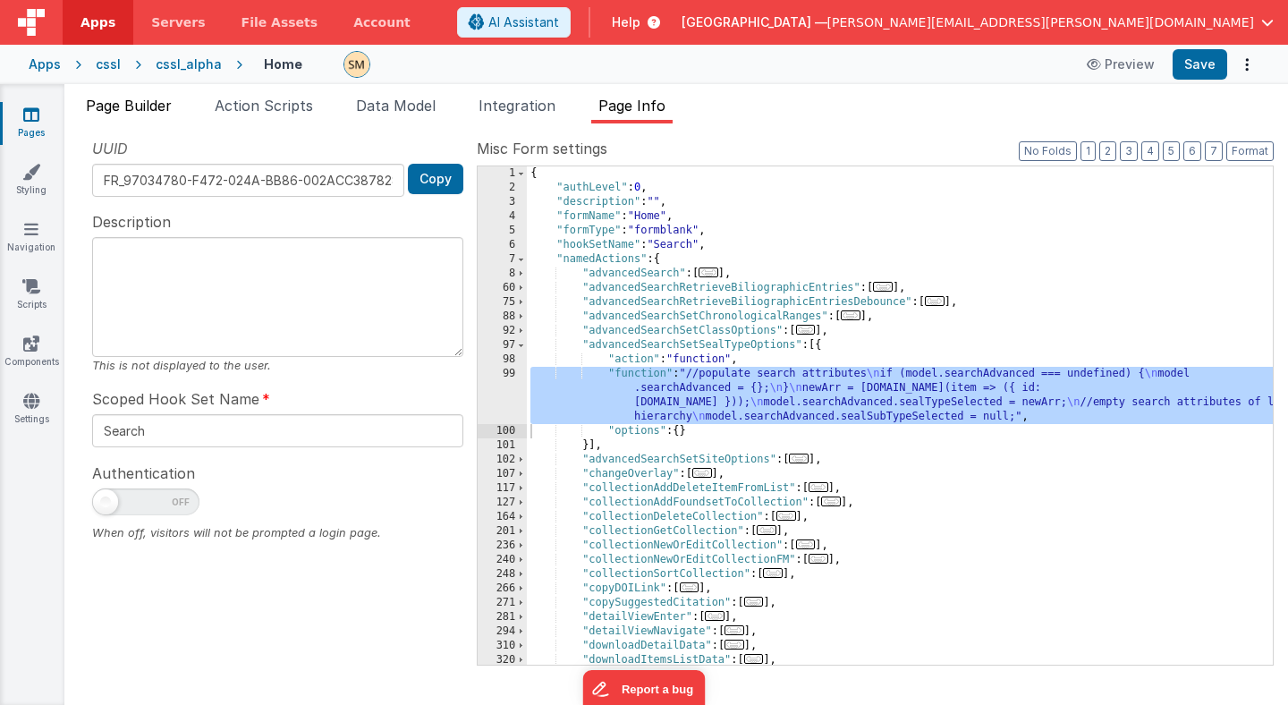
click at [148, 105] on span "Page Builder" at bounding box center [129, 106] width 86 height 18
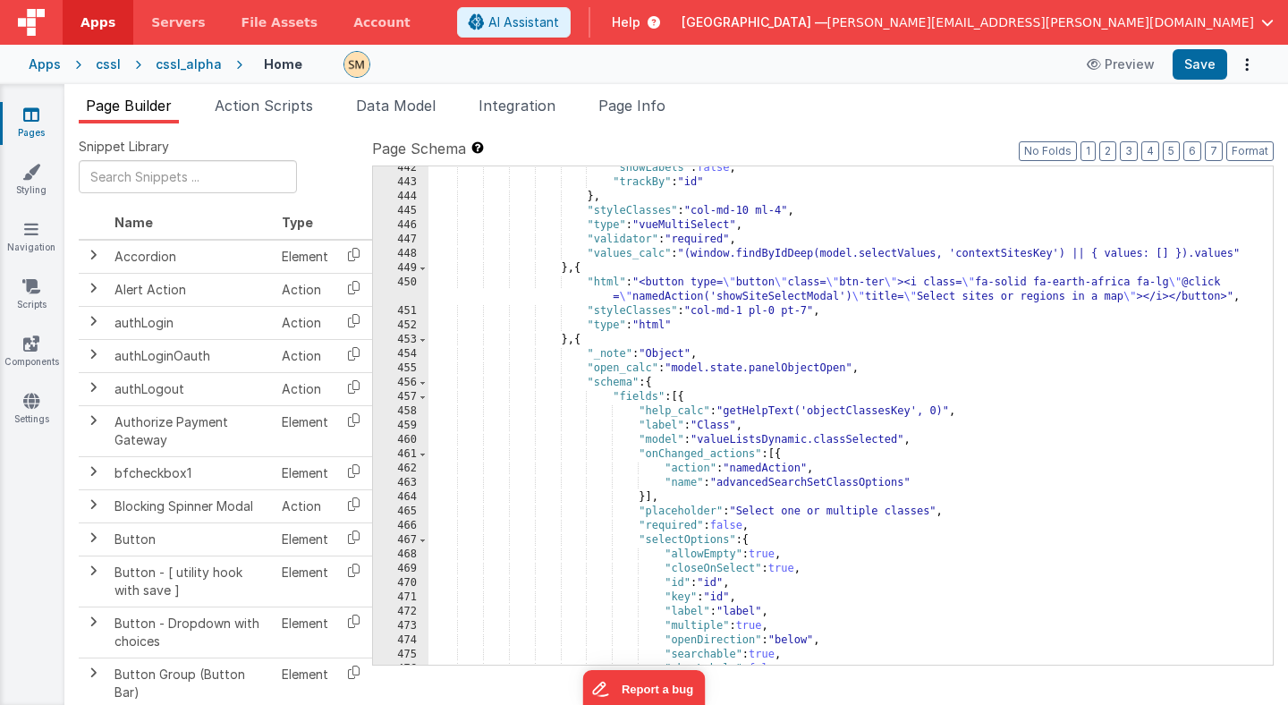
scroll to position [6740, 0]
click at [487, 211] on div ""showLabels" : false , "trackBy" : "id" } , "styleClasses" : "col-md-10 ml-4" ,…" at bounding box center [850, 423] width 844 height 527
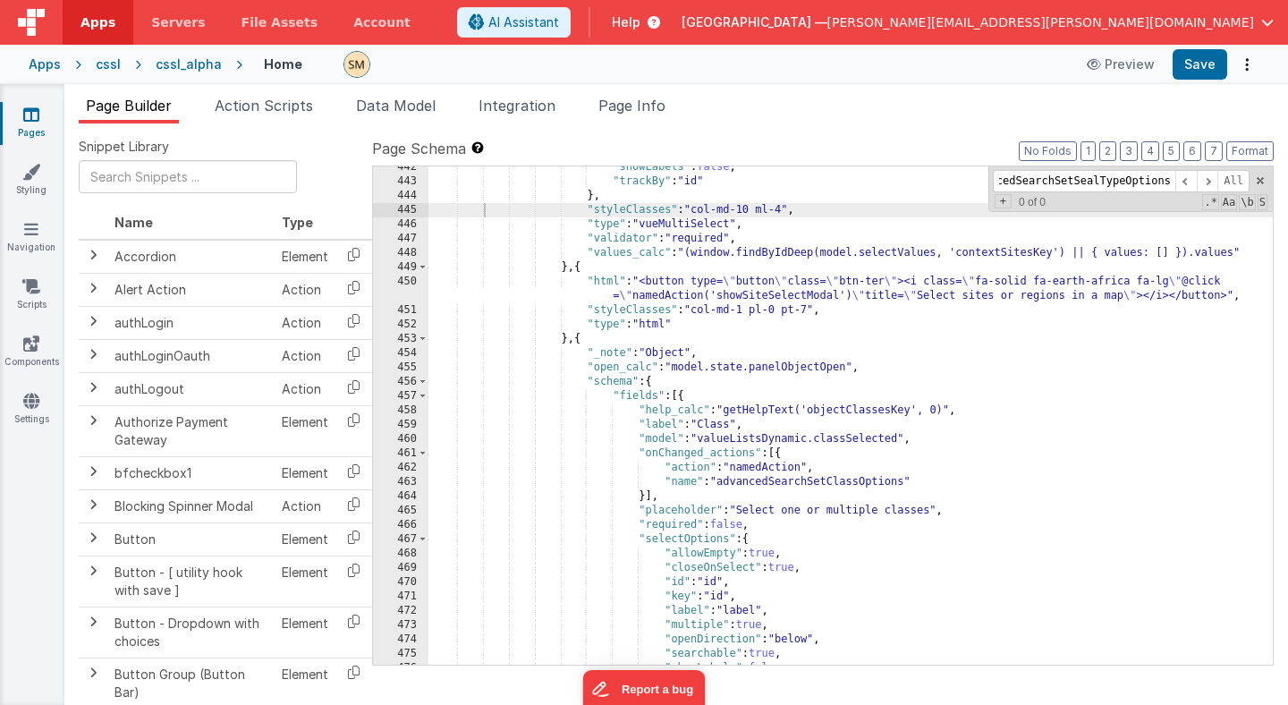
scroll to position [7118, 0]
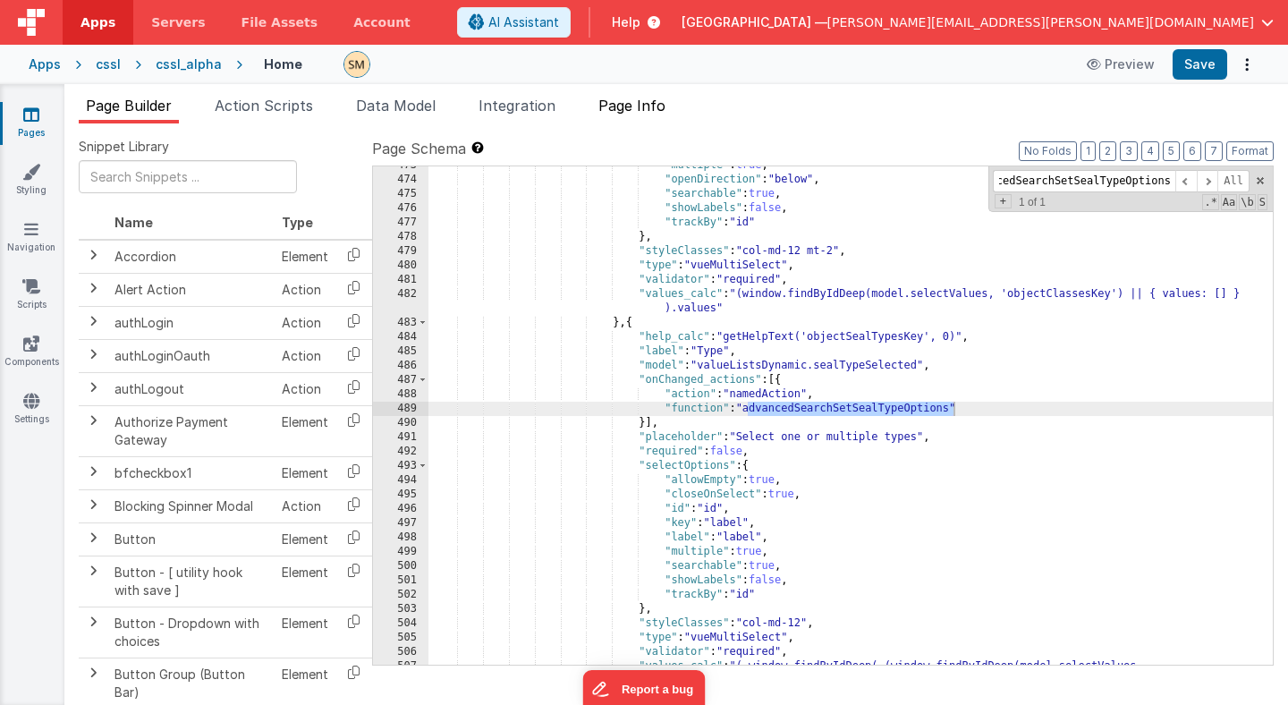
type input "advancedSearchSetSealTypeOptions"
click at [627, 106] on span "Page Info" at bounding box center [631, 106] width 67 height 18
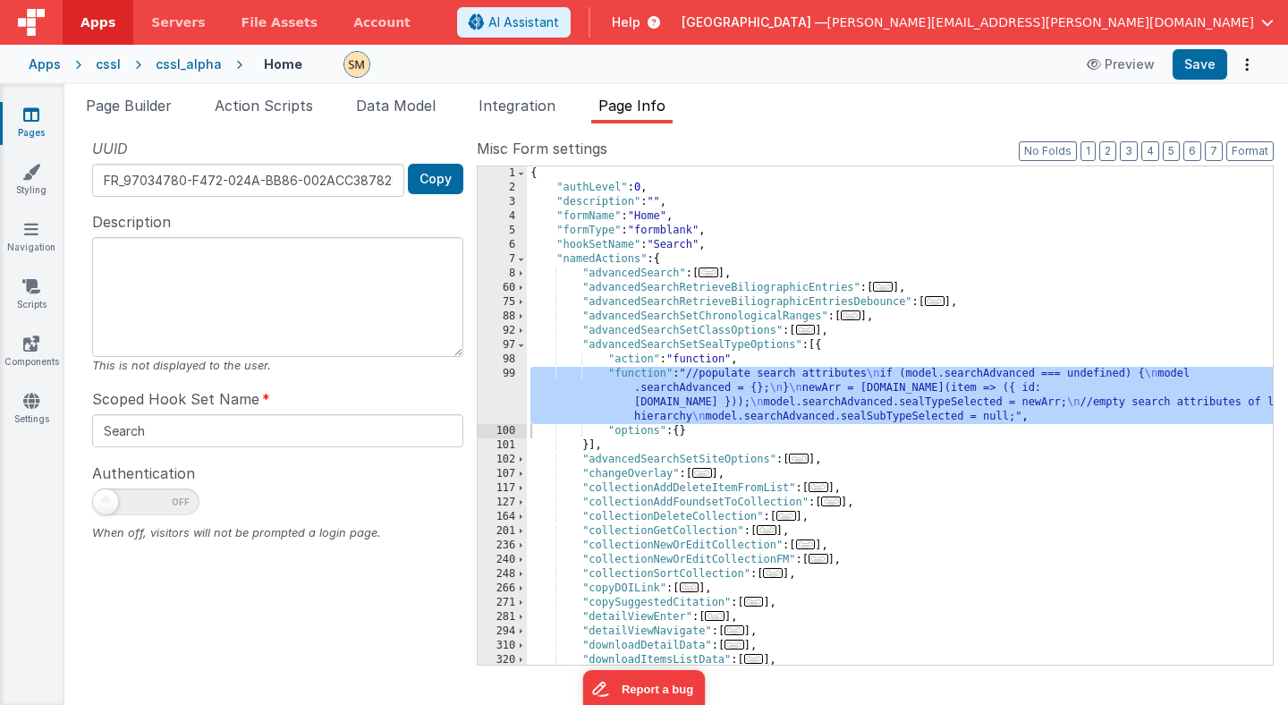
click at [563, 257] on div "{ "authLevel" : 0 , "description" : "" , "formName" : "Home" , "formType" : "fo…" at bounding box center [900, 429] width 746 height 527
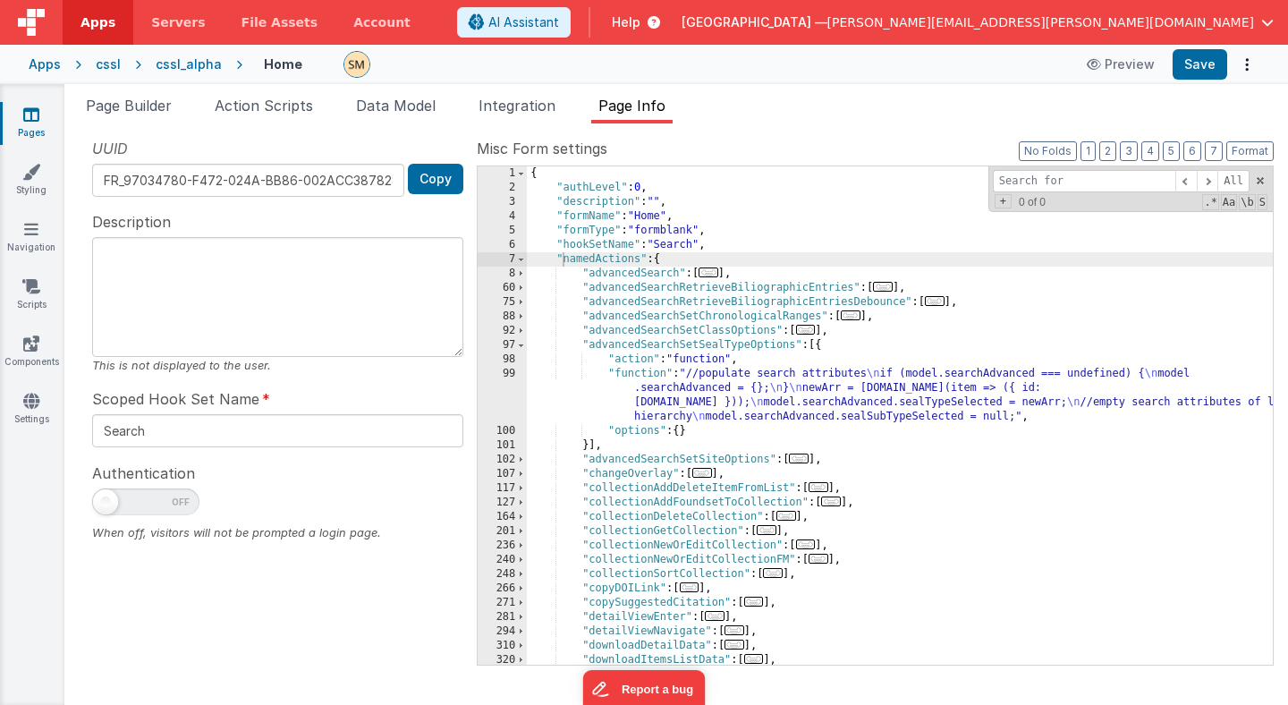
click at [550, 284] on div "{ "authLevel" : 0 , "description" : "" , "formName" : "Home" , "formType" : "fo…" at bounding box center [900, 429] width 746 height 527
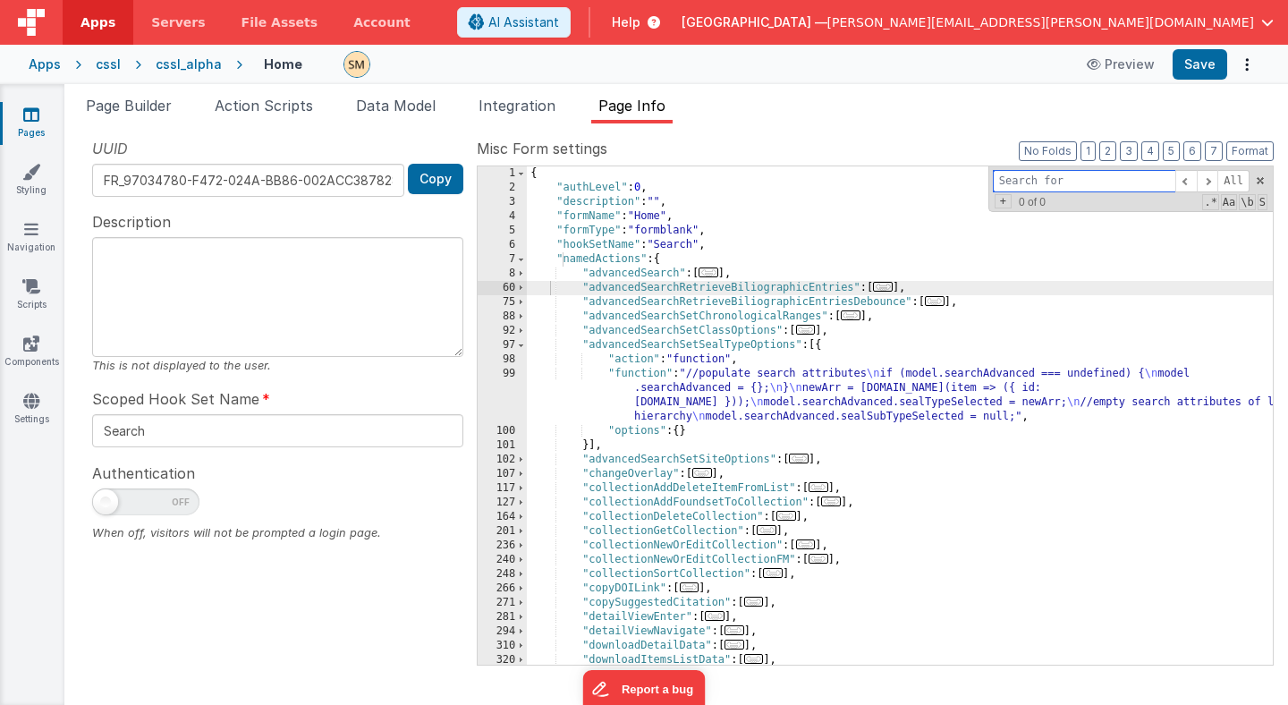
paste input "advancedSearchSetSealTypeOptions"
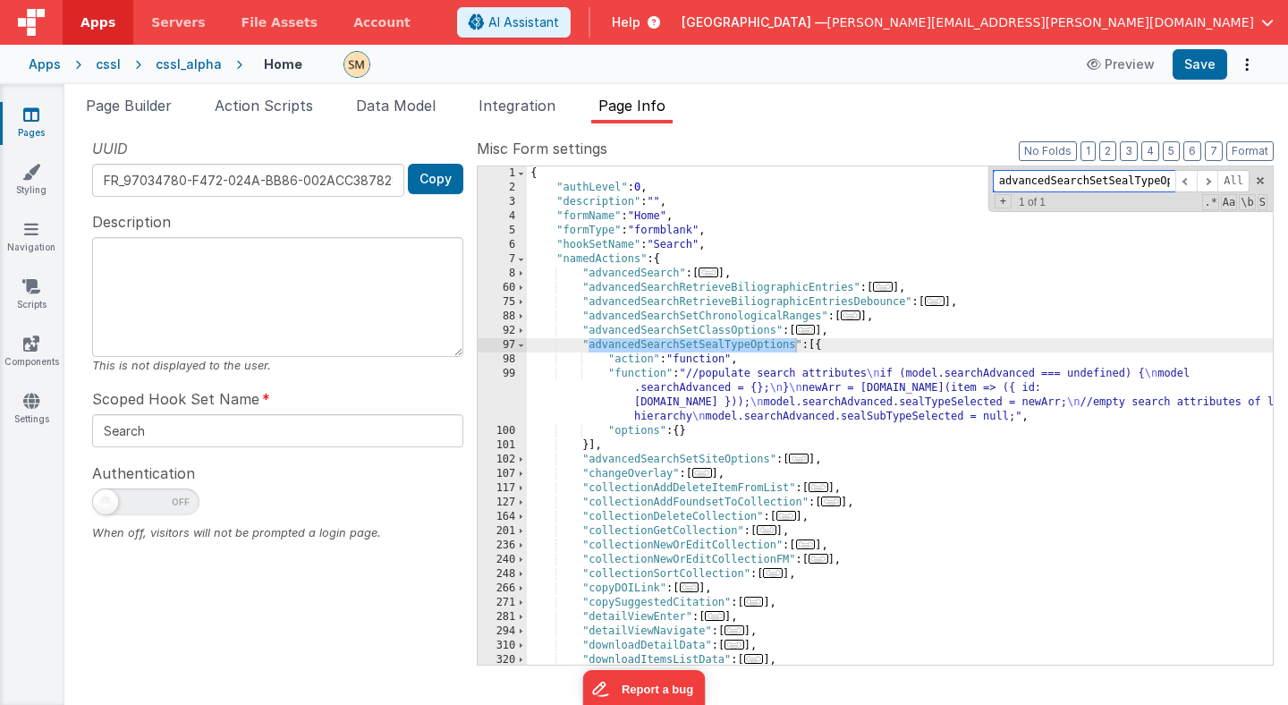
scroll to position [0, 35]
type input "advancedSearchSetSealTypeOptions"
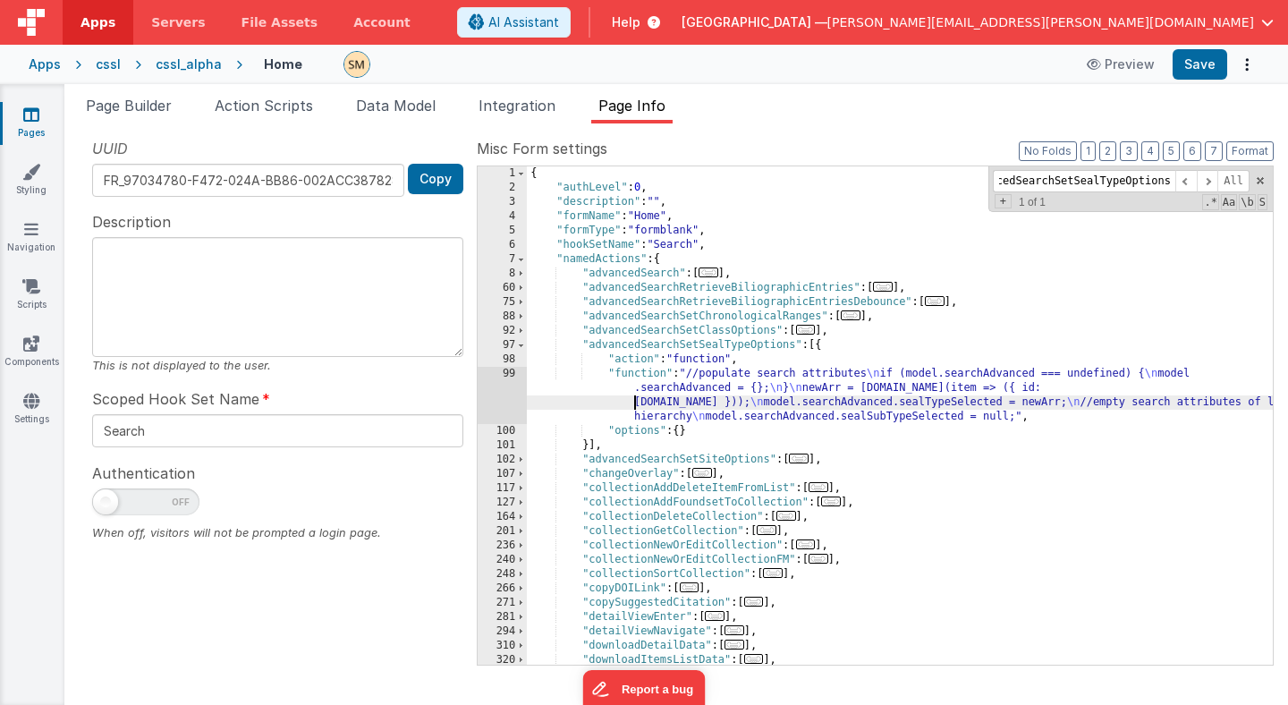
scroll to position [0, 0]
click at [595, 400] on div "{ "authLevel" : 0 , "description" : "" , "formName" : "Home" , "formType" : "fo…" at bounding box center [900, 429] width 746 height 527
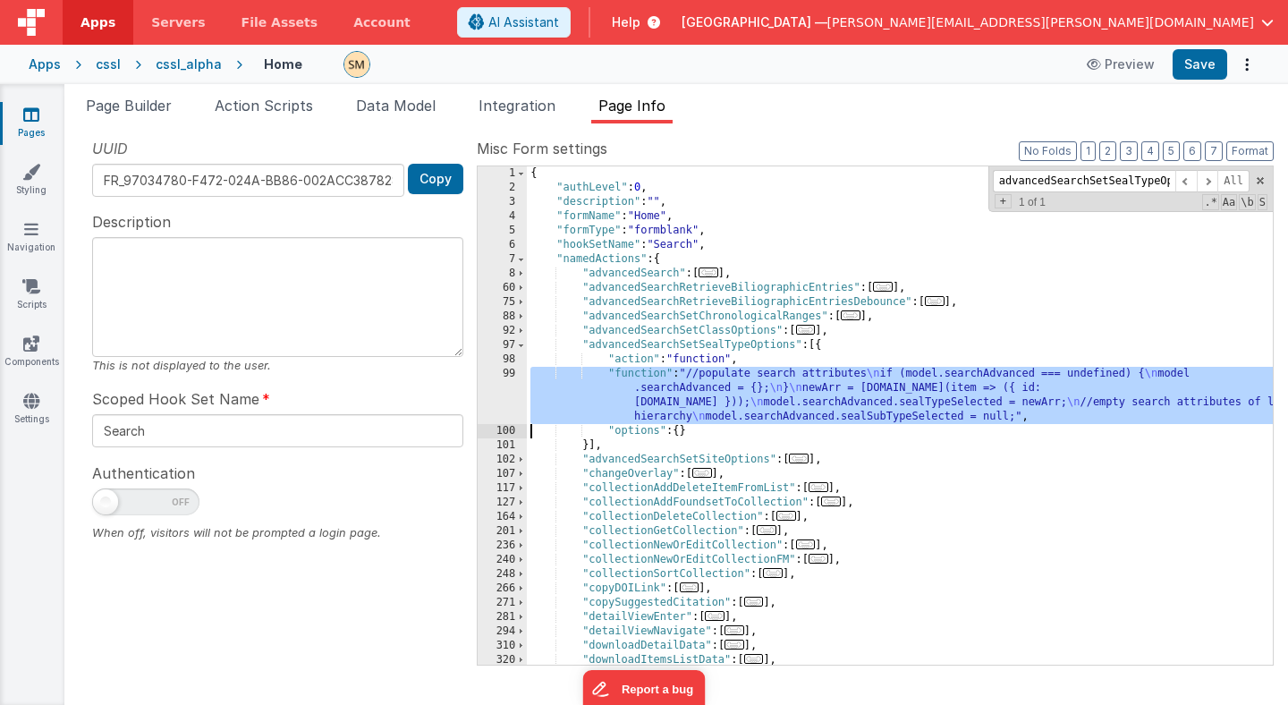
click at [506, 393] on div "99" at bounding box center [502, 395] width 49 height 57
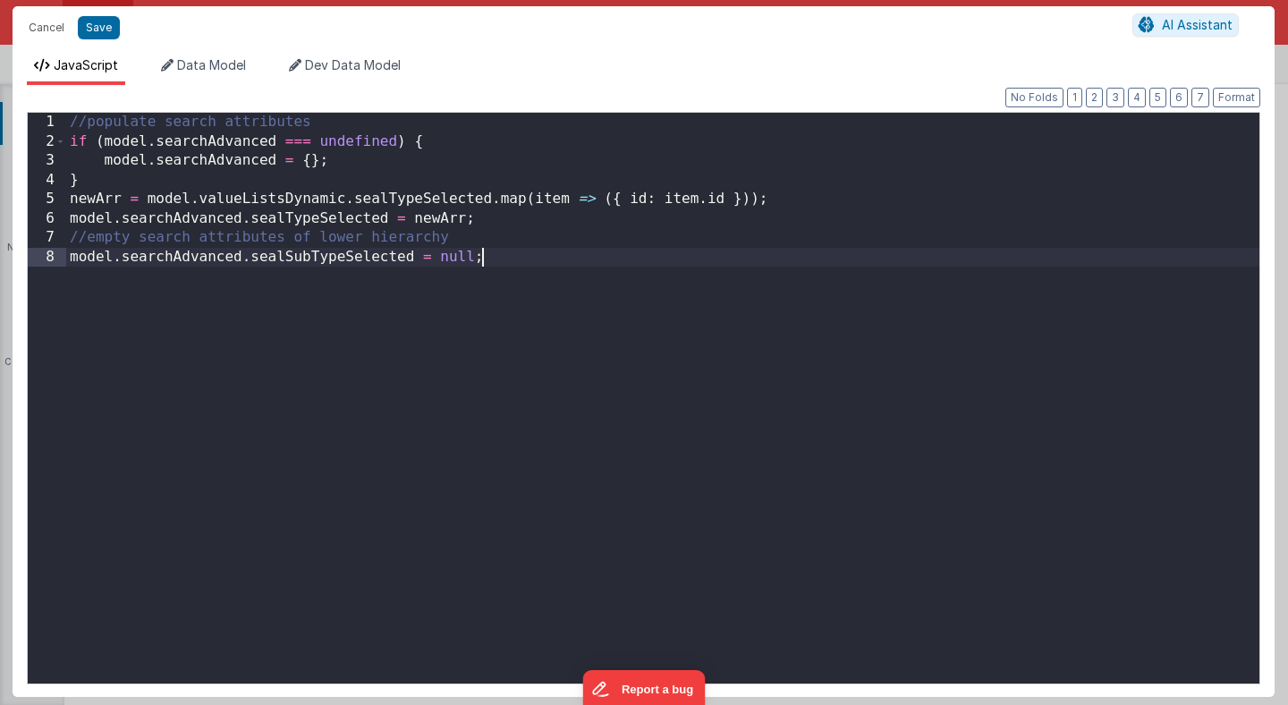
click at [507, 328] on div "//populate search attributes if ( model . searchAdvanced === undefined ) { mode…" at bounding box center [662, 417] width 1193 height 609
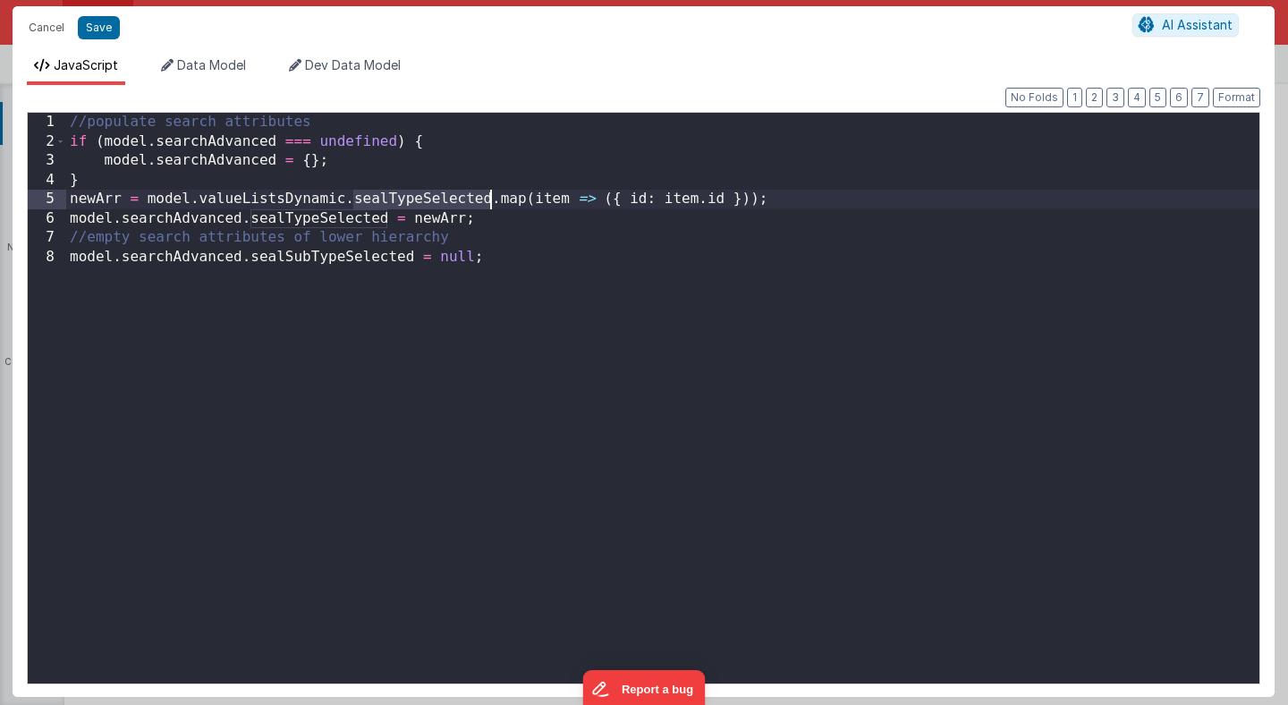
drag, startPoint x: 351, startPoint y: 200, endPoint x: 486, endPoint y: 199, distance: 134.2
click at [487, 199] on div "//populate search attributes if ( model . searchAdvanced === undefined ) { mode…" at bounding box center [662, 417] width 1193 height 609
